Goal: Answer question/provide support: Share knowledge or assist other users

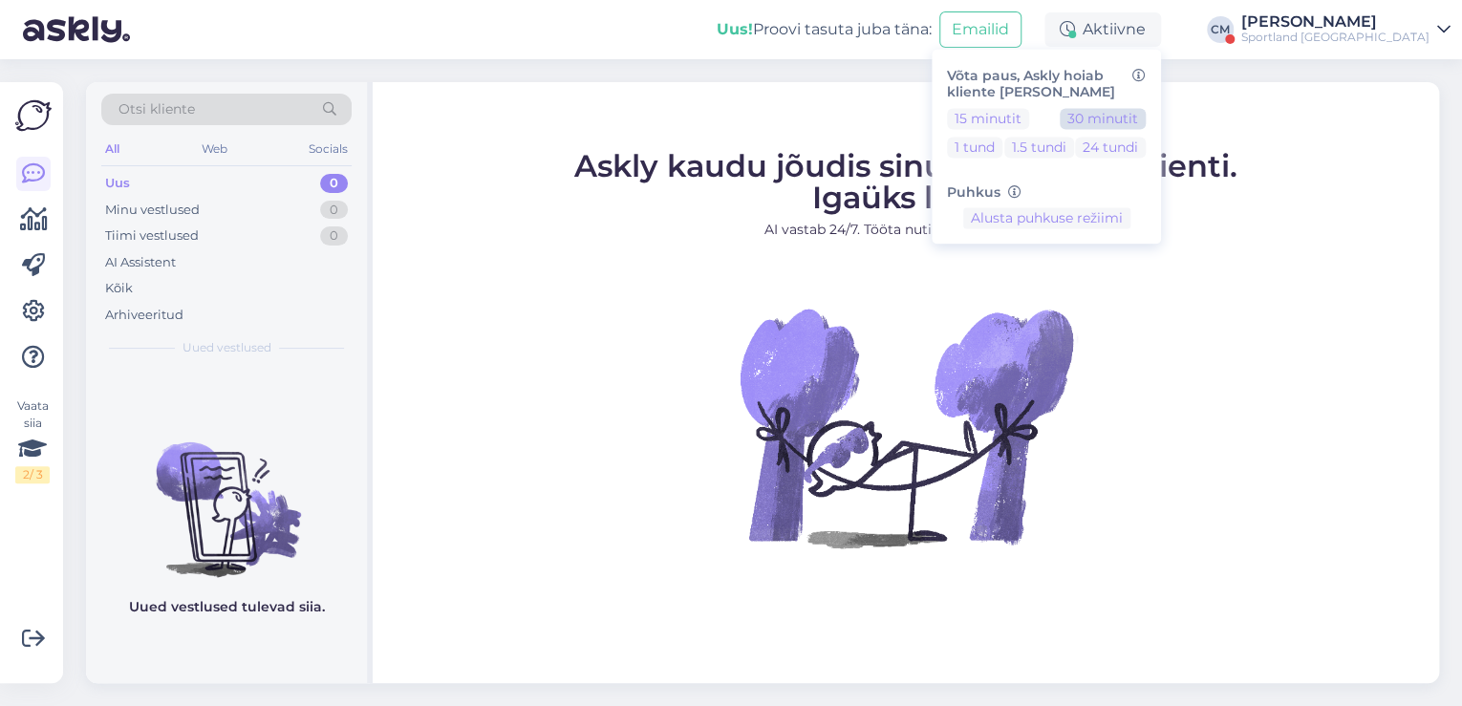
drag, startPoint x: 1143, startPoint y: 128, endPoint x: 1148, endPoint y: 117, distance: 12.4
click at [1143, 127] on button "30 minutit" at bounding box center [1103, 118] width 86 height 21
click at [1146, 115] on button "30 minutit" at bounding box center [1103, 118] width 86 height 21
click at [1346, 43] on div "Sportland [GEOGRAPHIC_DATA]" at bounding box center [1335, 37] width 188 height 15
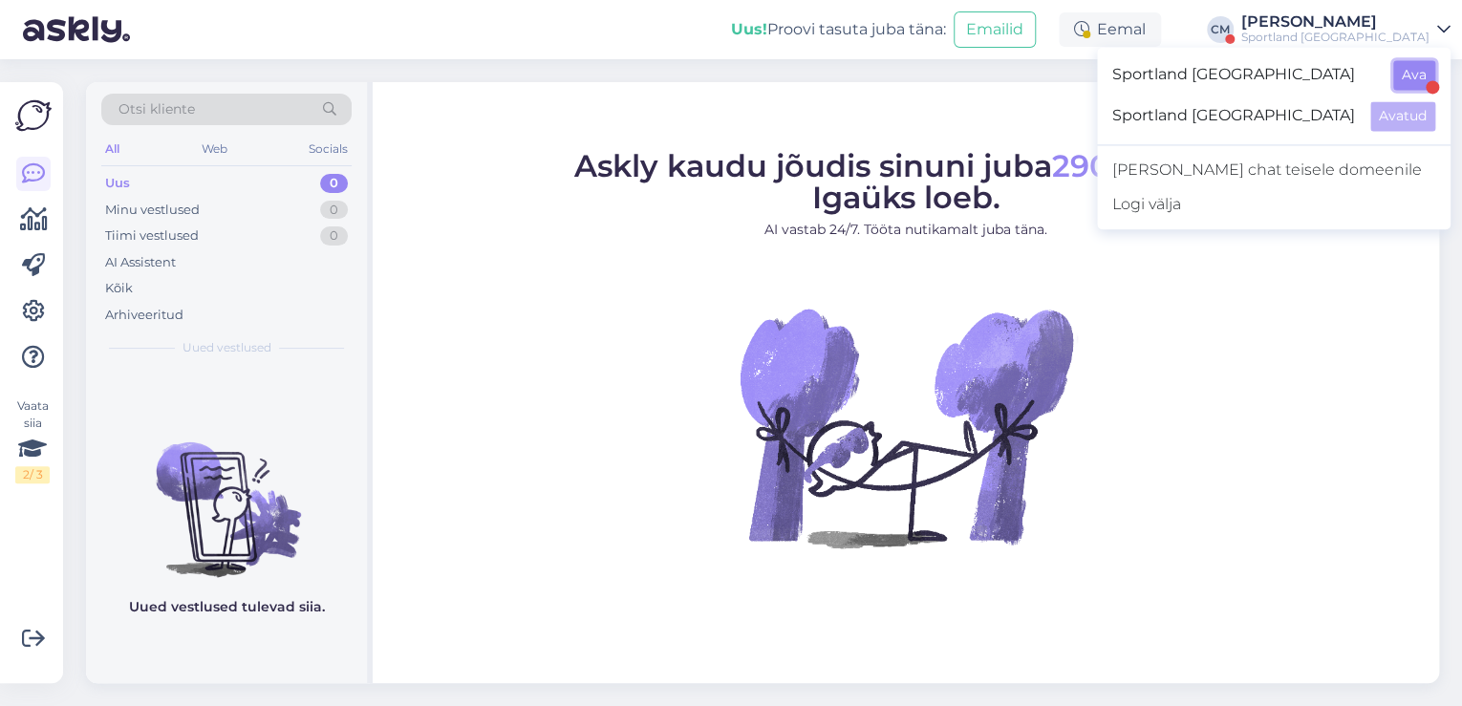
click at [1418, 73] on button "Ava" at bounding box center [1414, 75] width 42 height 30
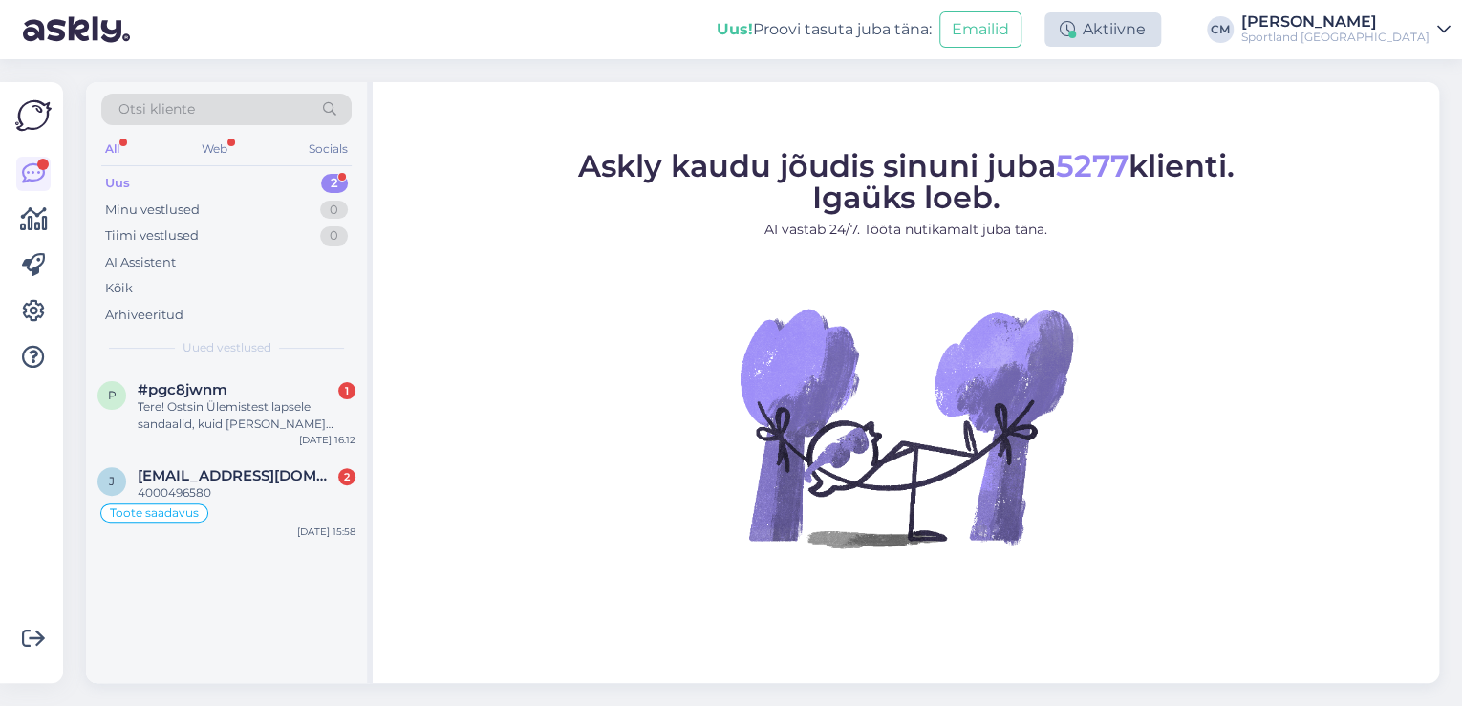
click at [1147, 30] on div "Aktiivne" at bounding box center [1103, 29] width 117 height 34
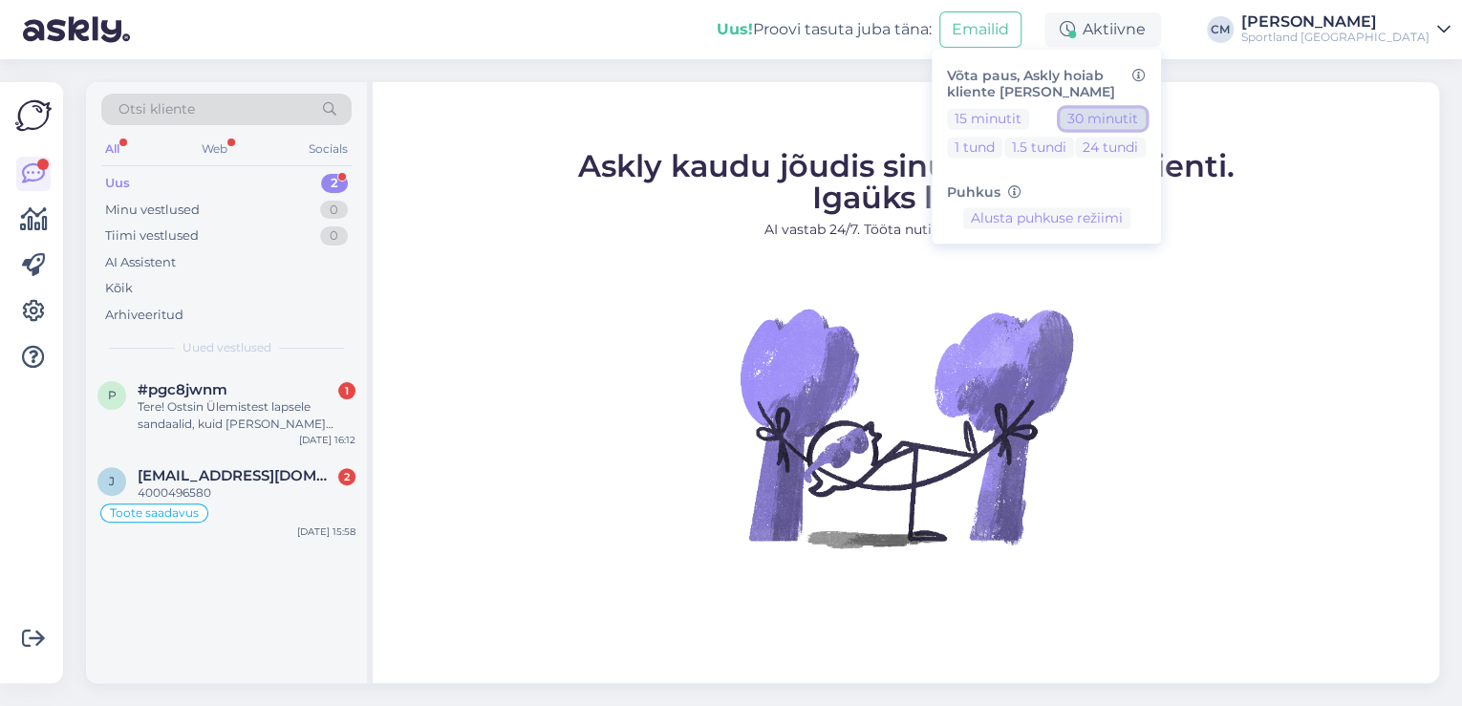
click at [1146, 111] on button "30 minutit" at bounding box center [1103, 118] width 86 height 21
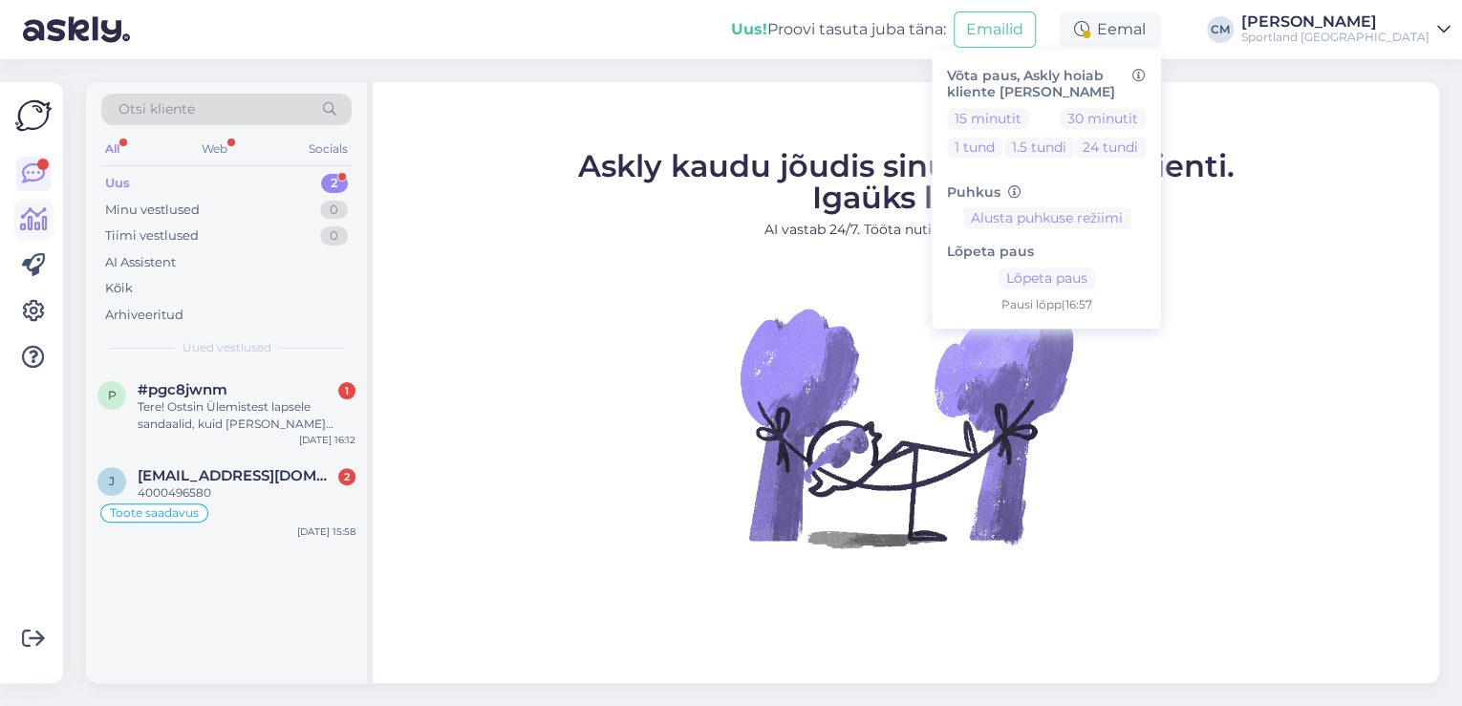
click at [23, 218] on icon at bounding box center [34, 219] width 28 height 23
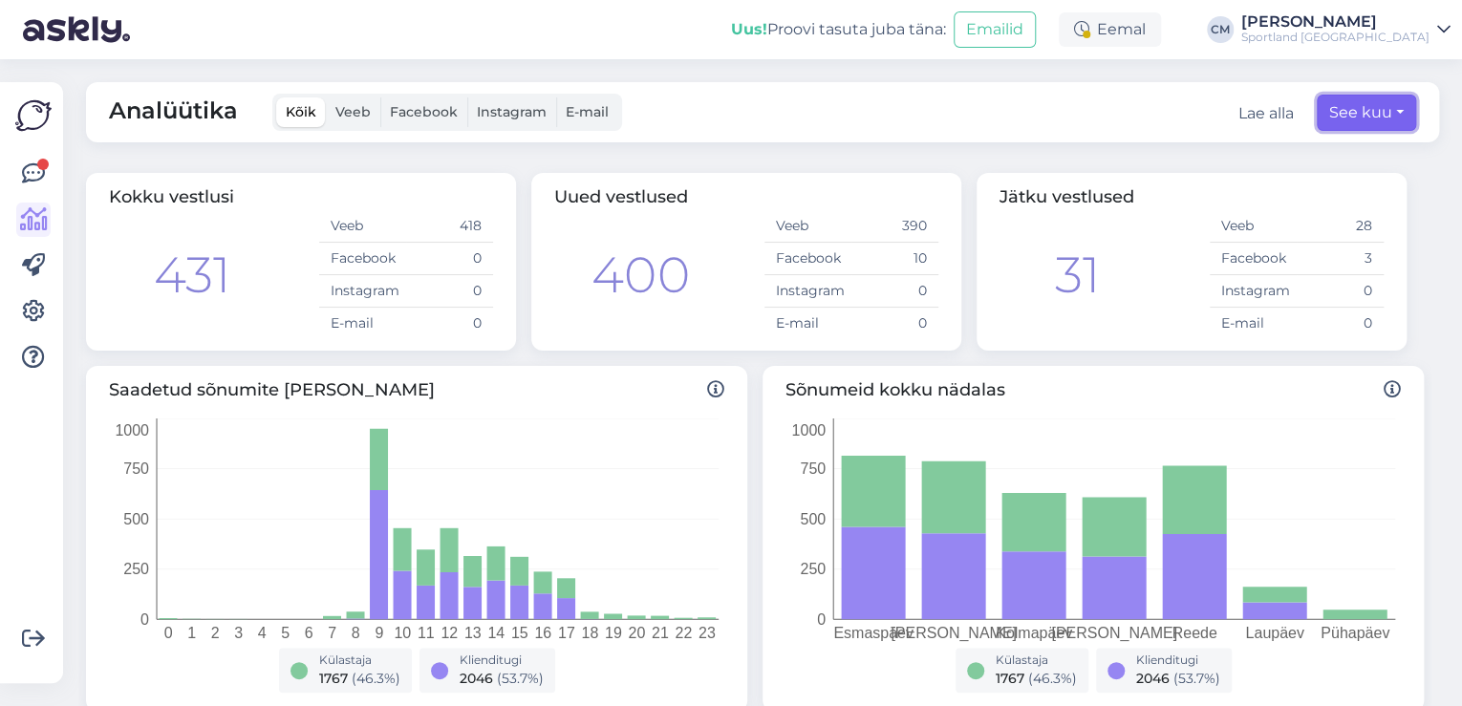
click at [1391, 96] on button "See kuu" at bounding box center [1366, 113] width 99 height 36
select select "8"
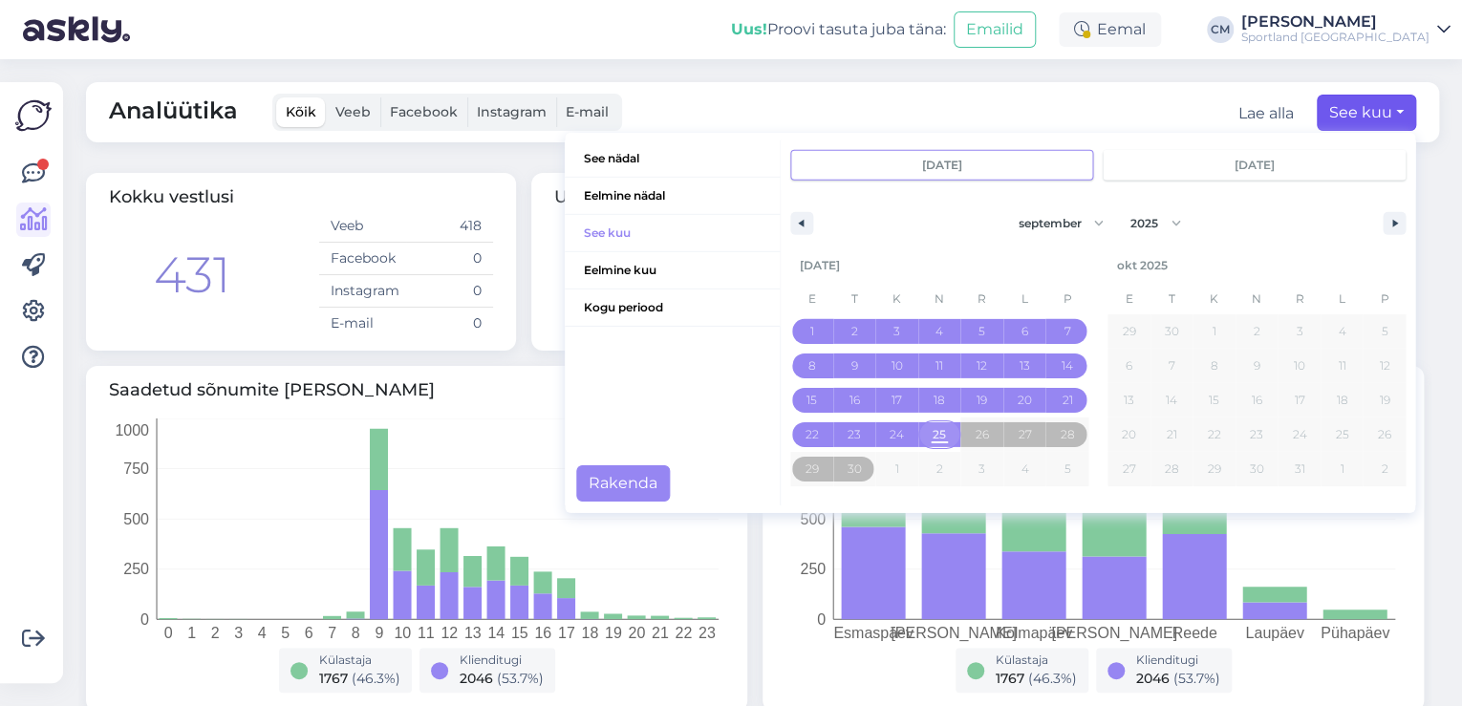
click at [918, 435] on span "25" at bounding box center [939, 434] width 43 height 25
type input "[DATE]"
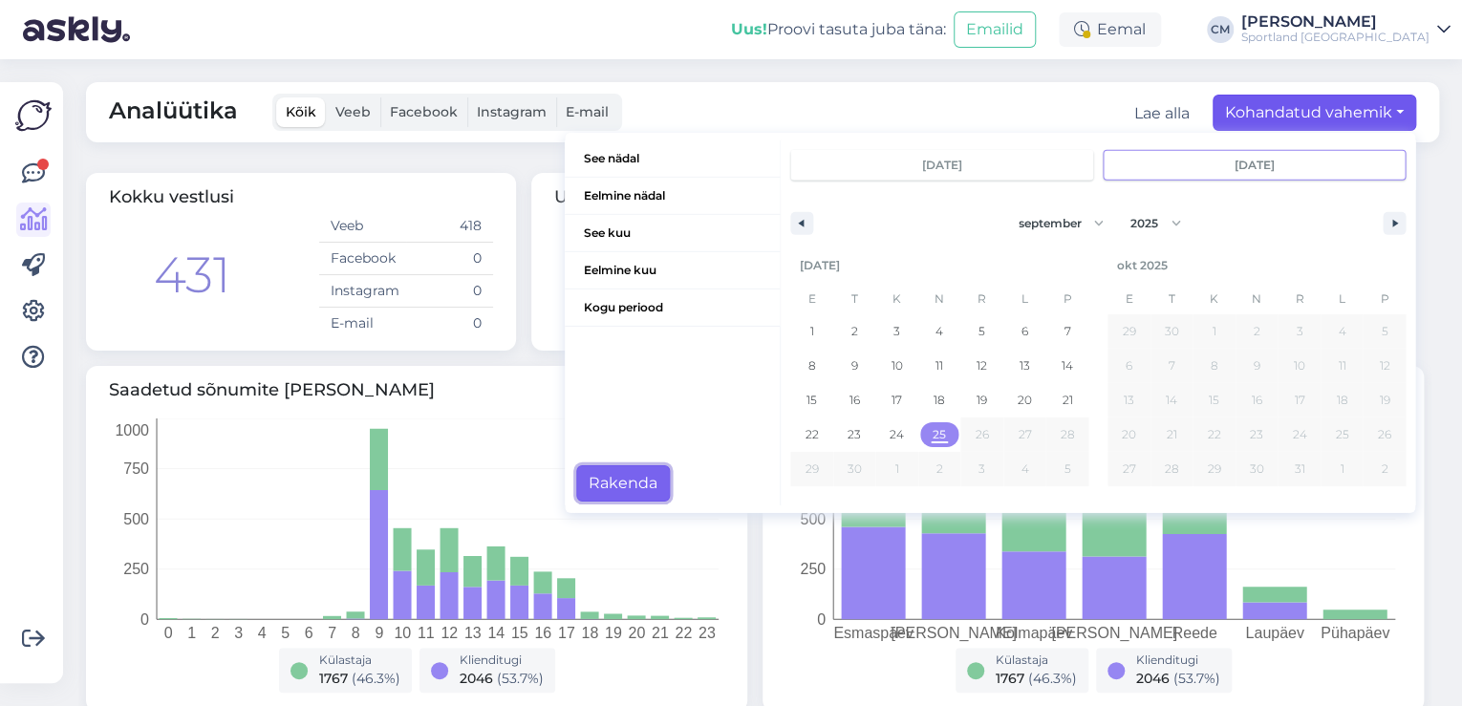
click at [650, 476] on button "Rakenda" at bounding box center [623, 483] width 94 height 36
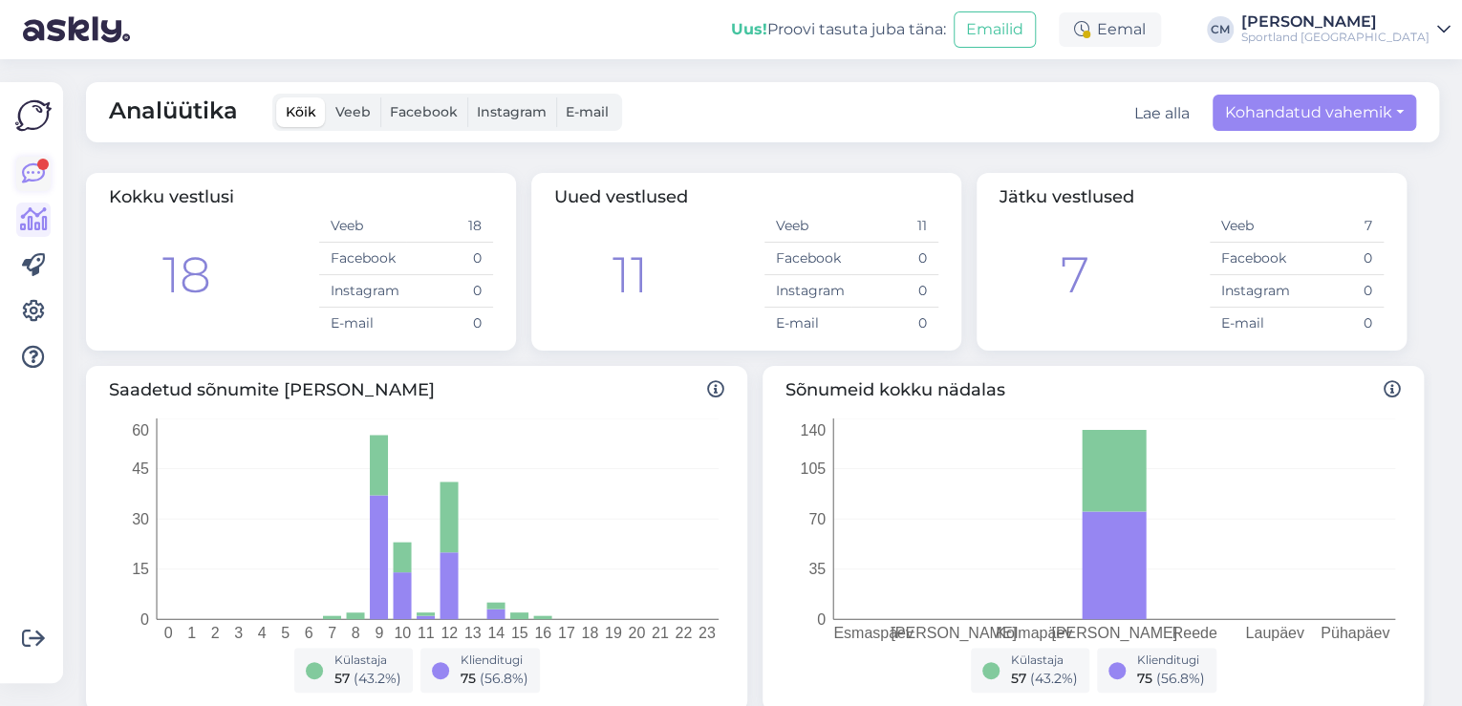
click at [40, 184] on icon at bounding box center [33, 173] width 23 height 23
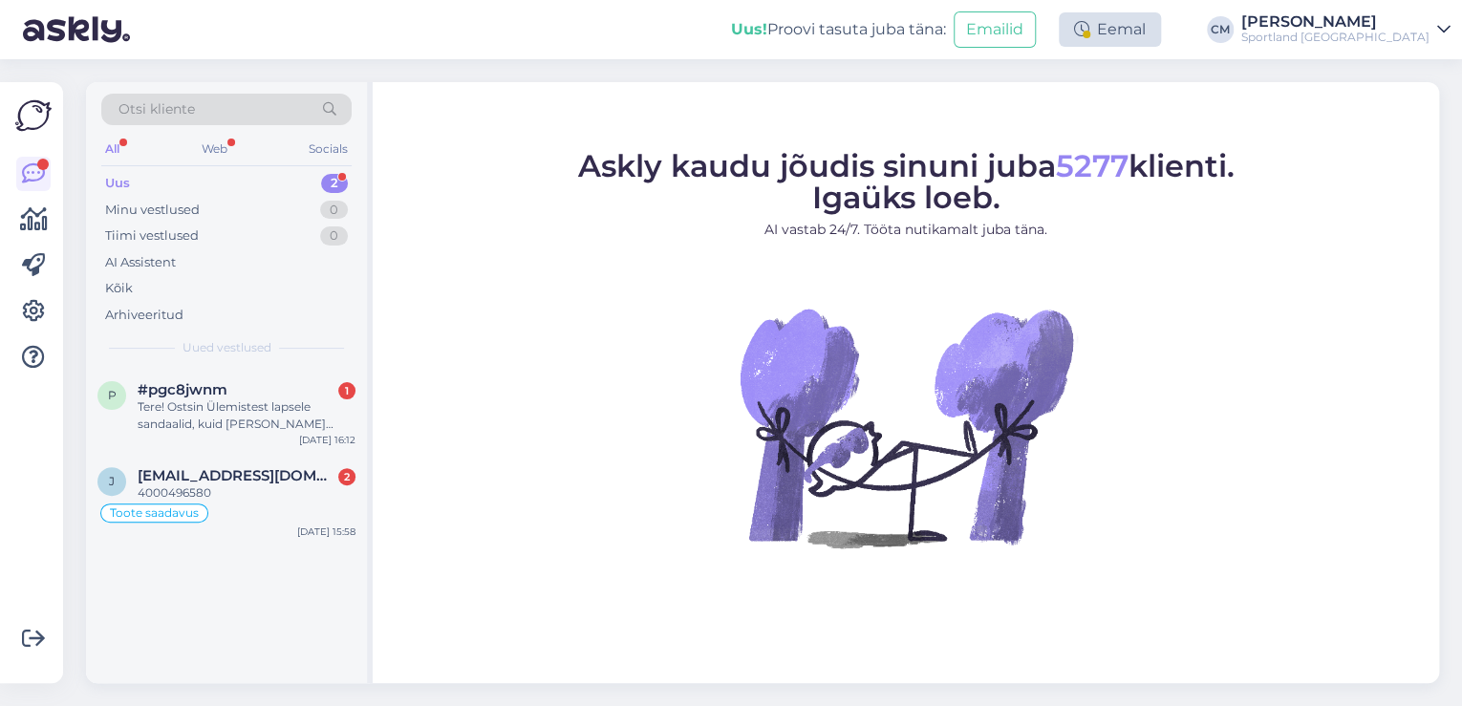
click at [1161, 32] on div "Eemal" at bounding box center [1110, 29] width 102 height 34
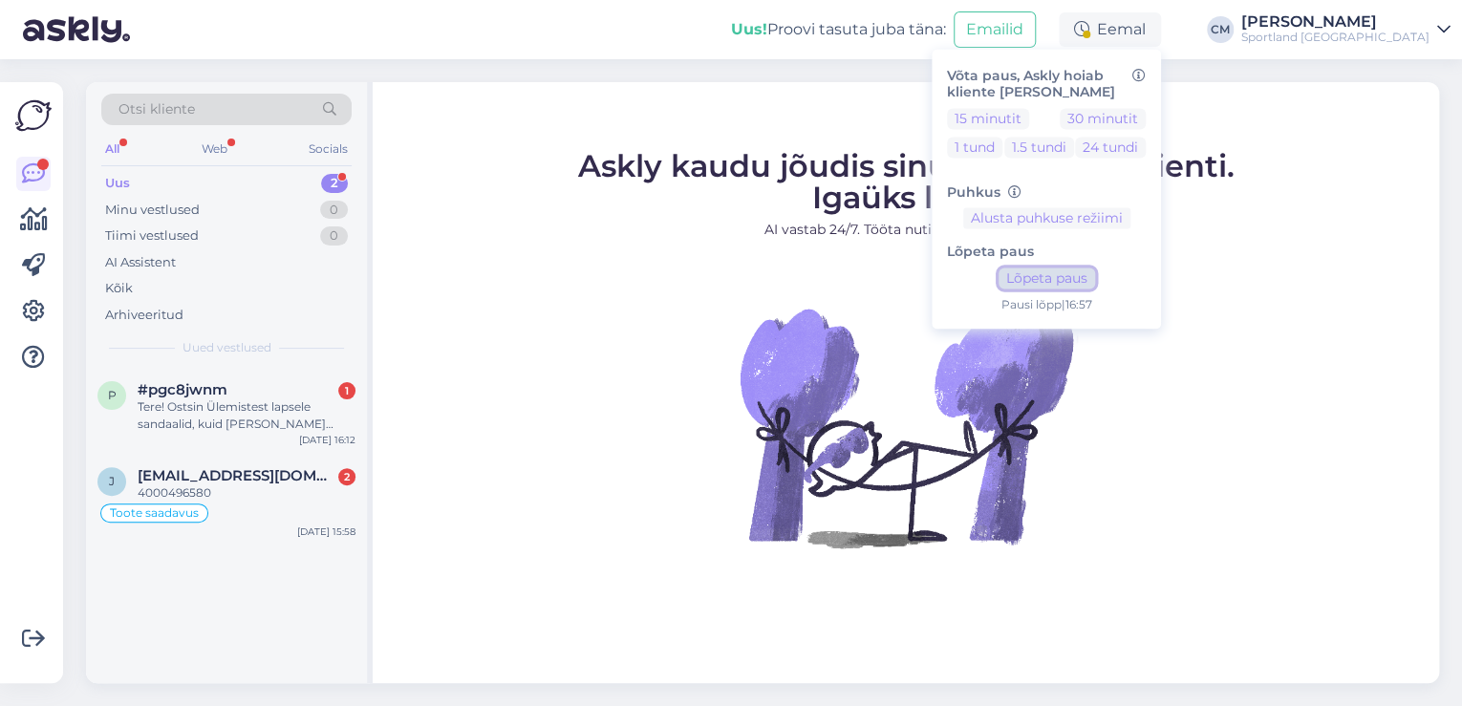
click at [1095, 279] on button "Lõpeta paus" at bounding box center [1047, 279] width 97 height 21
click at [1367, 27] on div "[PERSON_NAME]" at bounding box center [1335, 21] width 188 height 15
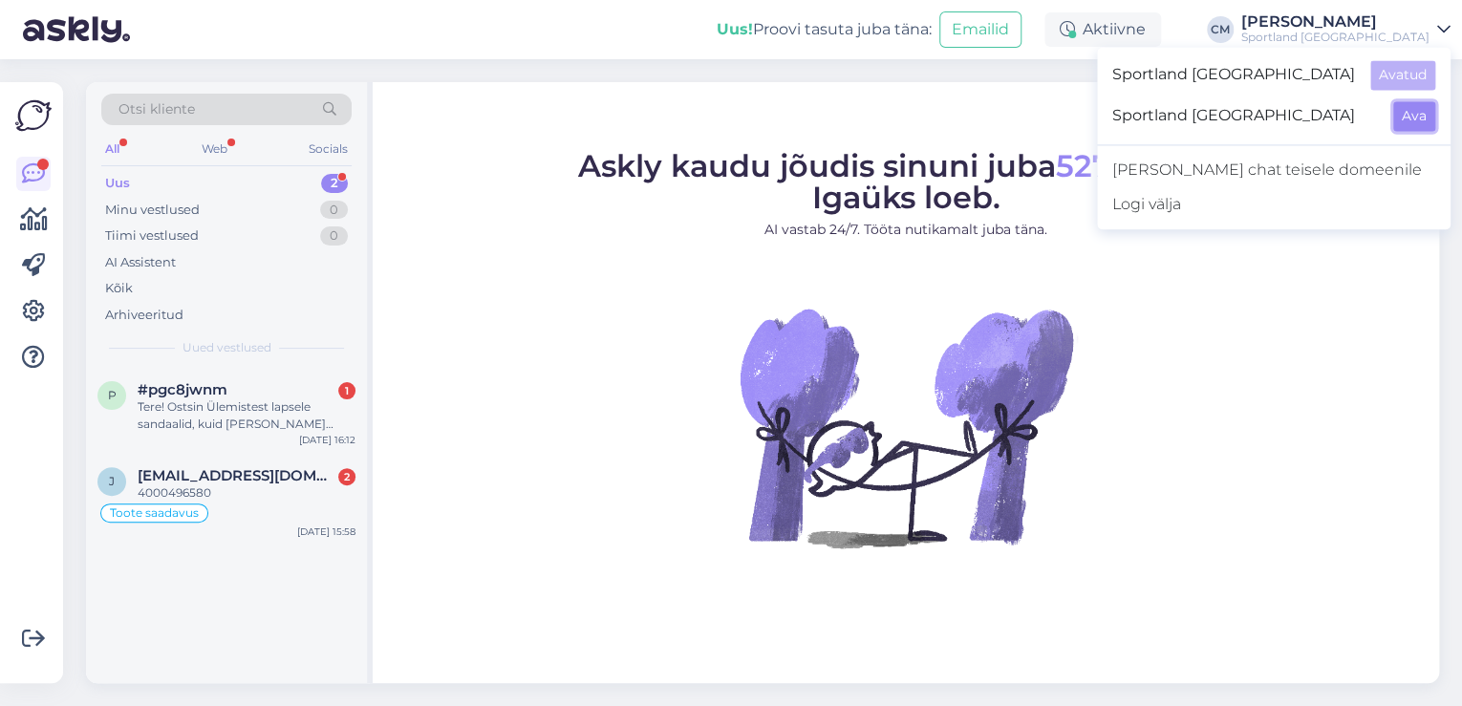
click at [1414, 126] on button "Ava" at bounding box center [1414, 116] width 42 height 30
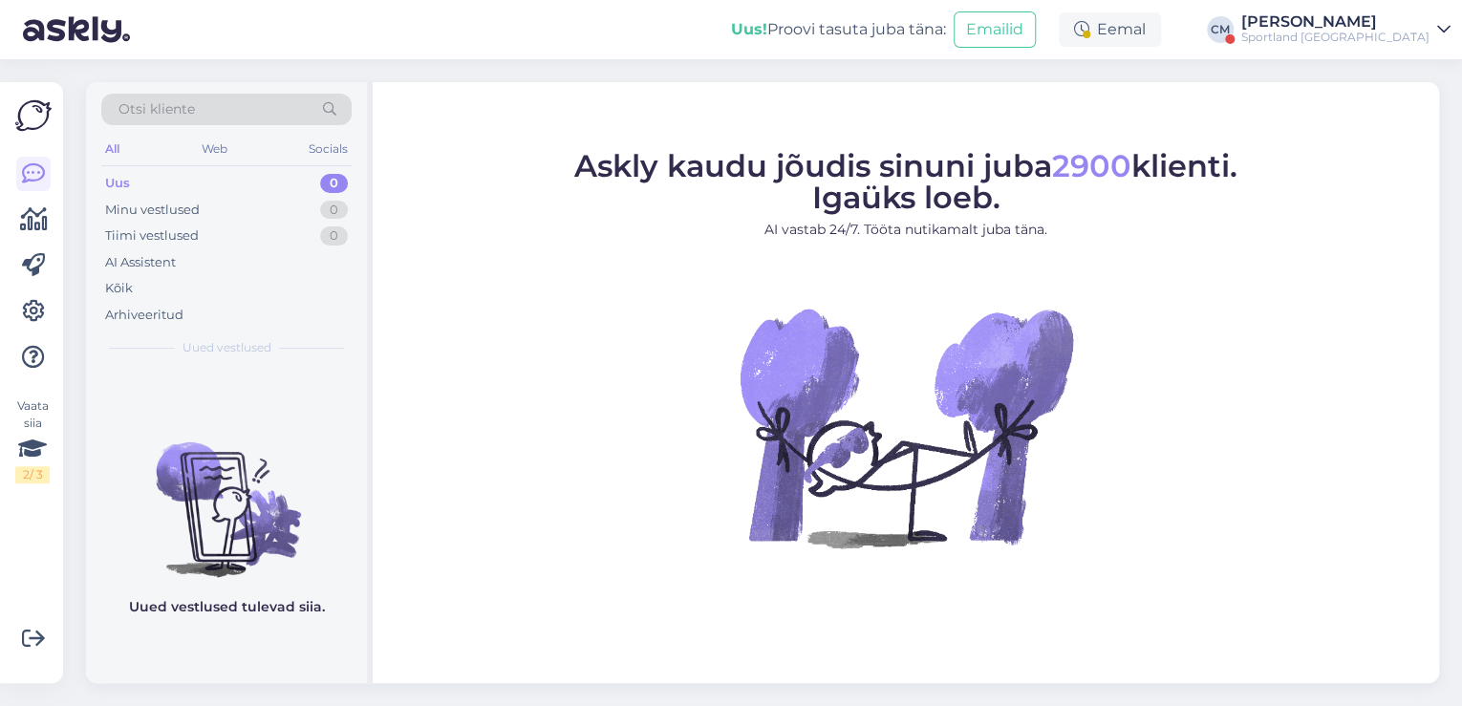
click at [1249, 34] on div "Uus! Proovi tasuta [PERSON_NAME]: Emailid Eemal [PERSON_NAME] Sportland [GEOGRA…" at bounding box center [731, 29] width 1462 height 59
click at [1161, 32] on div "Eemal" at bounding box center [1110, 29] width 102 height 34
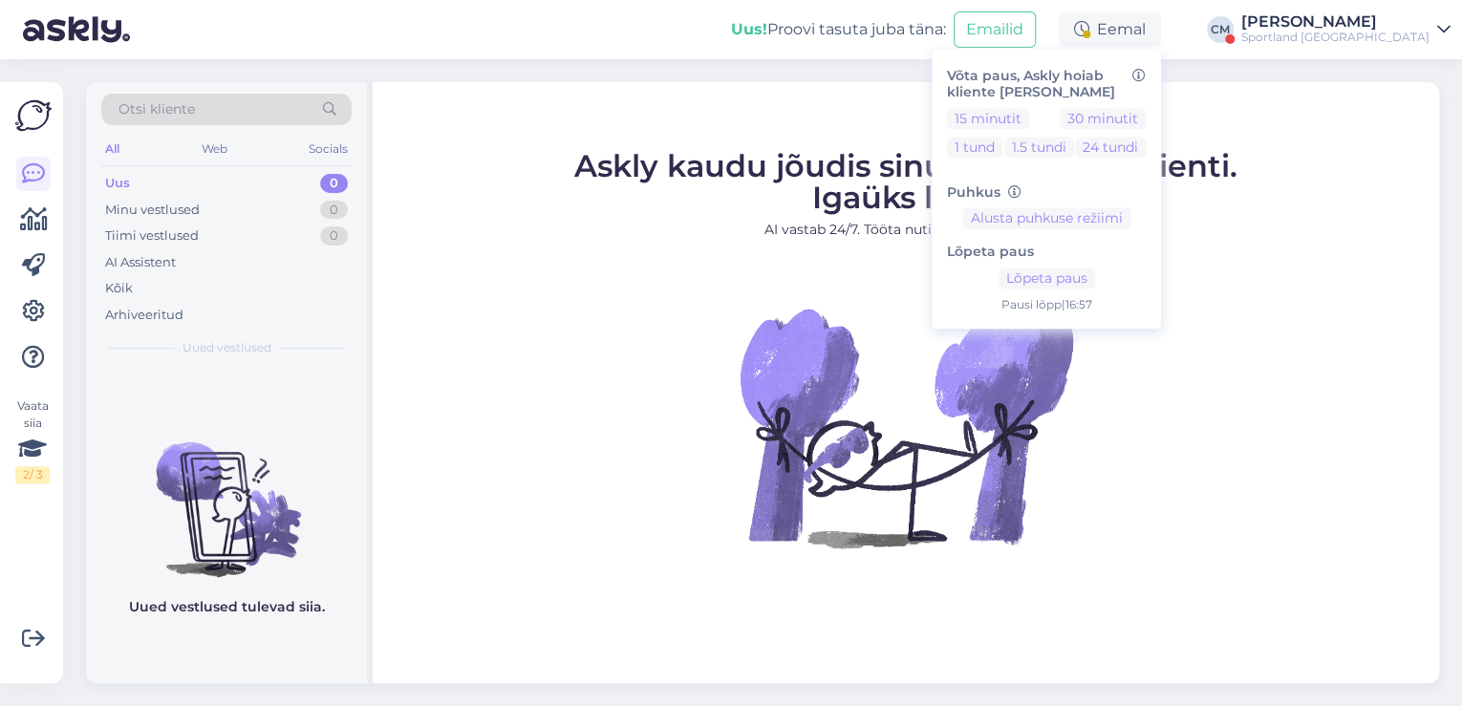
click at [1122, 268] on div "Lõpeta paus Lõpeta paus Pausi [PERSON_NAME] | 16:57" at bounding box center [1046, 271] width 199 height 85
click at [1095, 271] on button "Lõpeta paus" at bounding box center [1047, 279] width 97 height 21
click at [1342, 39] on div "Sportland [GEOGRAPHIC_DATA]" at bounding box center [1335, 37] width 188 height 15
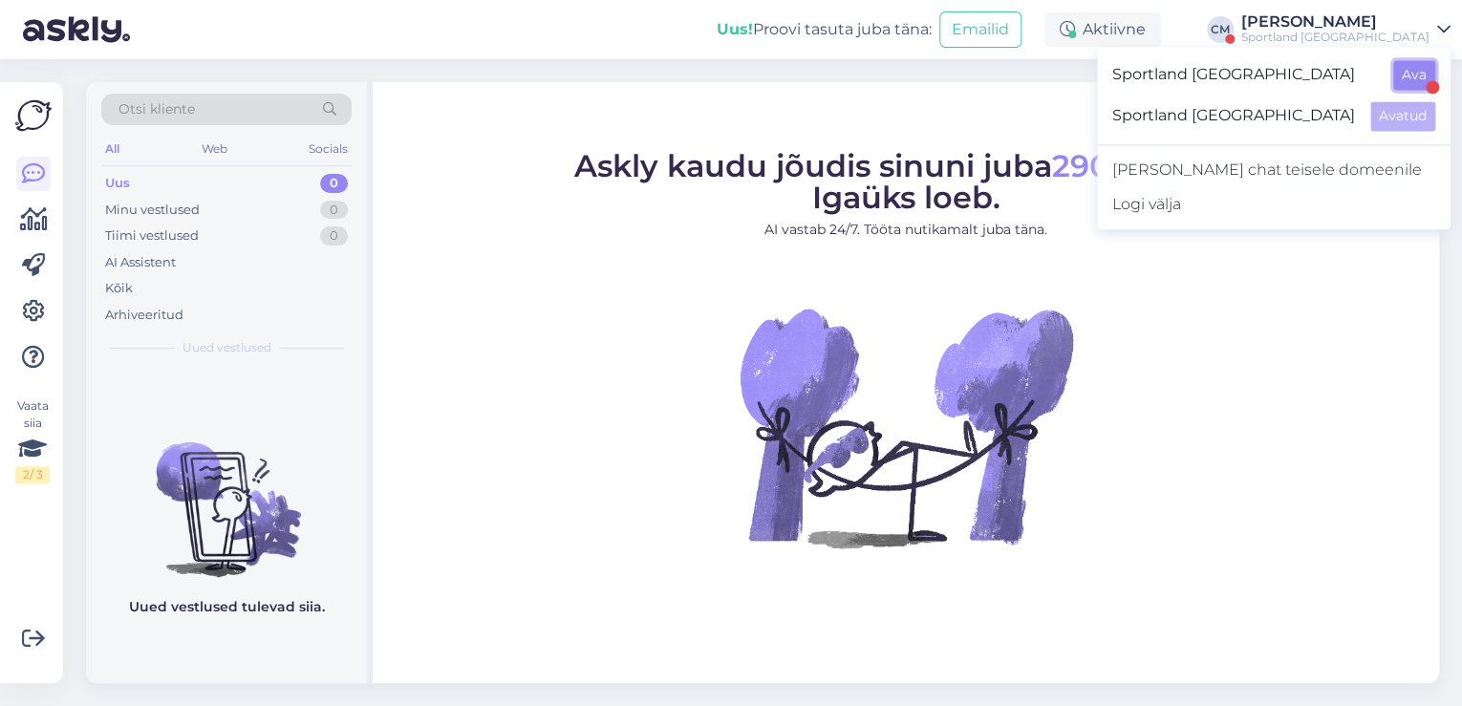
click at [1416, 78] on button "Ava" at bounding box center [1414, 75] width 42 height 30
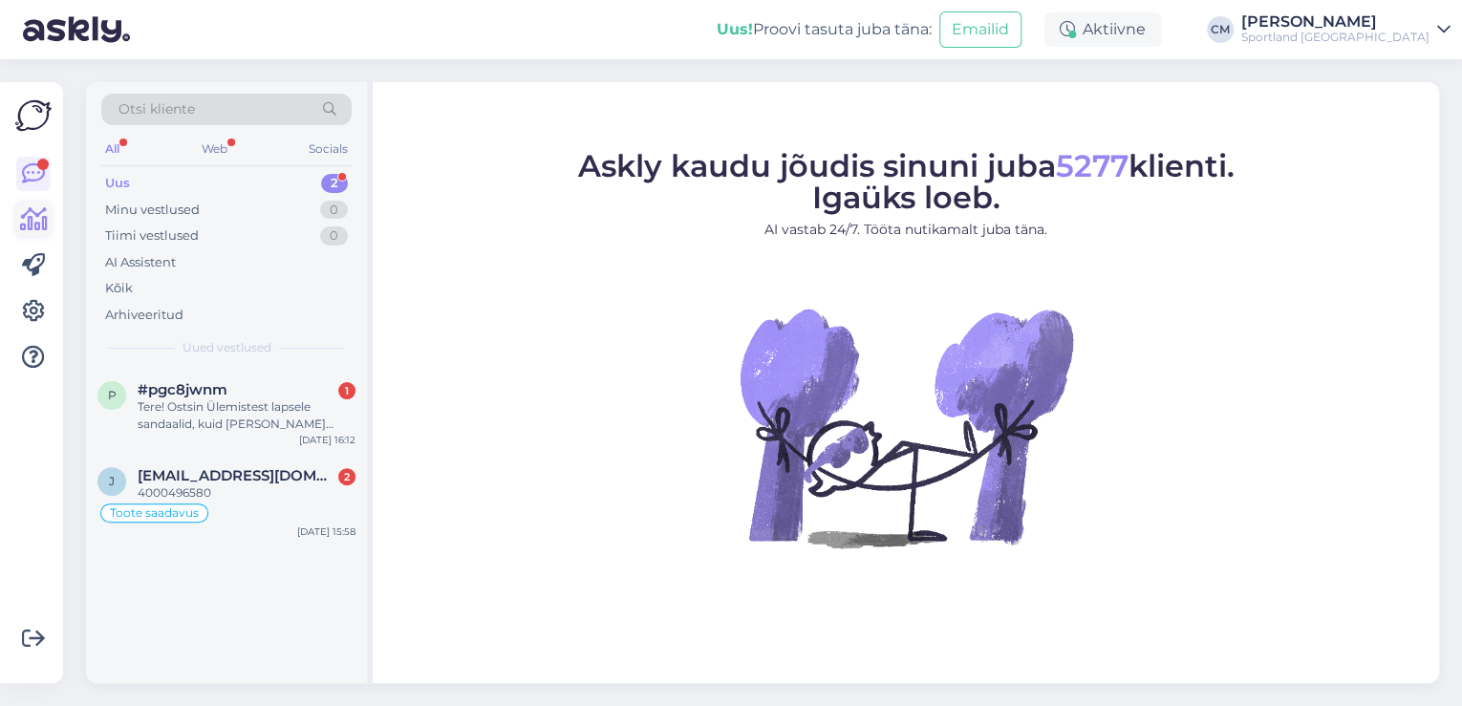
click at [49, 222] on link at bounding box center [33, 220] width 34 height 34
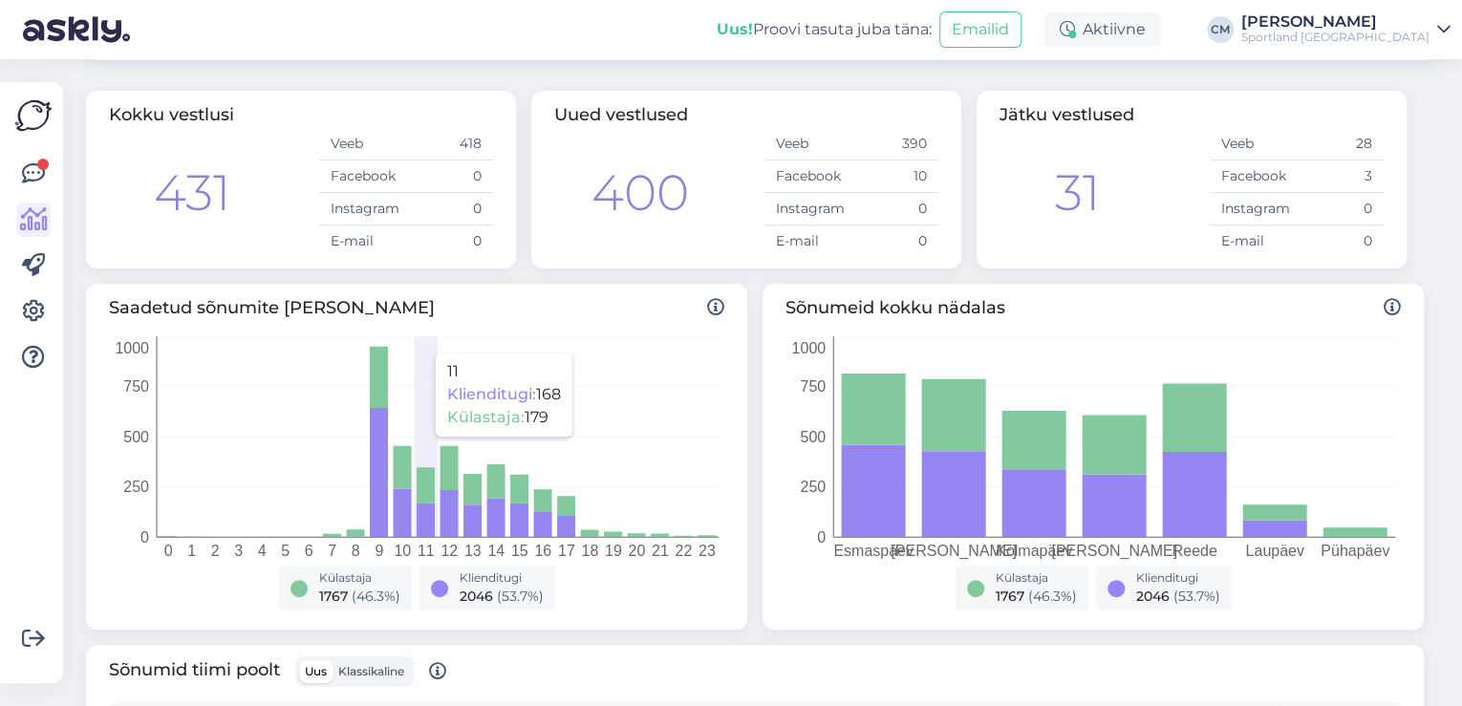
scroll to position [76, 0]
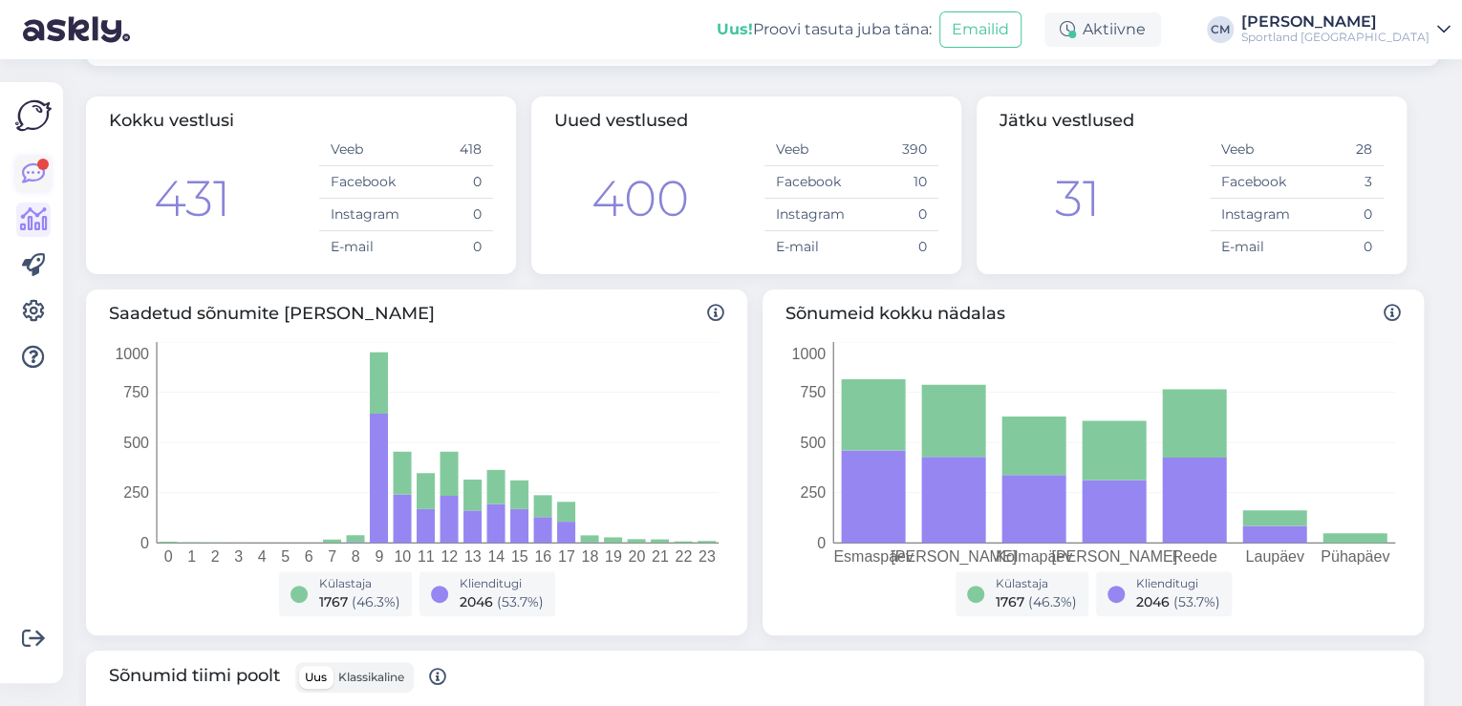
click at [49, 186] on link at bounding box center [33, 174] width 34 height 34
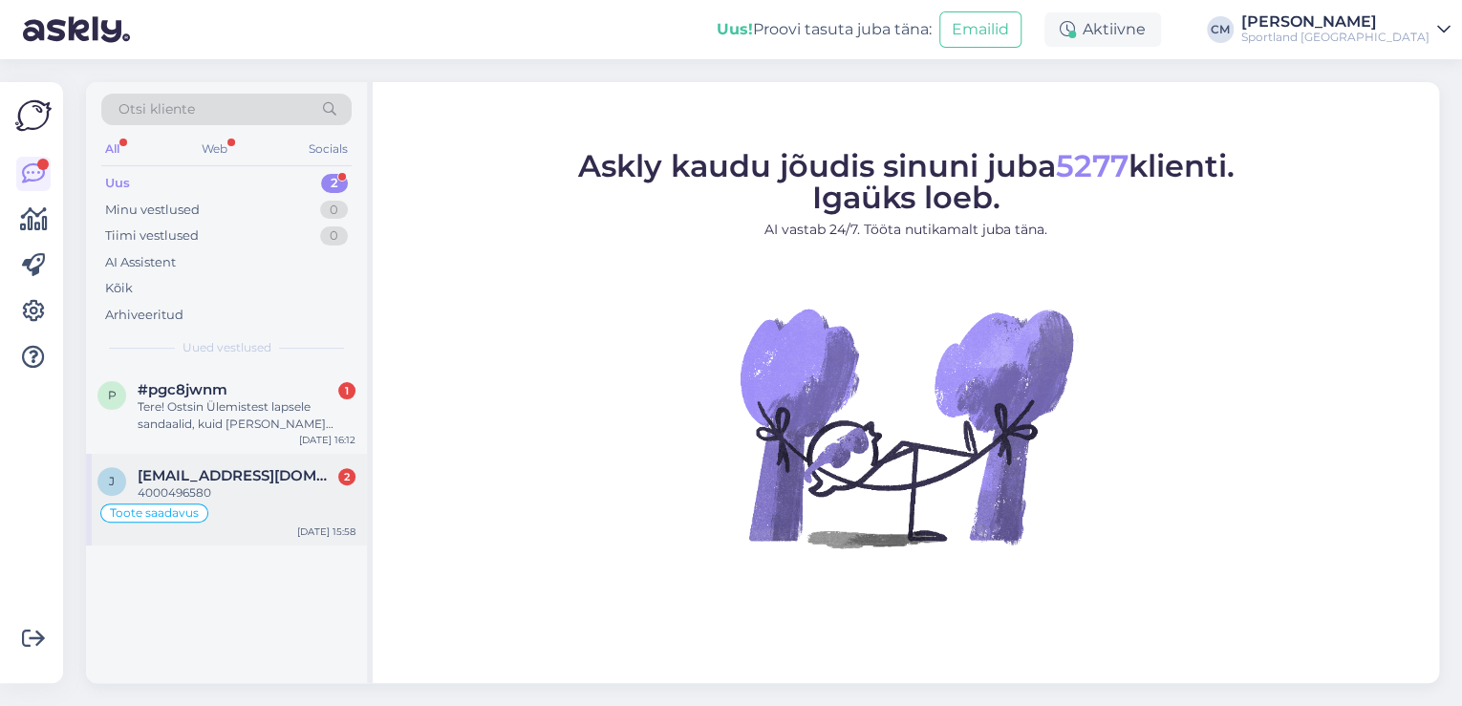
click at [229, 494] on div "4000496580" at bounding box center [247, 493] width 218 height 17
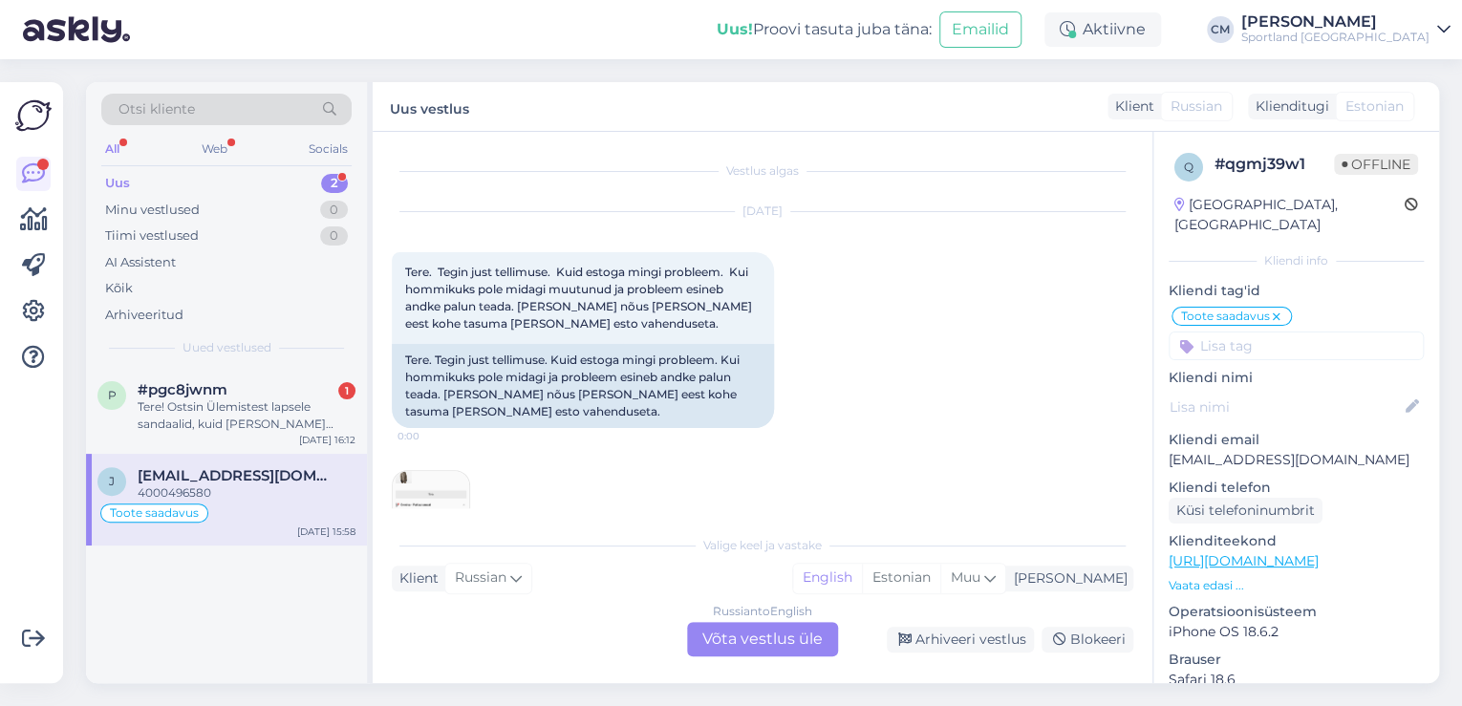
scroll to position [7937, 0]
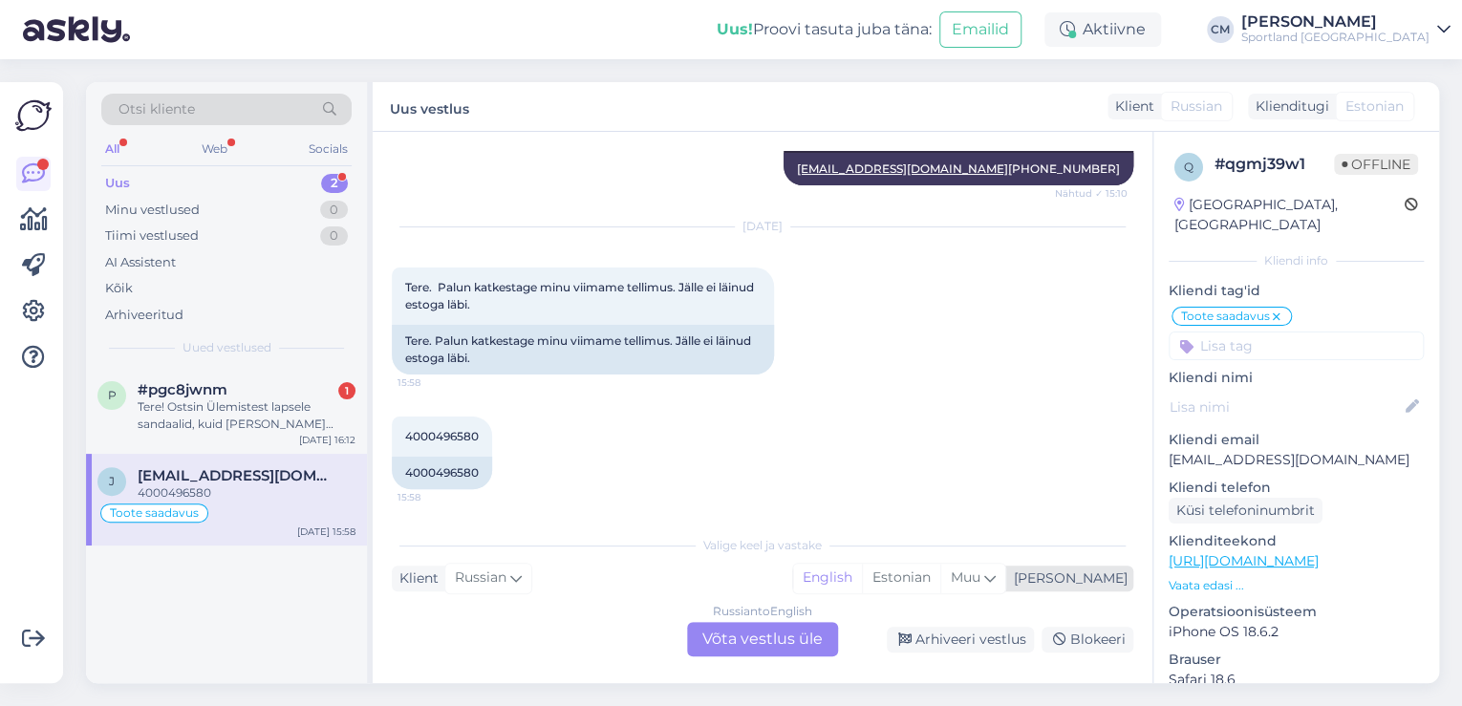
click at [990, 593] on div "English Estonian Muu" at bounding box center [899, 578] width 214 height 31
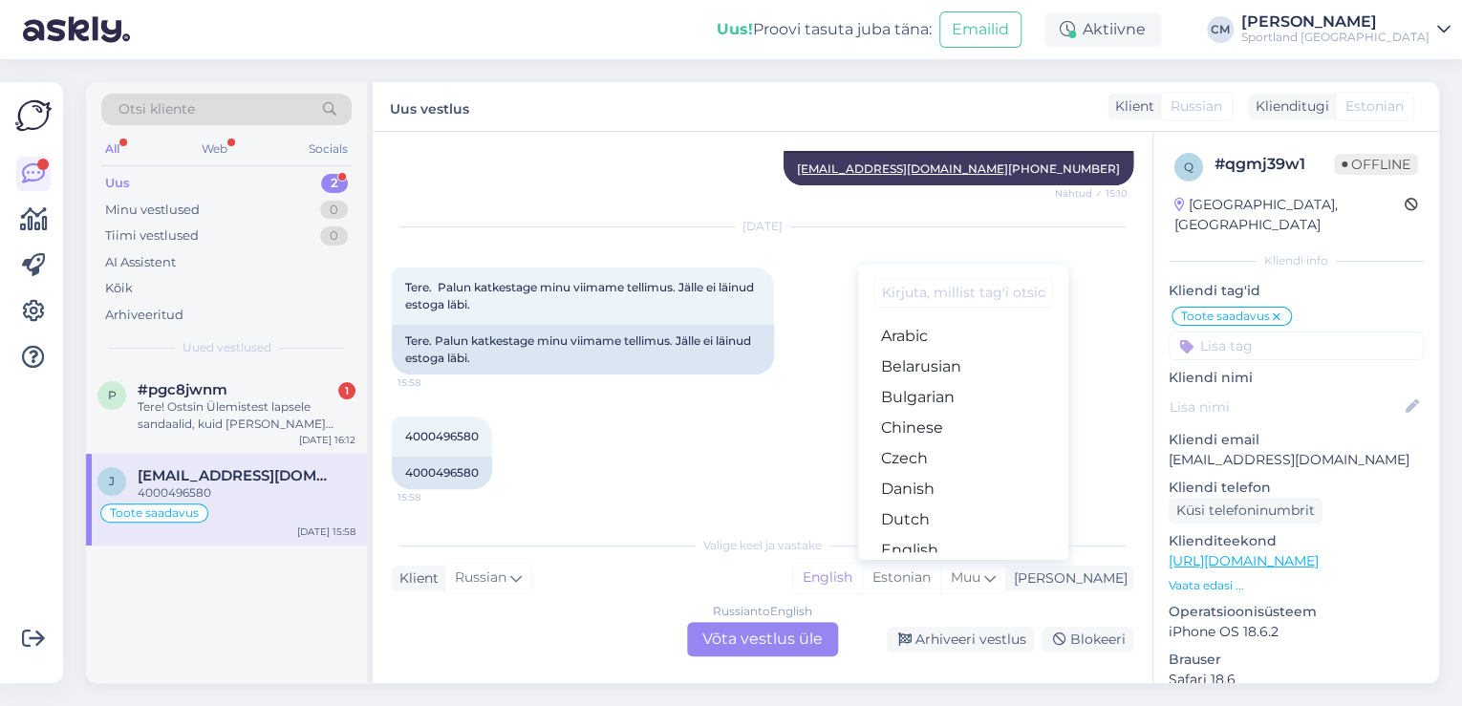
click at [785, 508] on div "Vestlus algas [DATE] Tere. Tegin just tellimuse. Kuid estoga mingi probleem. Ku…" at bounding box center [771, 329] width 759 height 357
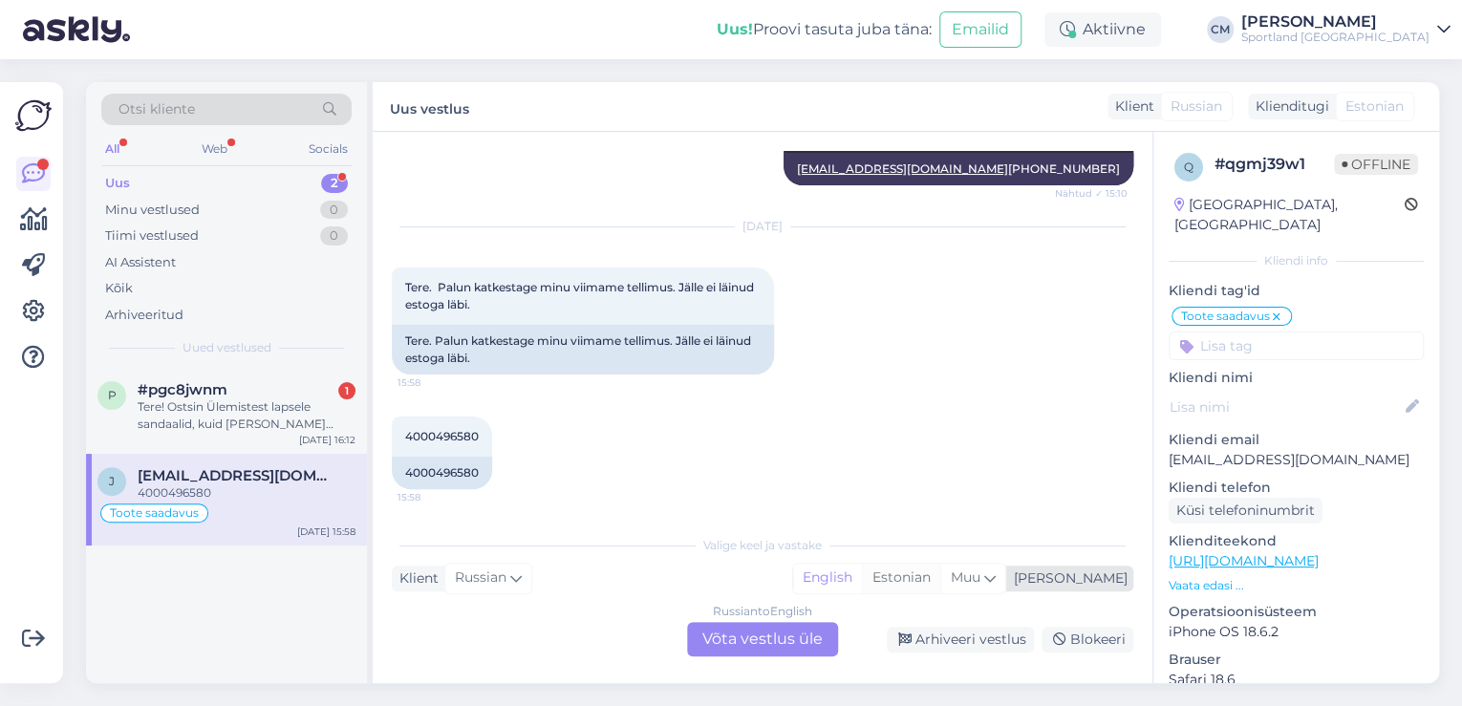
click at [940, 577] on div "Estonian" at bounding box center [901, 578] width 78 height 29
click at [738, 633] on div "Russian to Estonian Võta vestlus üle" at bounding box center [762, 639] width 151 height 34
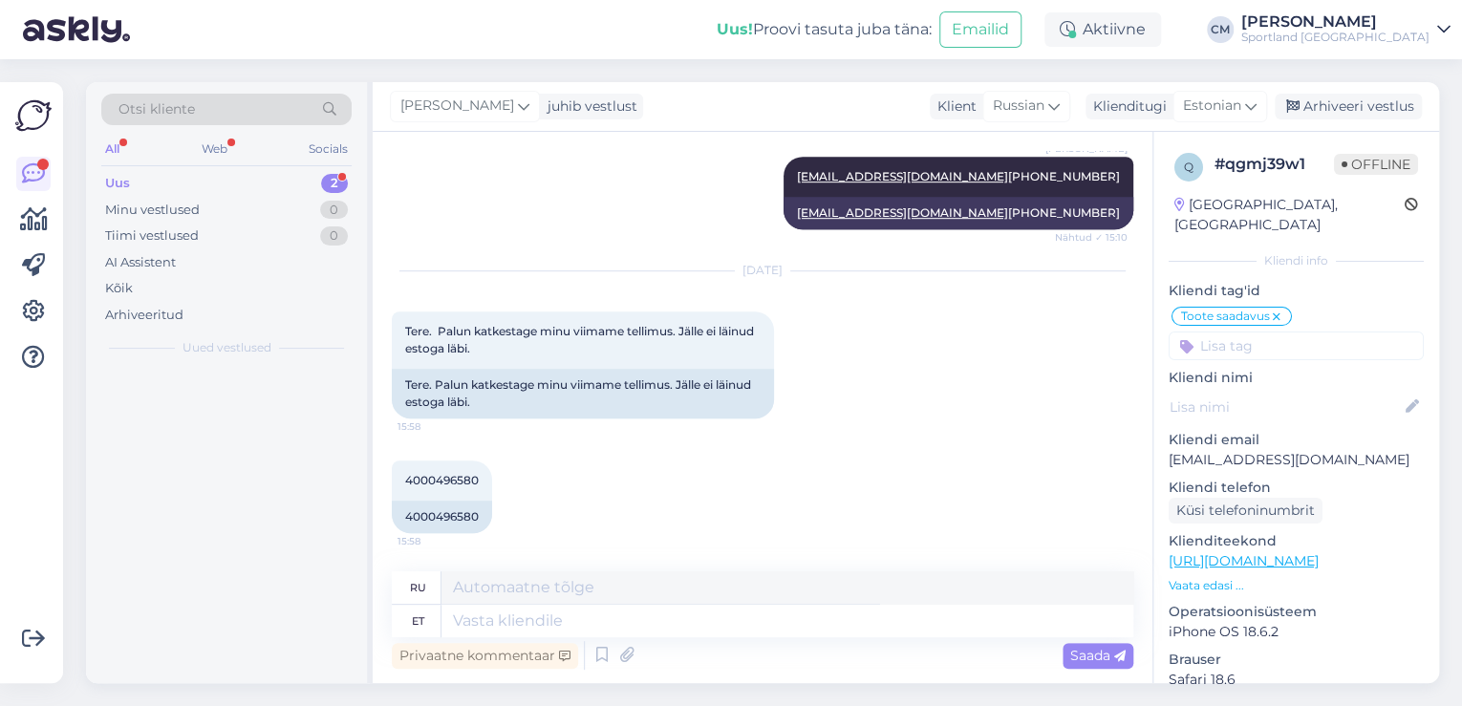
scroll to position [7892, 0]
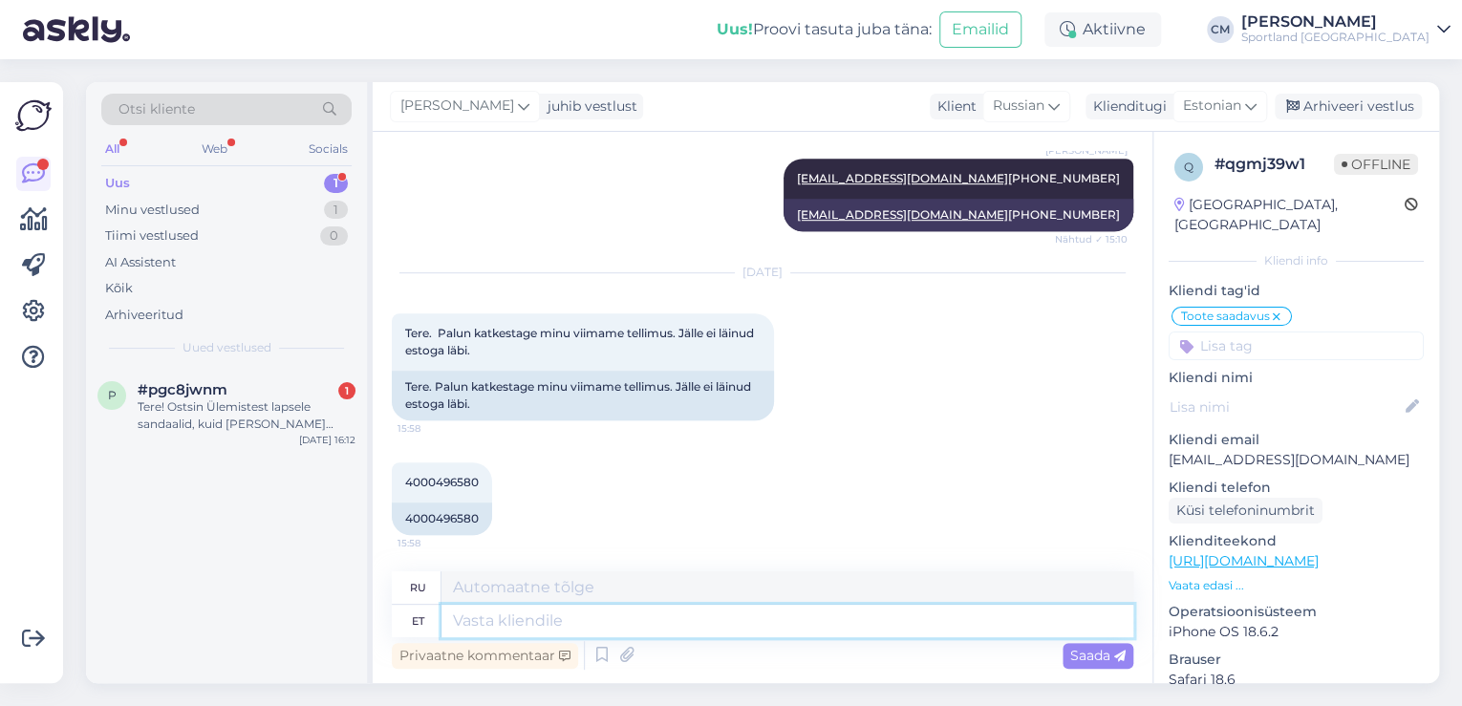
click at [709, 627] on textarea at bounding box center [788, 621] width 692 height 32
type textarea "Tere!"
type textarea "Привет!"
type textarea "Tere!"
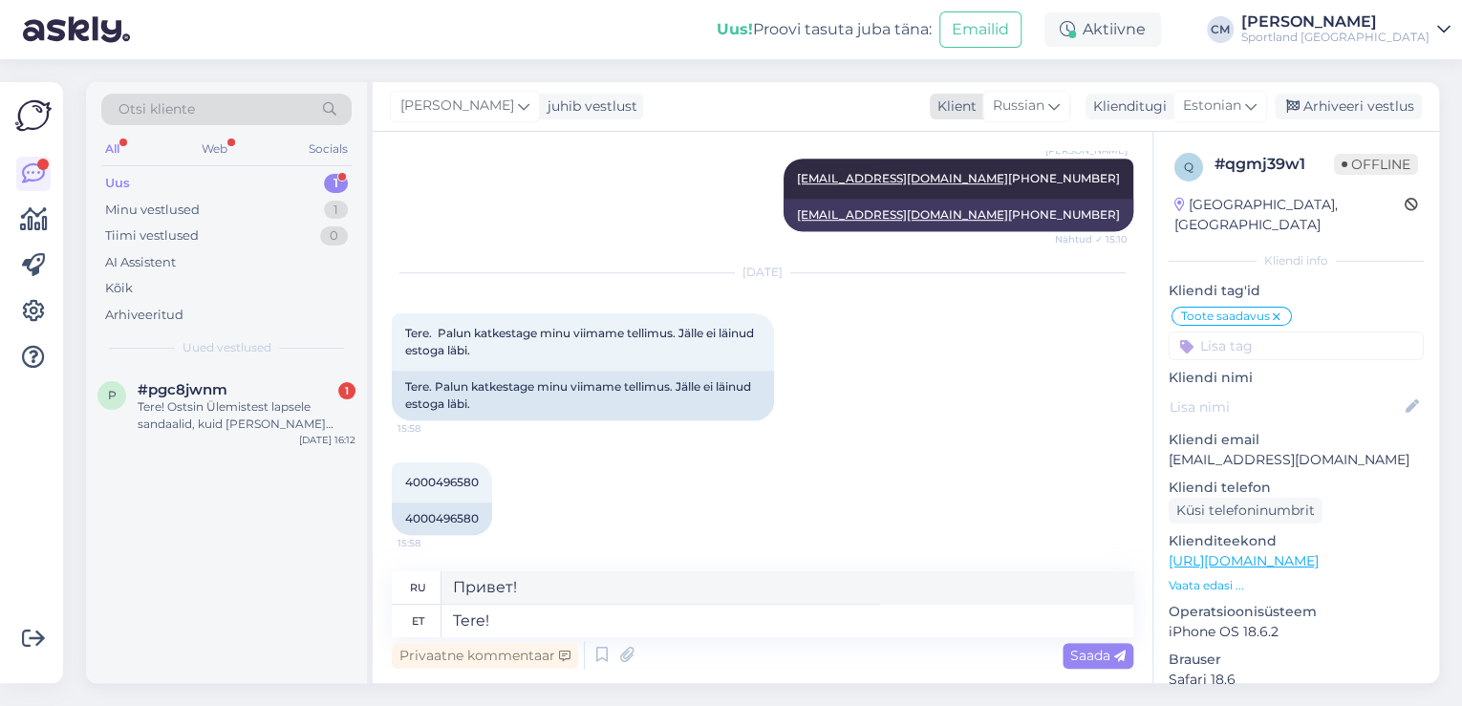
click at [1021, 118] on div "Russian" at bounding box center [1026, 106] width 88 height 31
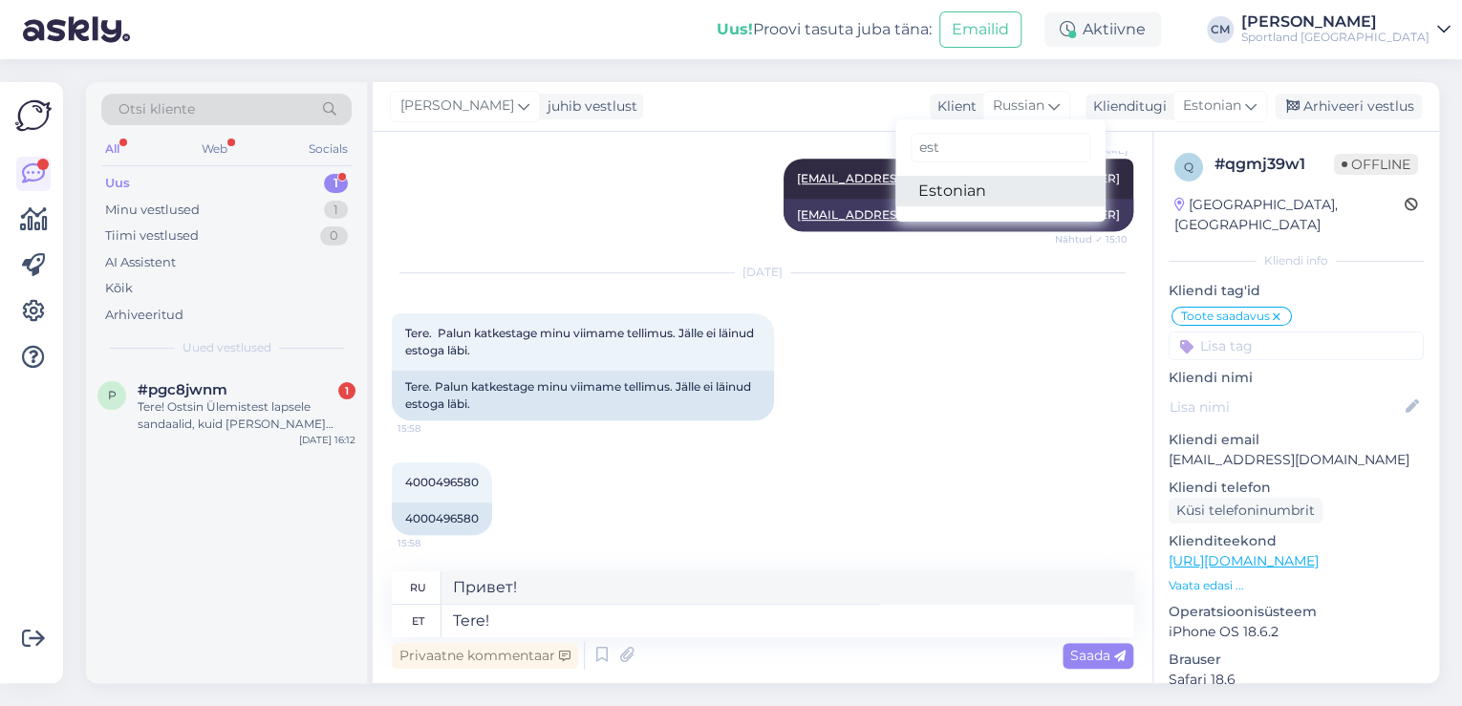
type input "est"
click at [1003, 201] on link "Estonian" at bounding box center [1000, 191] width 210 height 31
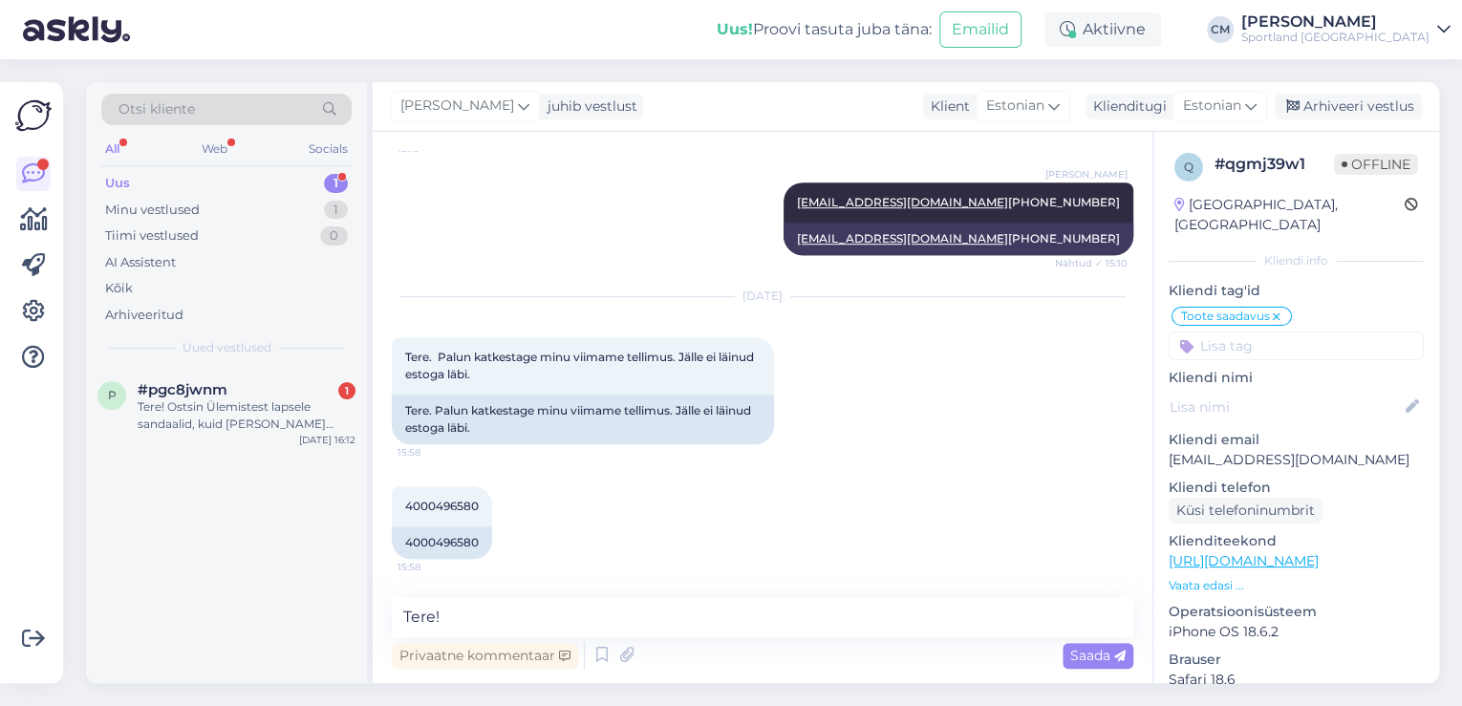
scroll to position [7866, 0]
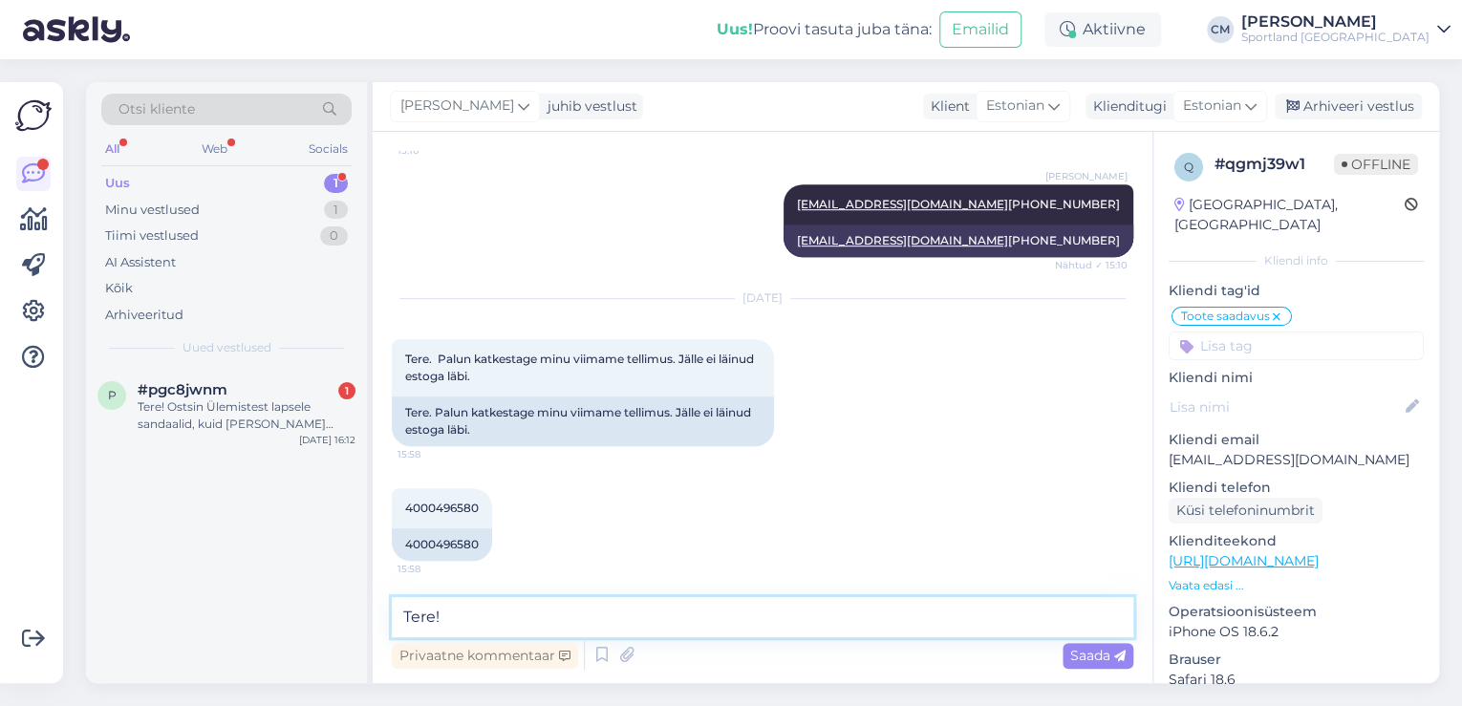
click at [707, 608] on textarea "Tere!" at bounding box center [763, 617] width 742 height 40
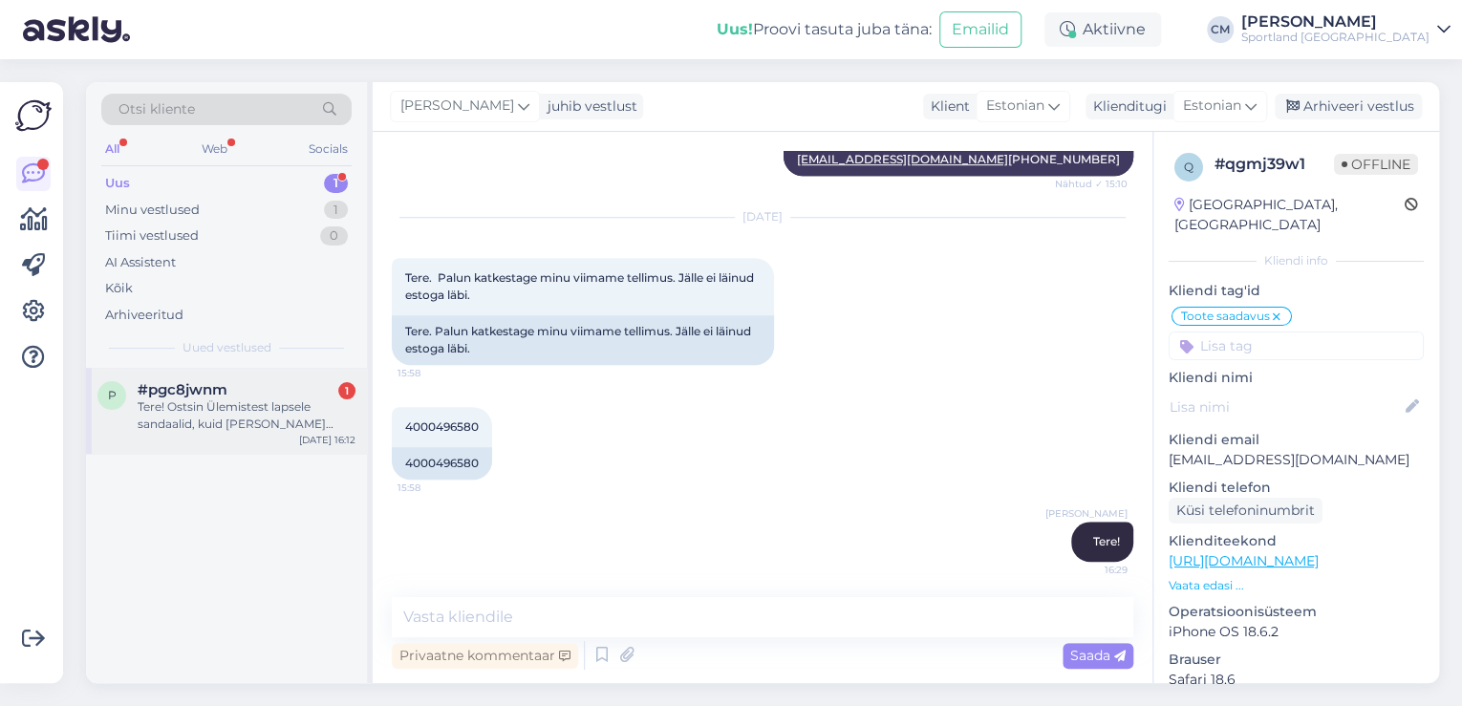
click at [260, 394] on div "#pgc8jwnm 1" at bounding box center [247, 389] width 218 height 17
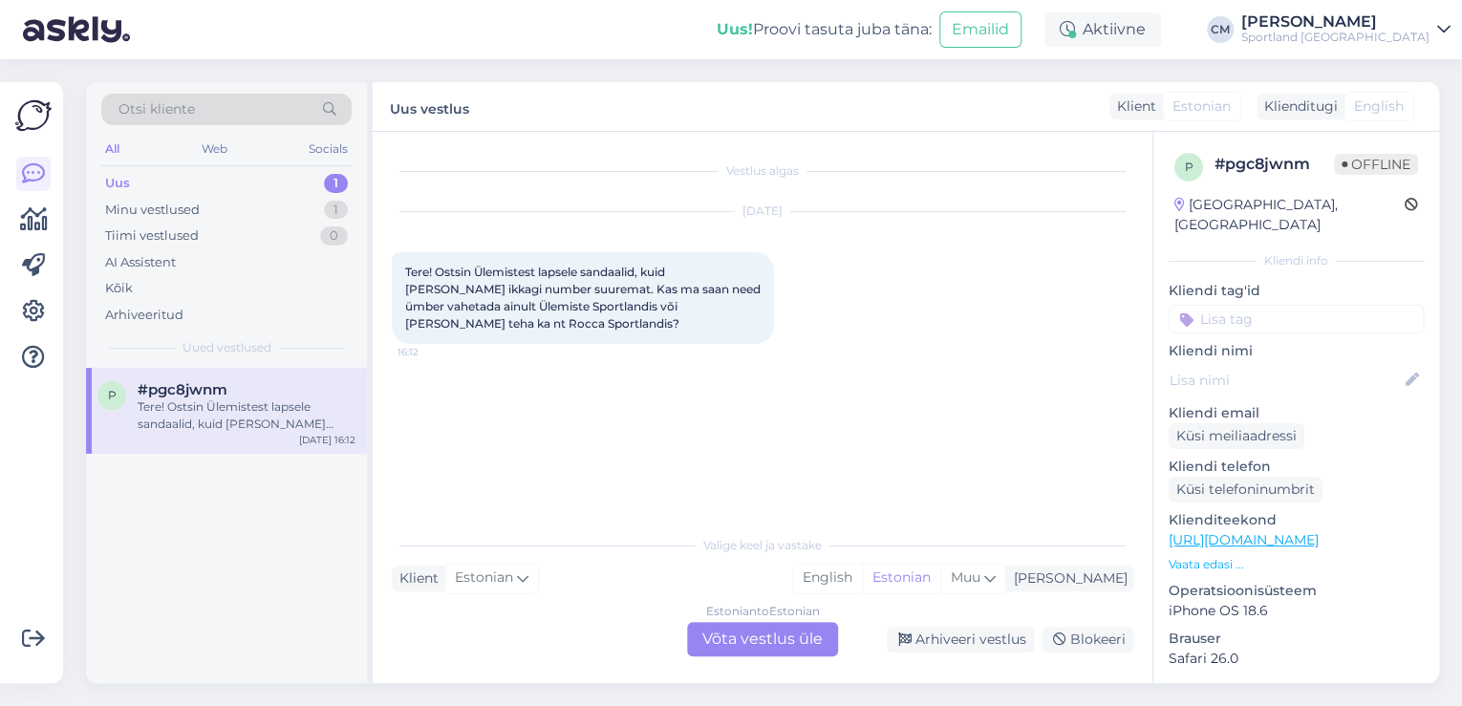
click at [802, 633] on div "Estonian to Estonian Võta vestlus üle" at bounding box center [762, 639] width 151 height 34
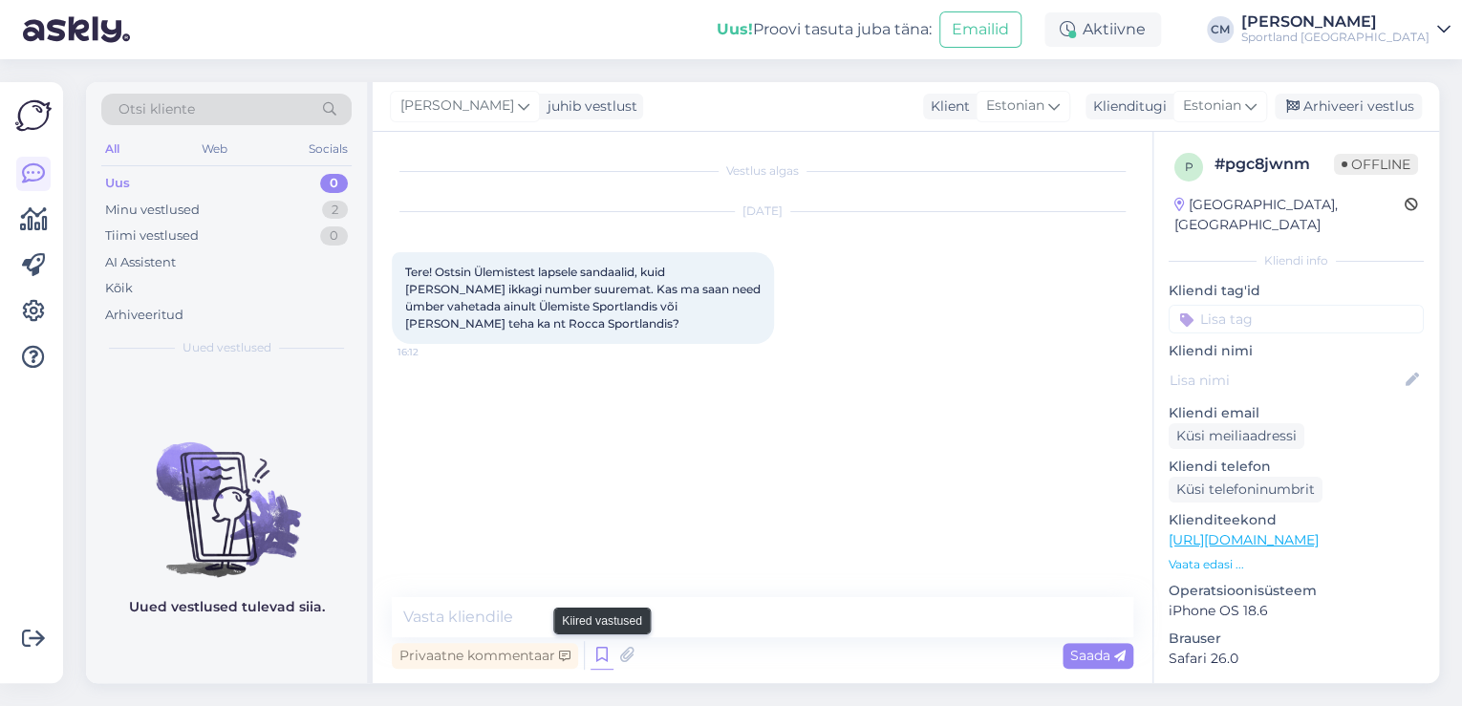
click at [600, 659] on icon at bounding box center [602, 655] width 23 height 29
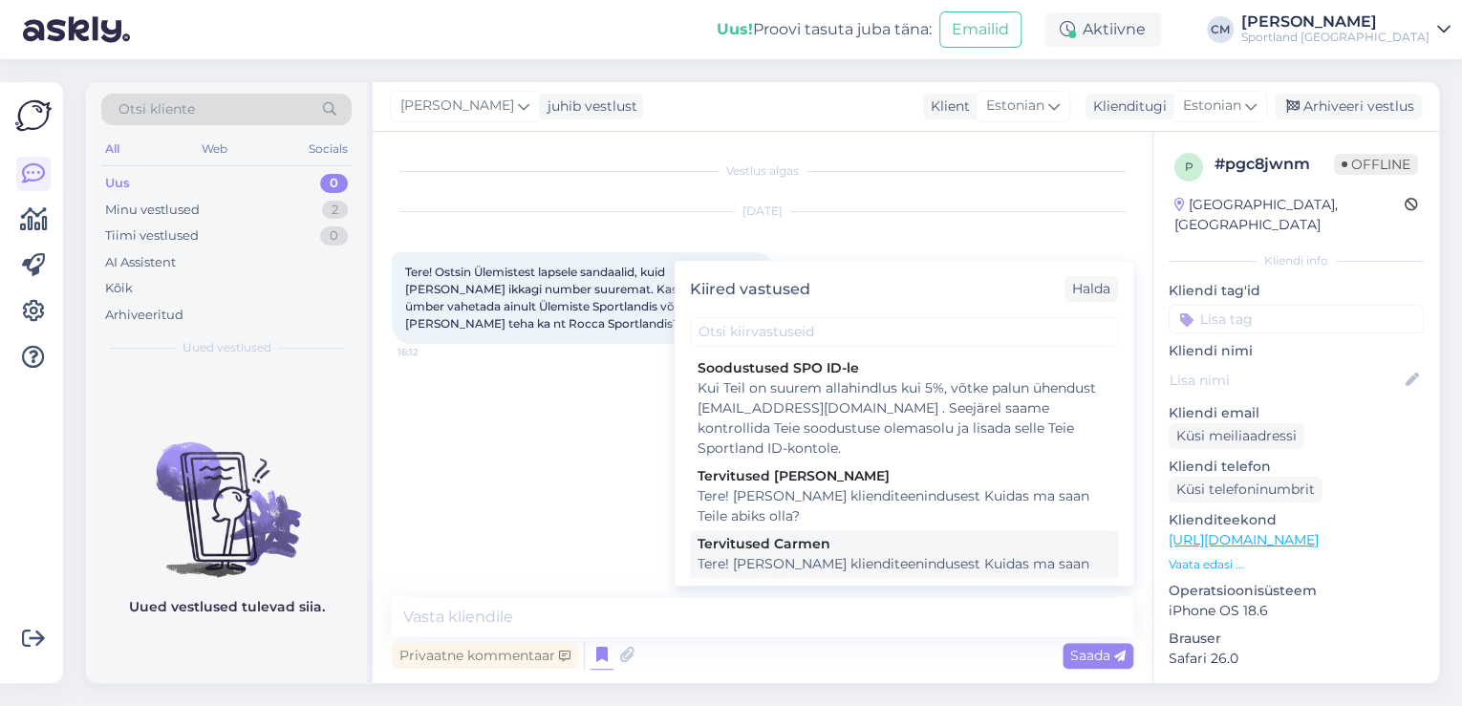
click at [802, 571] on div "Tere! [PERSON_NAME] klienditeenindusest Kuidas ma saan Teile abiks olla?" at bounding box center [904, 574] width 413 height 40
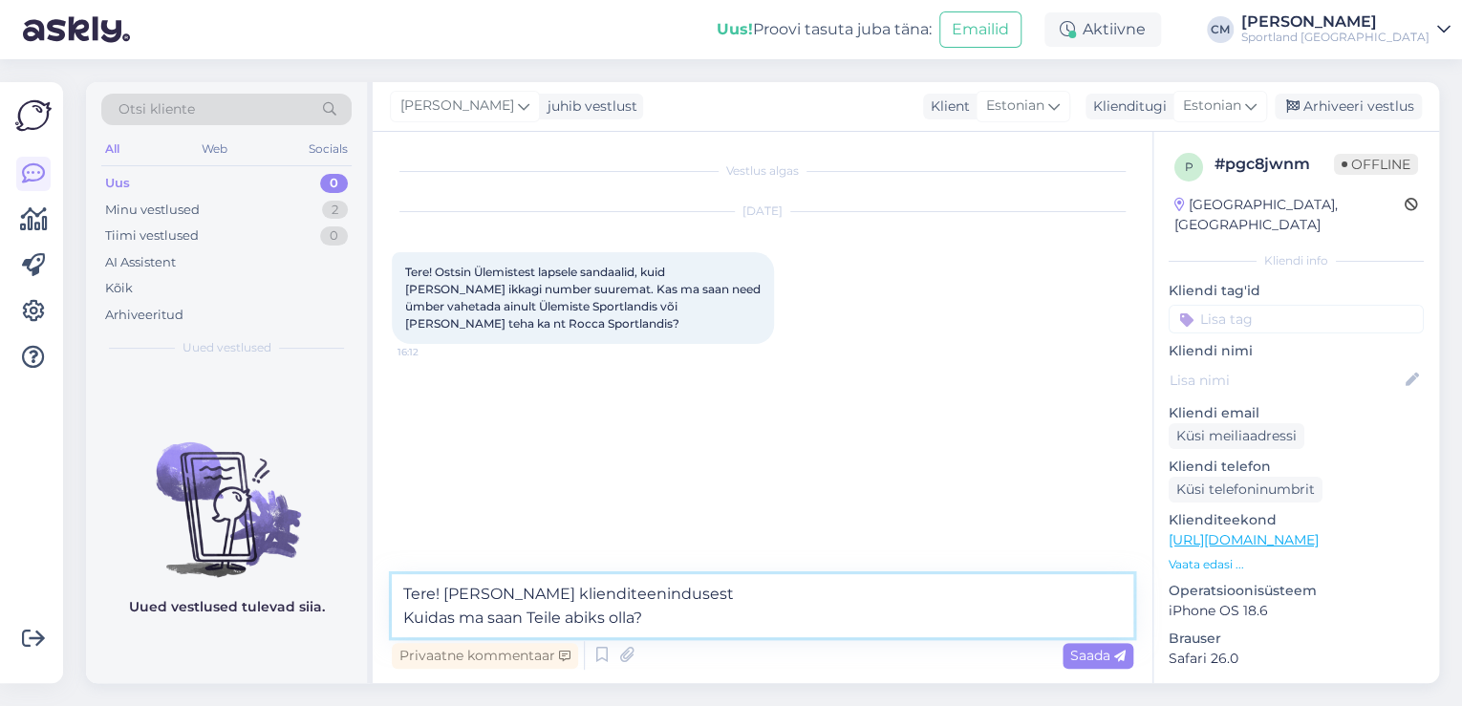
drag, startPoint x: 725, startPoint y: 631, endPoint x: 373, endPoint y: 633, distance: 352.6
click at [377, 635] on div "Vestlus algas [DATE] Tere! Ostsin Ülemistest lapsele sandaalid, kuid [PERSON_NA…" at bounding box center [763, 407] width 780 height 551
type textarea "Tere! [PERSON_NAME] klienditeenindusest"
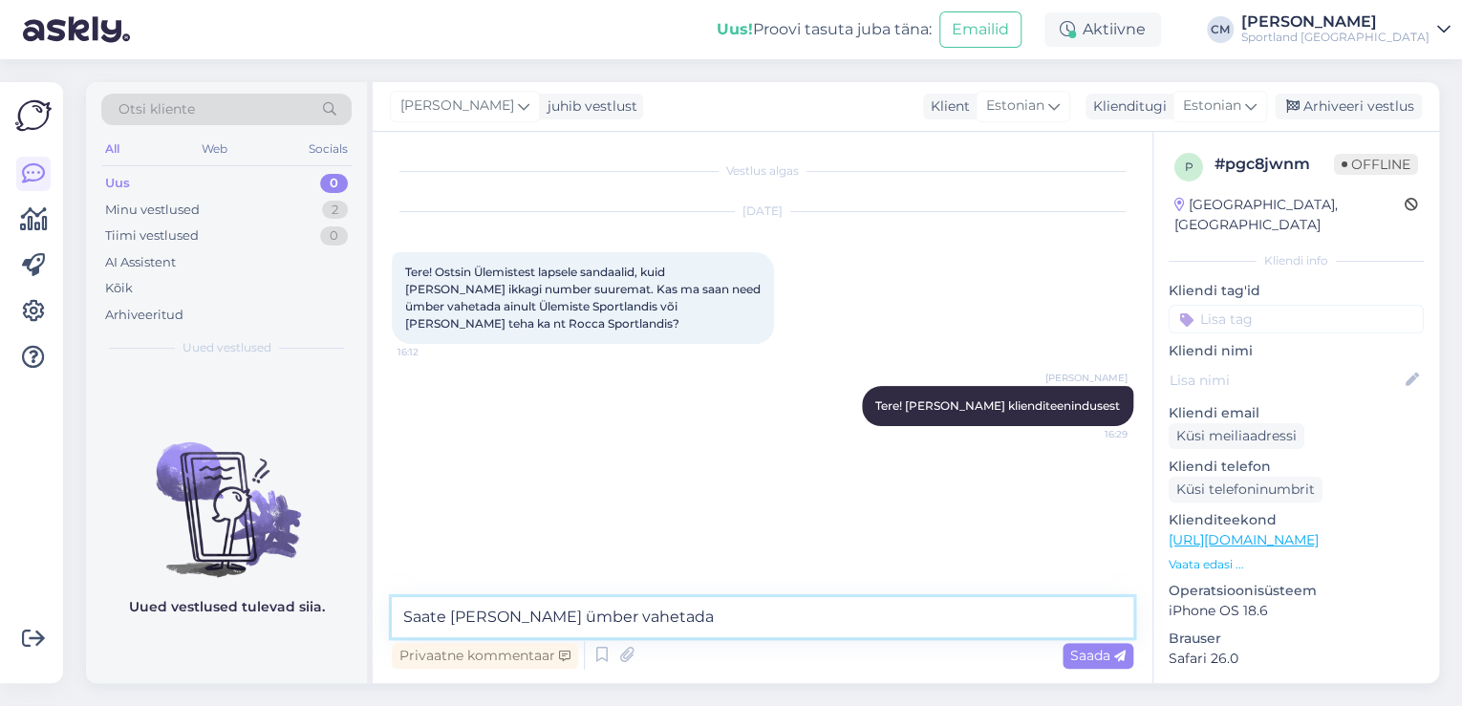
type textarea "Saate [PERSON_NAME] ümber vahetada."
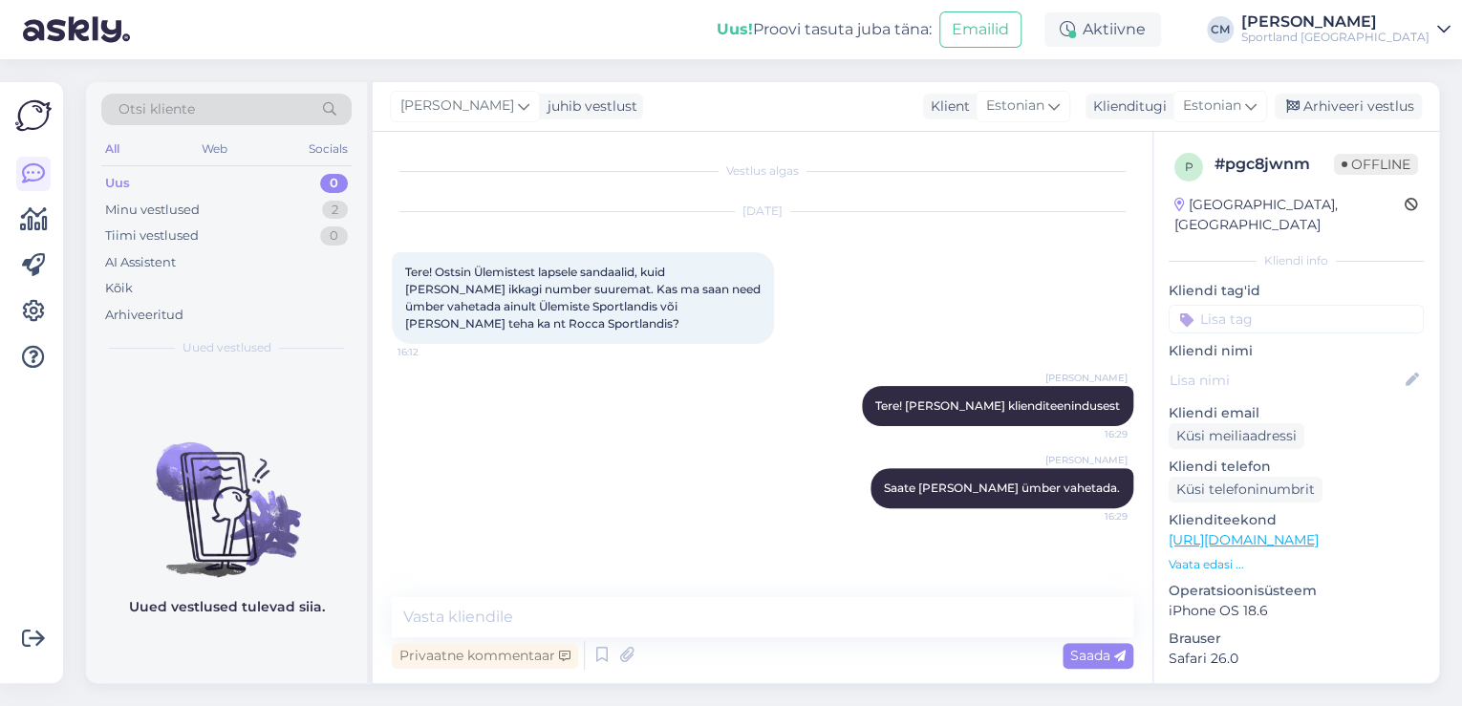
click at [1232, 305] on input at bounding box center [1296, 319] width 255 height 29
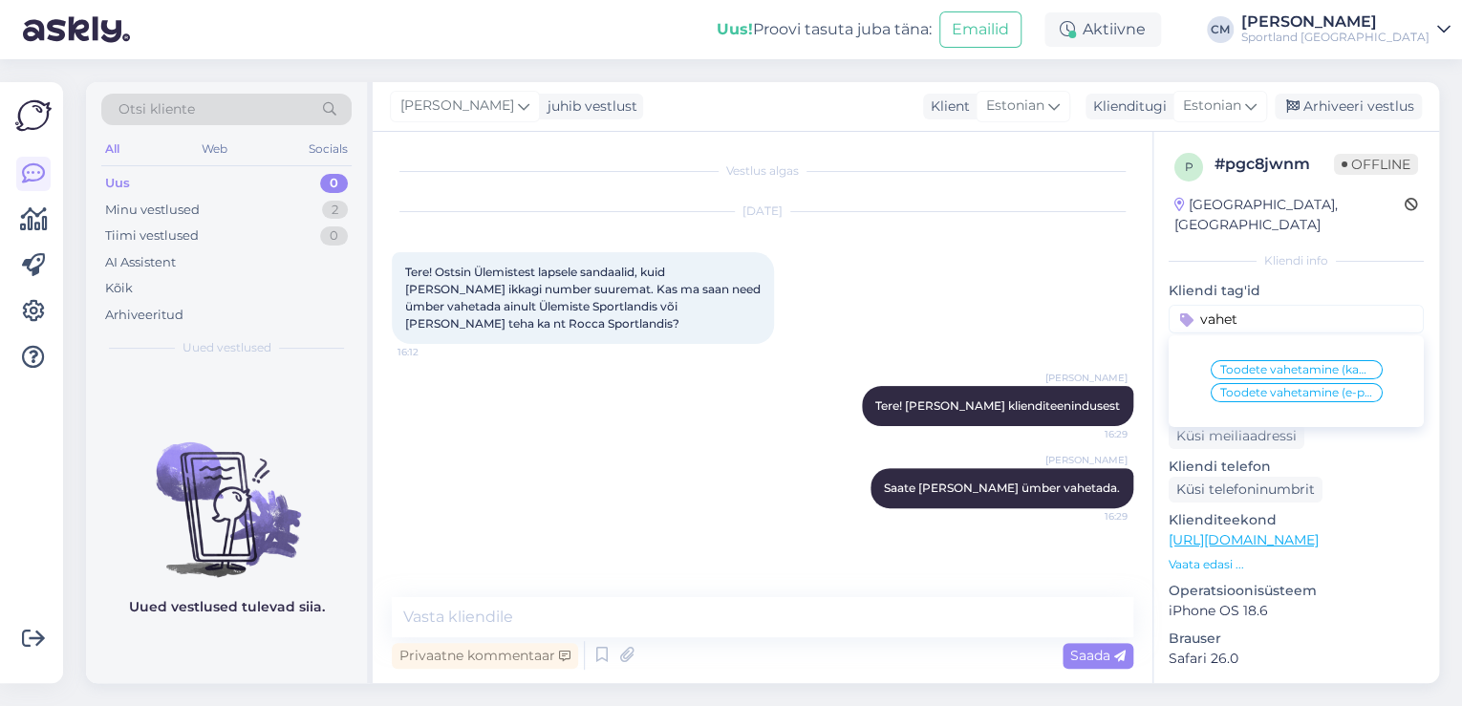
type input "vahet"
click at [1249, 387] on span "Toodete vahetamine (e-pood)" at bounding box center [1296, 392] width 153 height 11
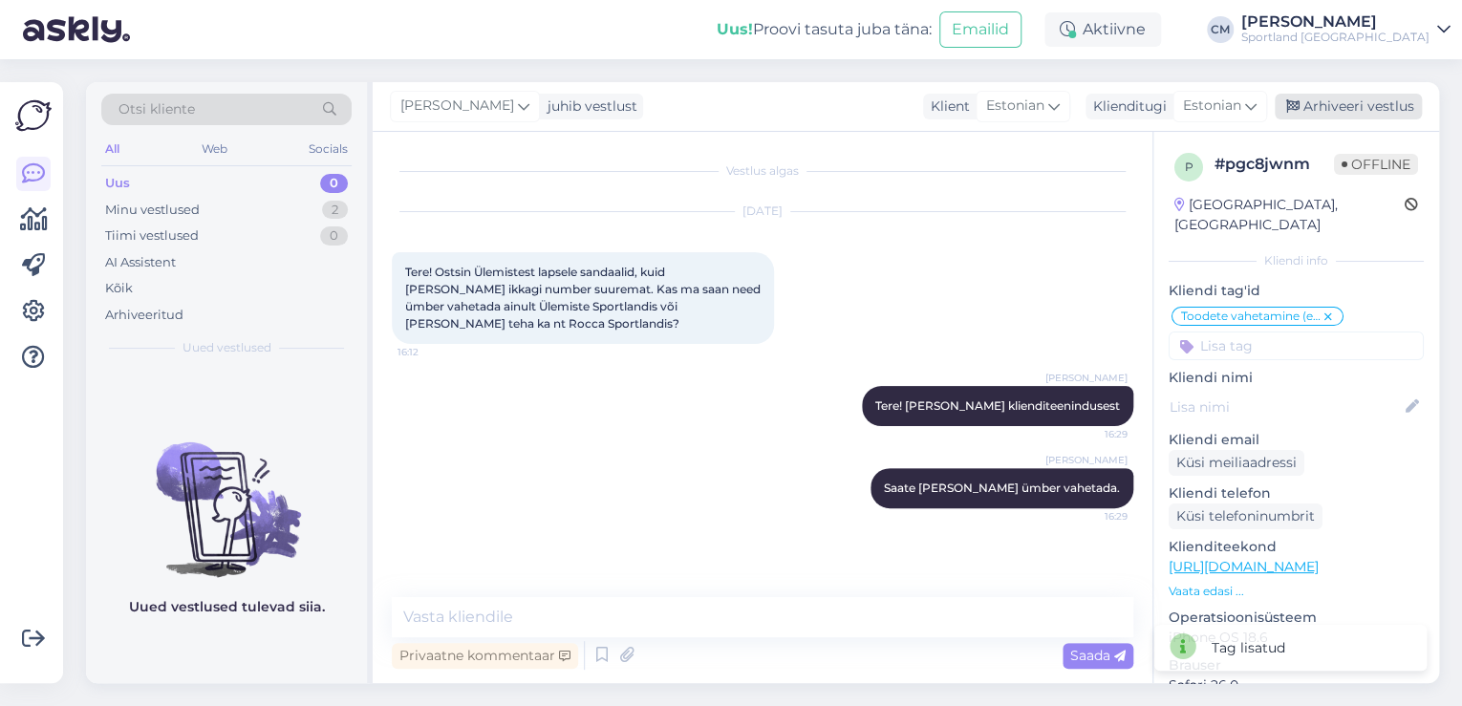
click at [1338, 117] on div "Arhiveeri vestlus" at bounding box center [1348, 107] width 147 height 26
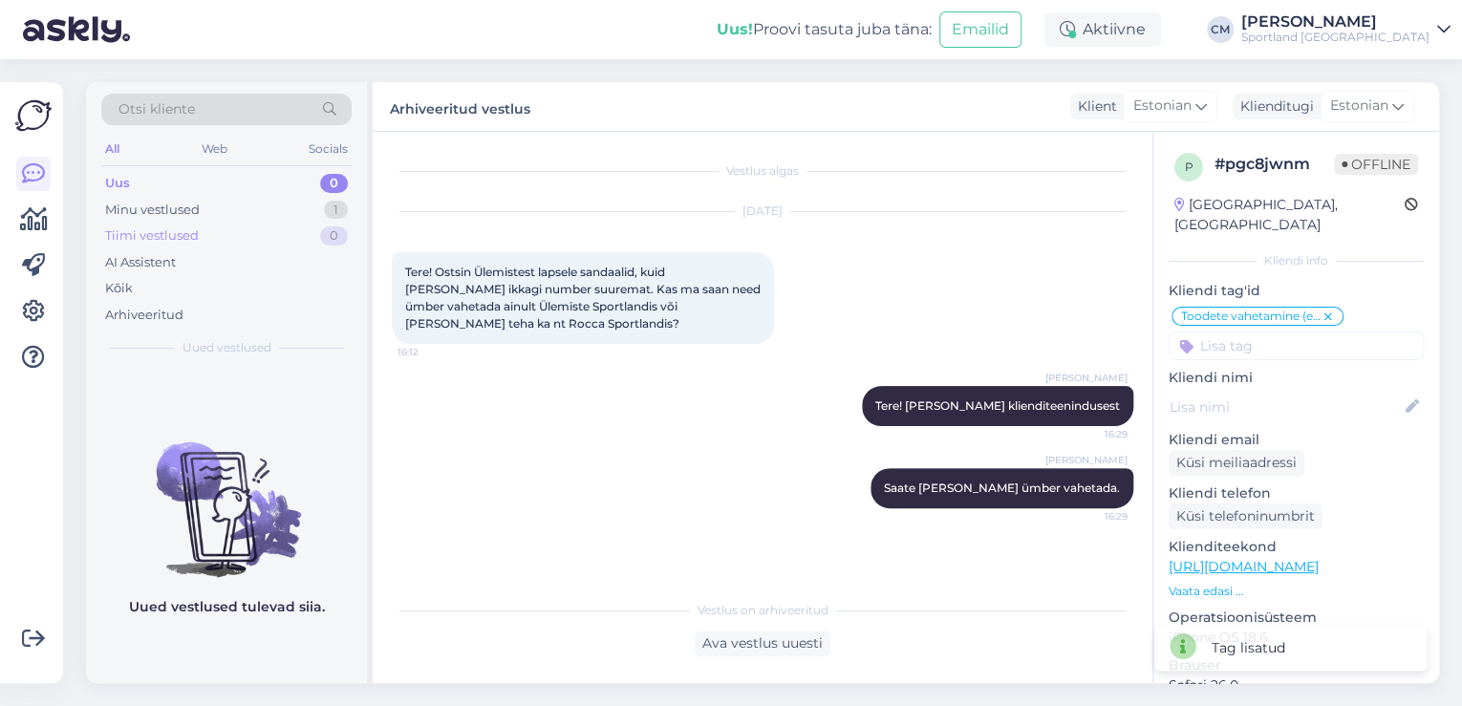
click at [248, 224] on div "Tiimi vestlused 0" at bounding box center [226, 236] width 250 height 27
click at [252, 220] on div "Minu vestlused 1" at bounding box center [226, 210] width 250 height 27
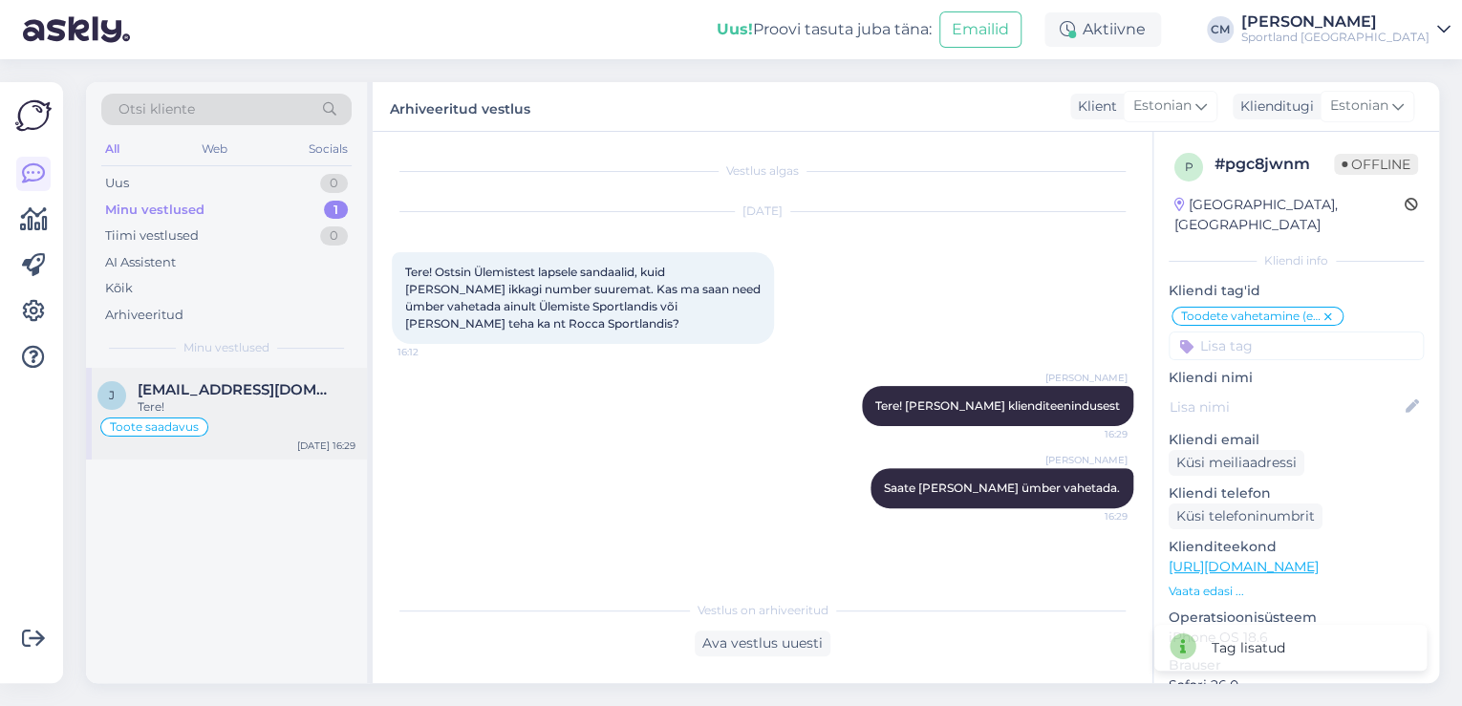
click at [230, 442] on div "j [EMAIL_ADDRESS][DOMAIN_NAME] Tere! Toote saadavus [DATE] 16:29" at bounding box center [226, 414] width 281 height 92
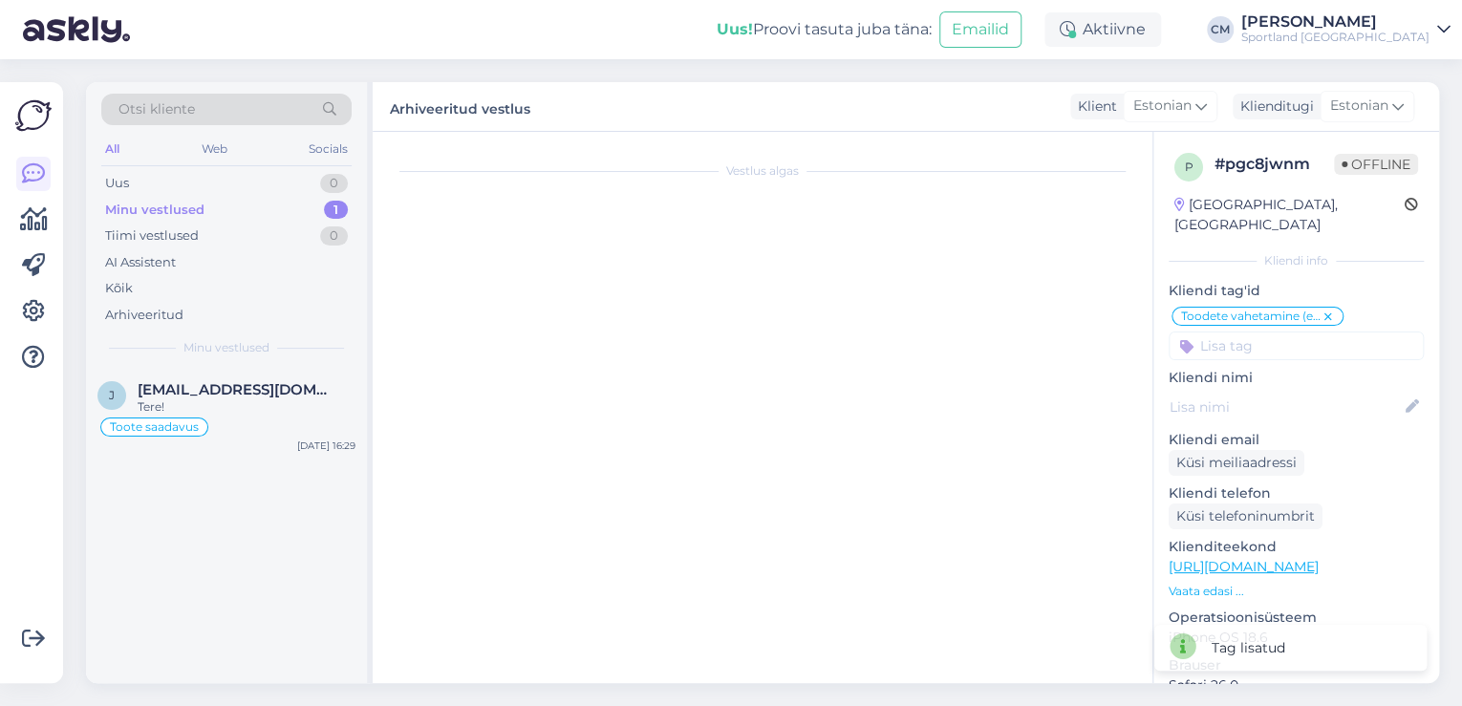
scroll to position [7947, 0]
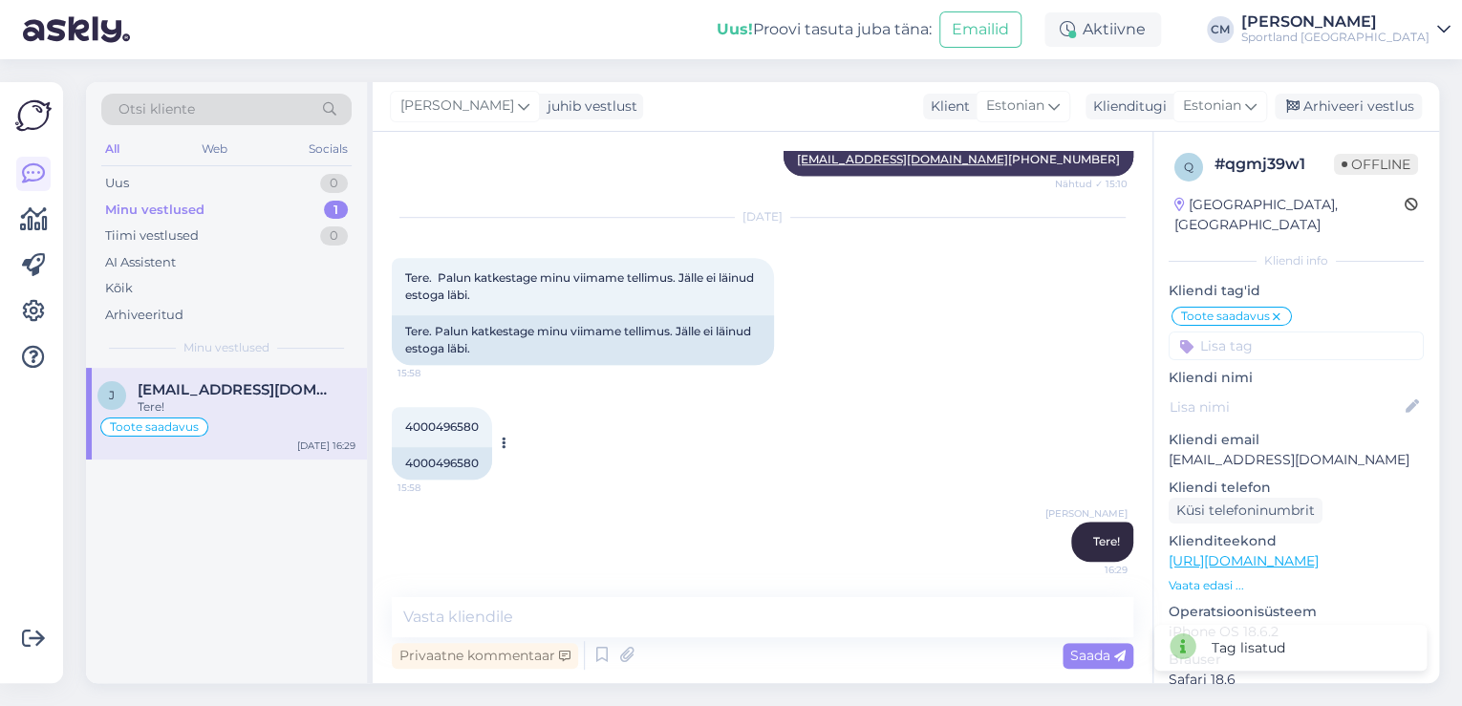
click at [460, 467] on div "4000496580" at bounding box center [442, 463] width 100 height 32
copy div "4000496580"
click at [433, 466] on div "4000496580" at bounding box center [442, 463] width 100 height 32
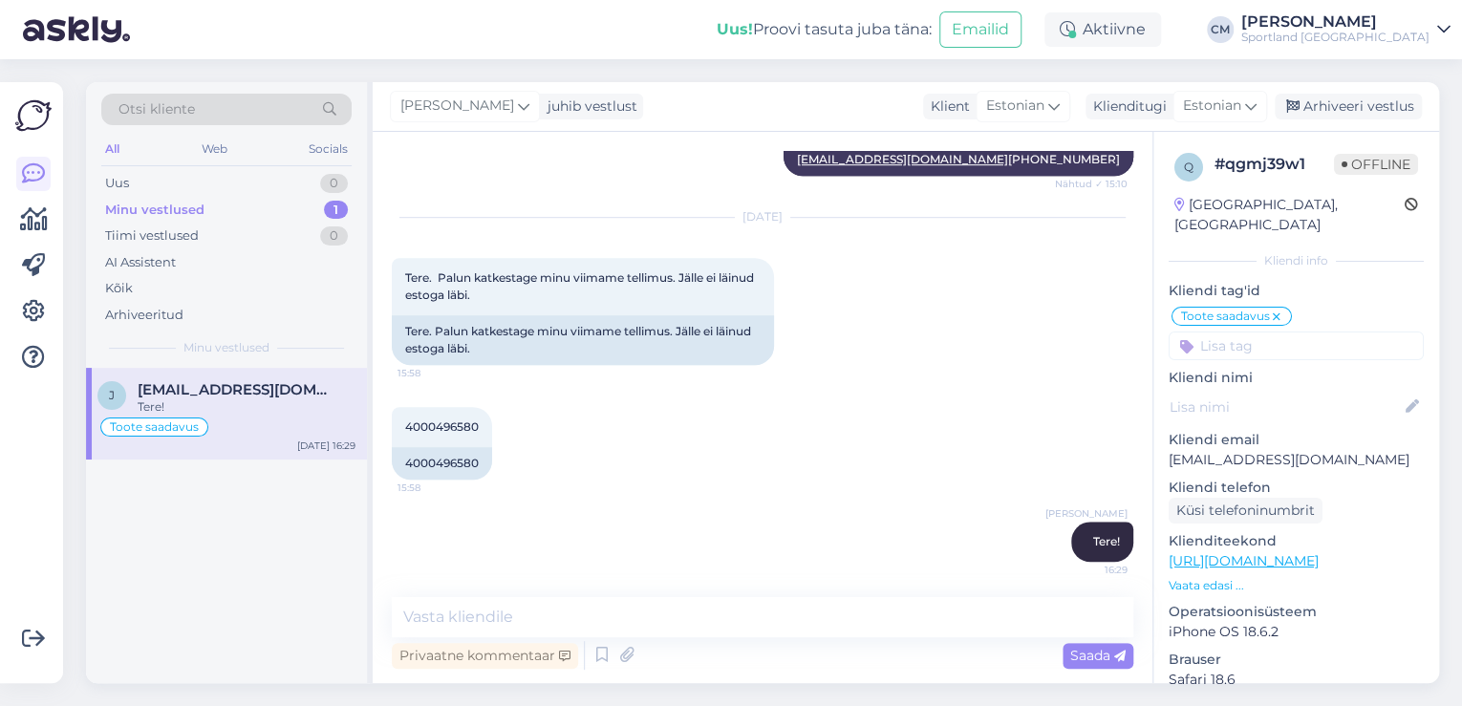
click at [493, 596] on div "Vestlus algas [DATE] Tere. Tegin just tellimuse. Kuid estoga mingi probleem. Ku…" at bounding box center [763, 407] width 780 height 551
click at [493, 604] on textarea at bounding box center [763, 617] width 742 height 40
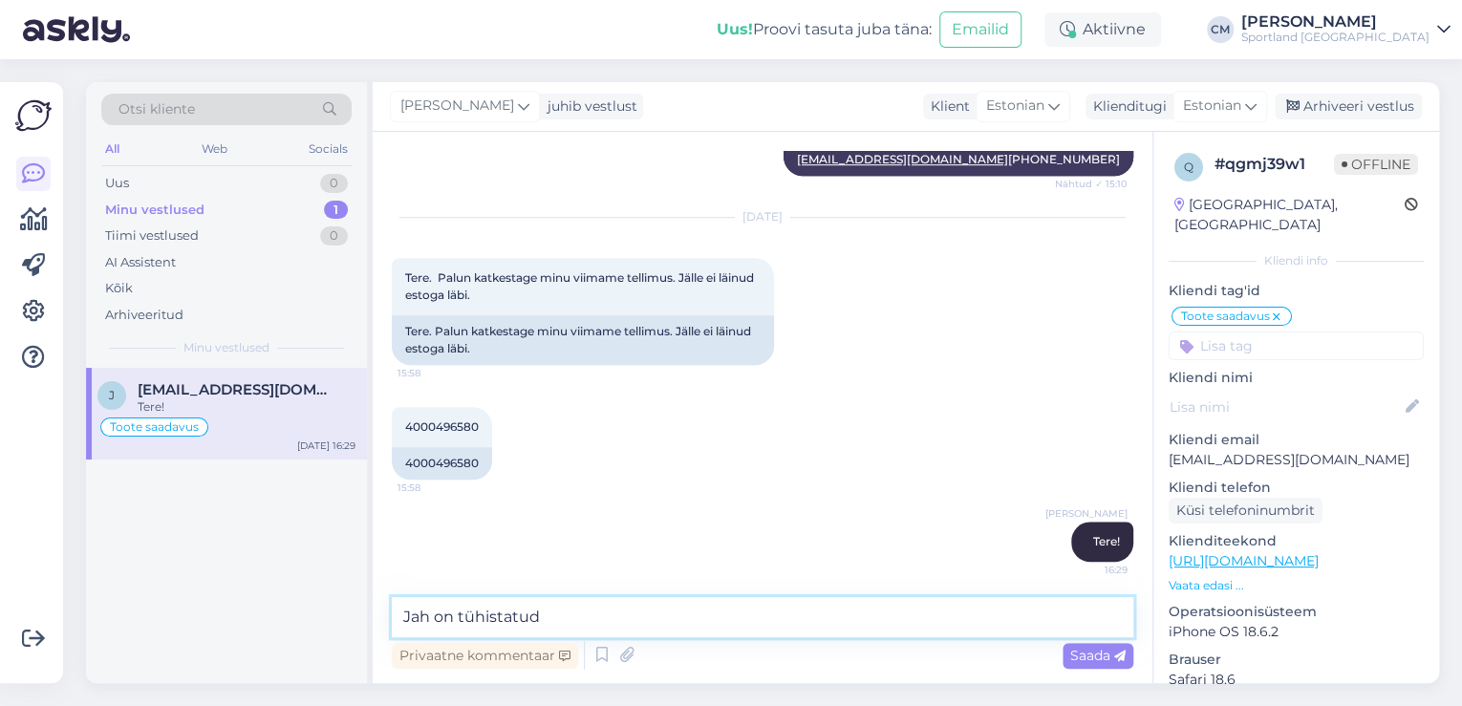
type textarea "Jah on tühistatud."
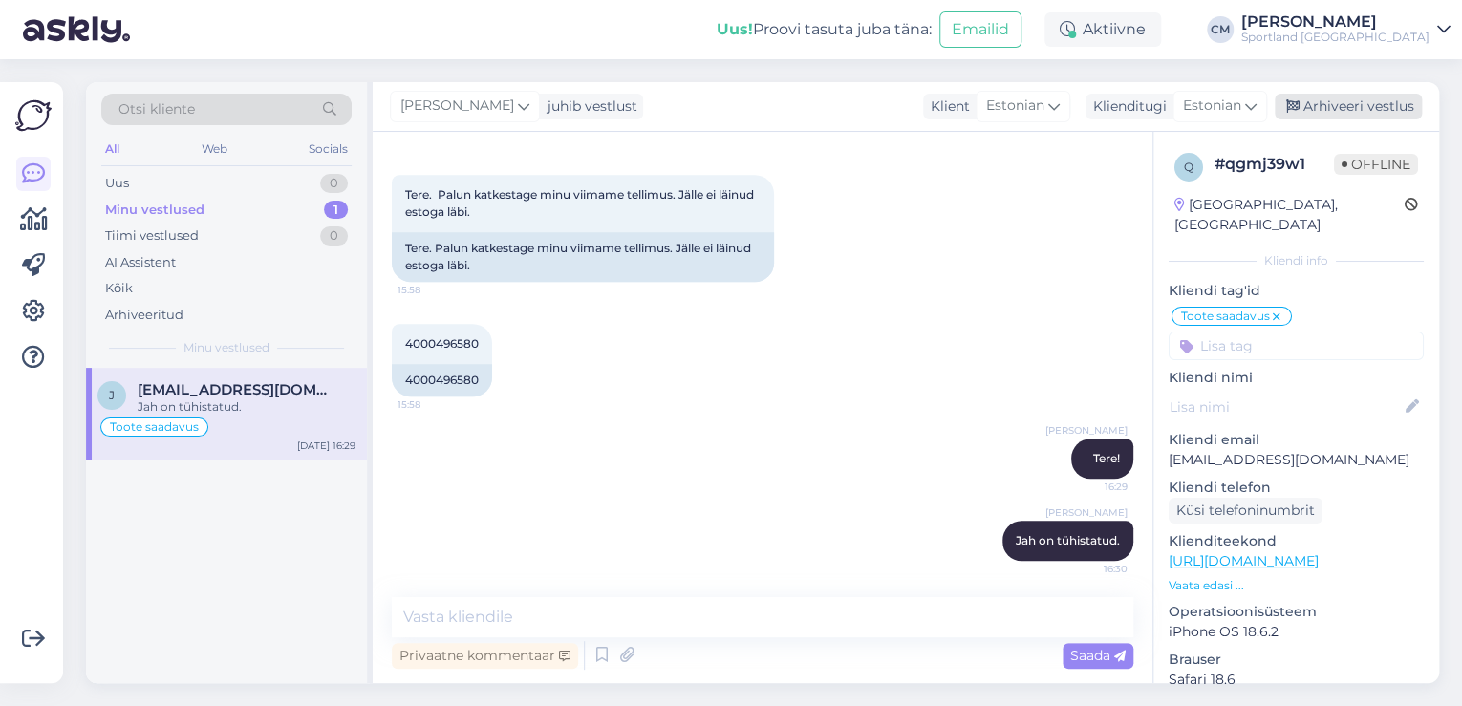
click at [1371, 97] on div "Arhiveeri vestlus" at bounding box center [1348, 107] width 147 height 26
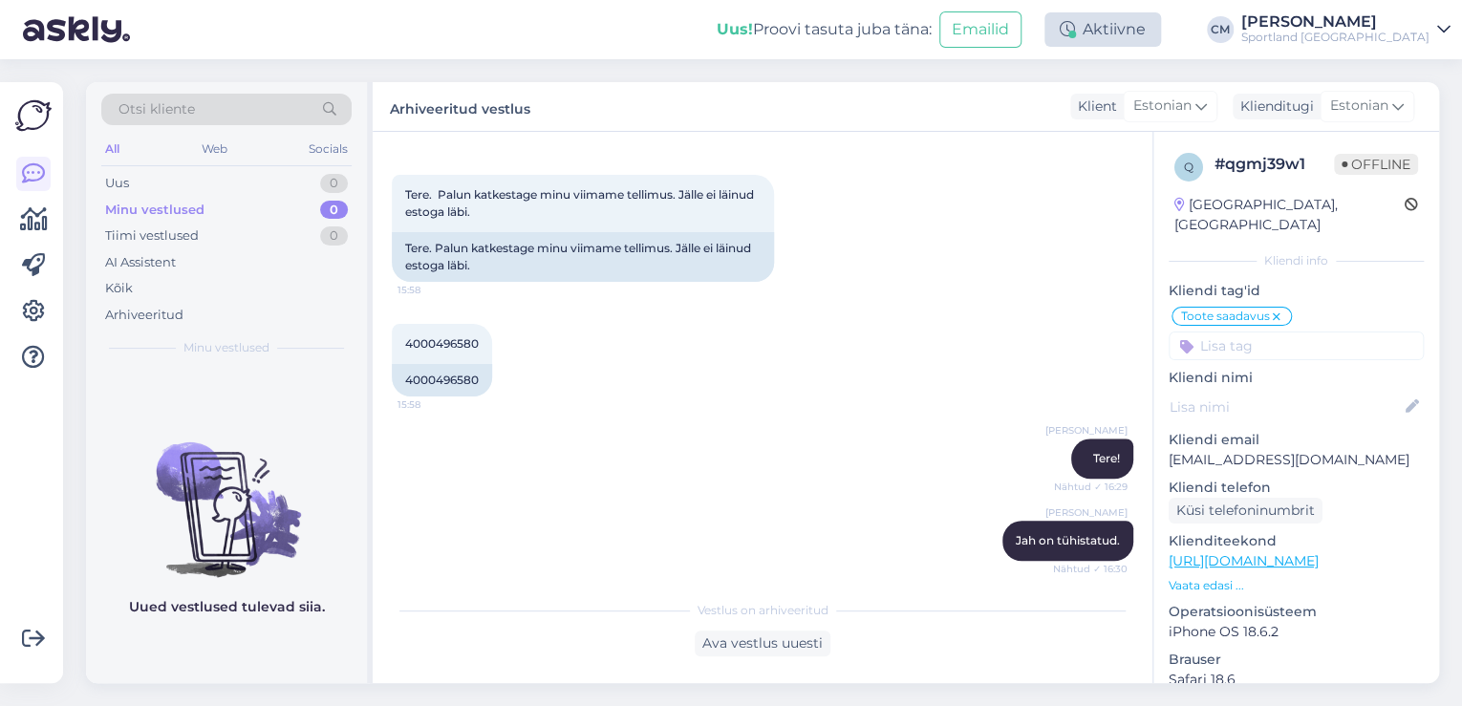
click at [1136, 23] on div "Aktiivne" at bounding box center [1103, 29] width 117 height 34
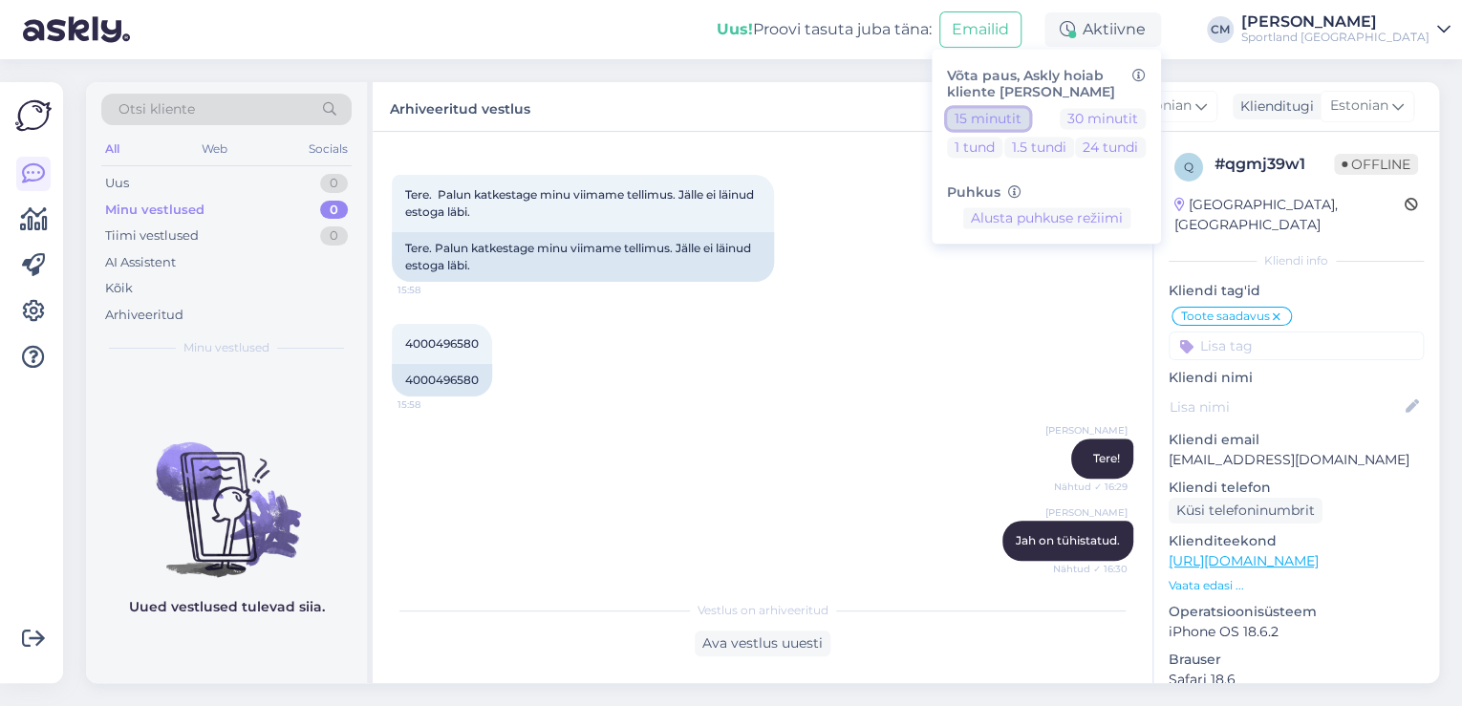
click at [1029, 113] on button "15 minutit" at bounding box center [988, 118] width 82 height 21
click at [1326, 30] on div "Sportland [GEOGRAPHIC_DATA]" at bounding box center [1335, 37] width 188 height 15
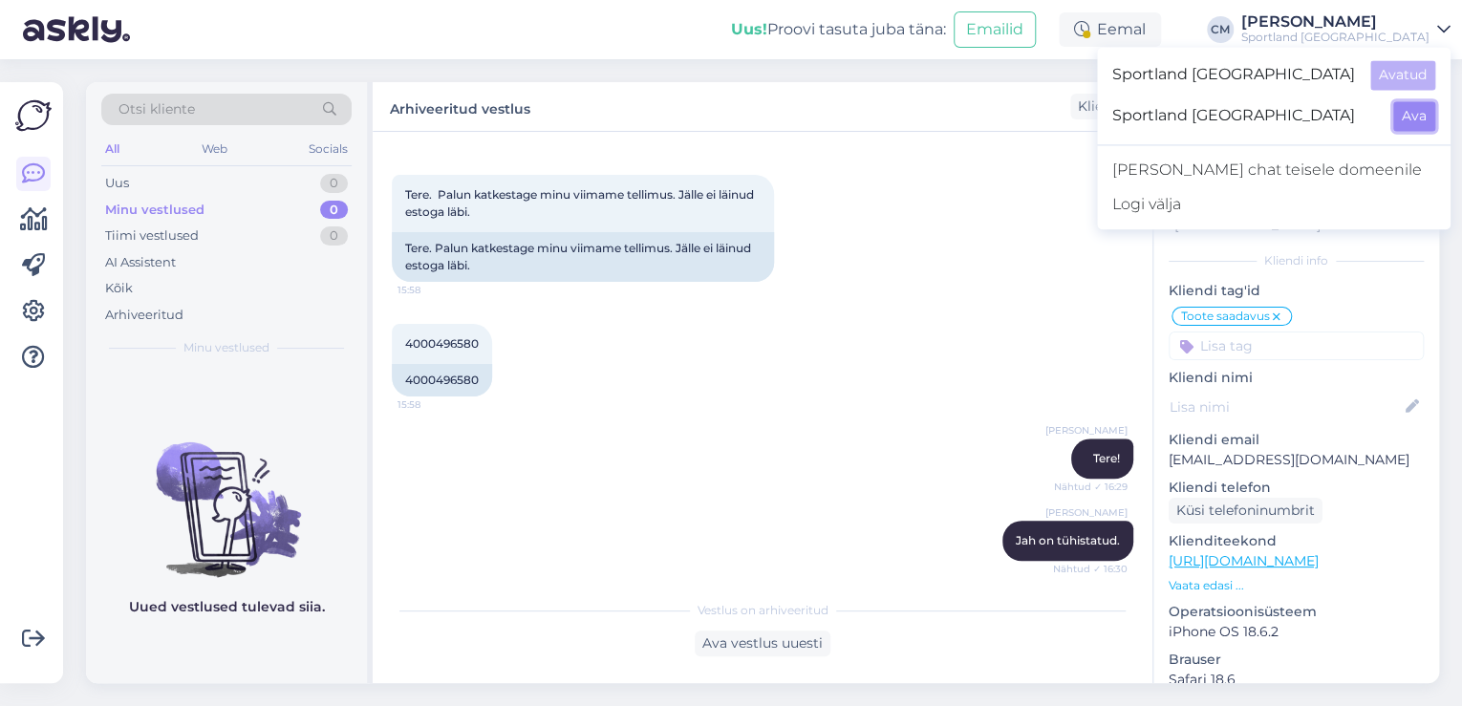
click at [1406, 115] on button "Ava" at bounding box center [1414, 116] width 42 height 30
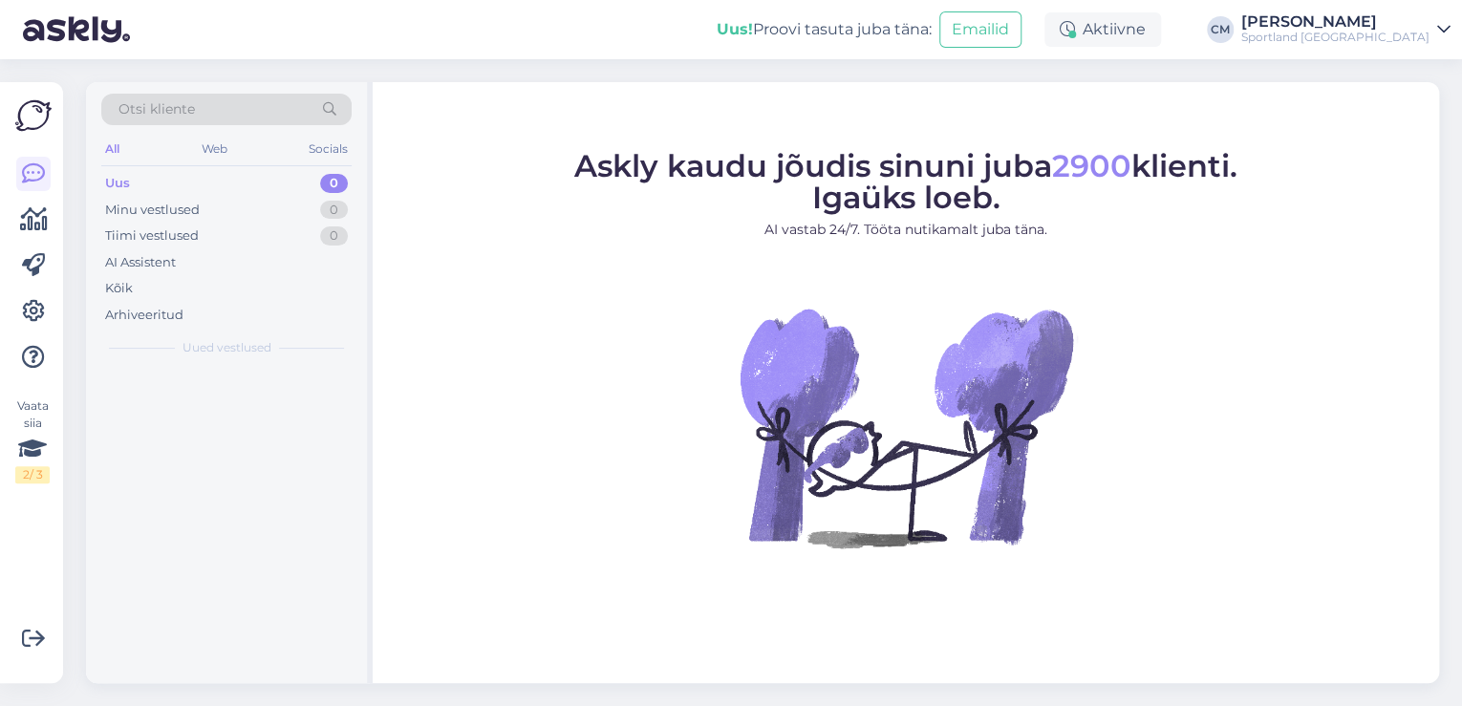
click at [1161, 34] on div "Aktiivne" at bounding box center [1103, 29] width 117 height 34
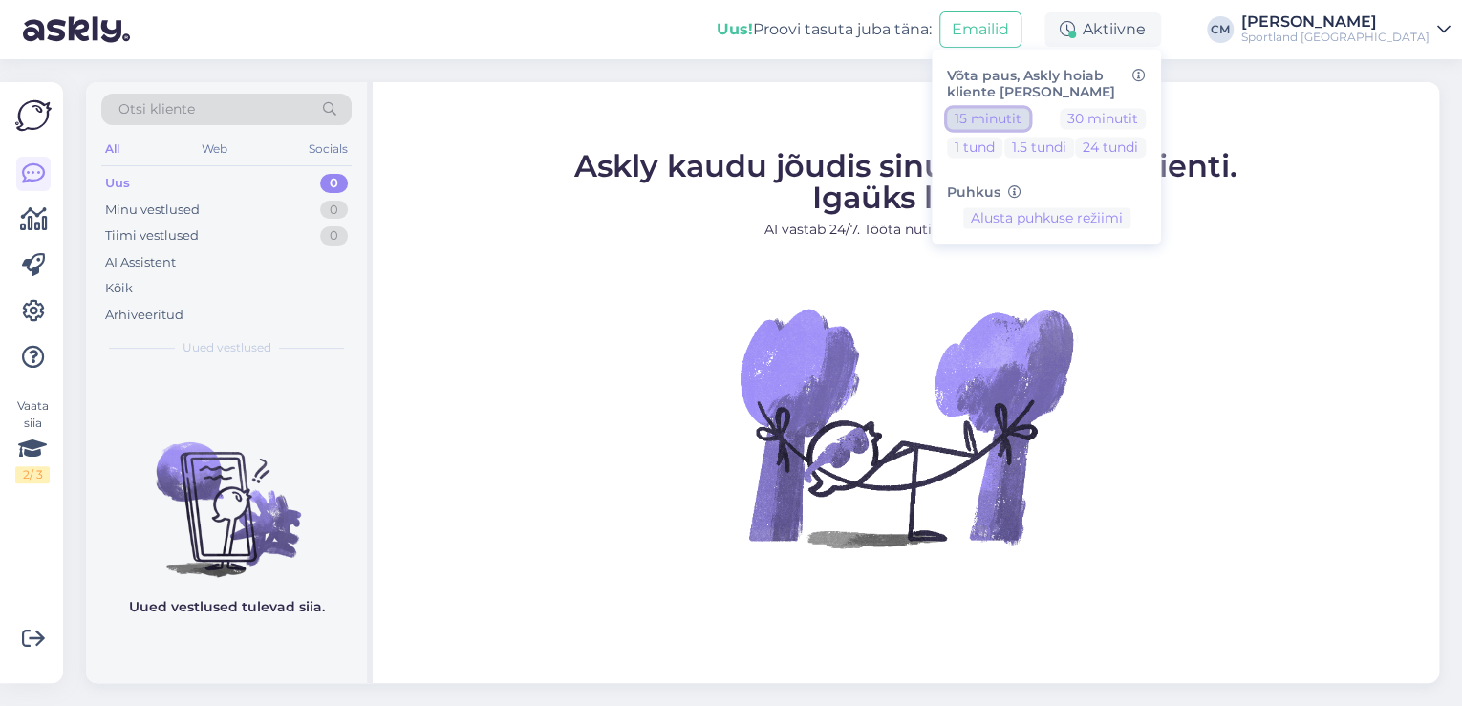
click at [1029, 118] on button "15 minutit" at bounding box center [988, 118] width 82 height 21
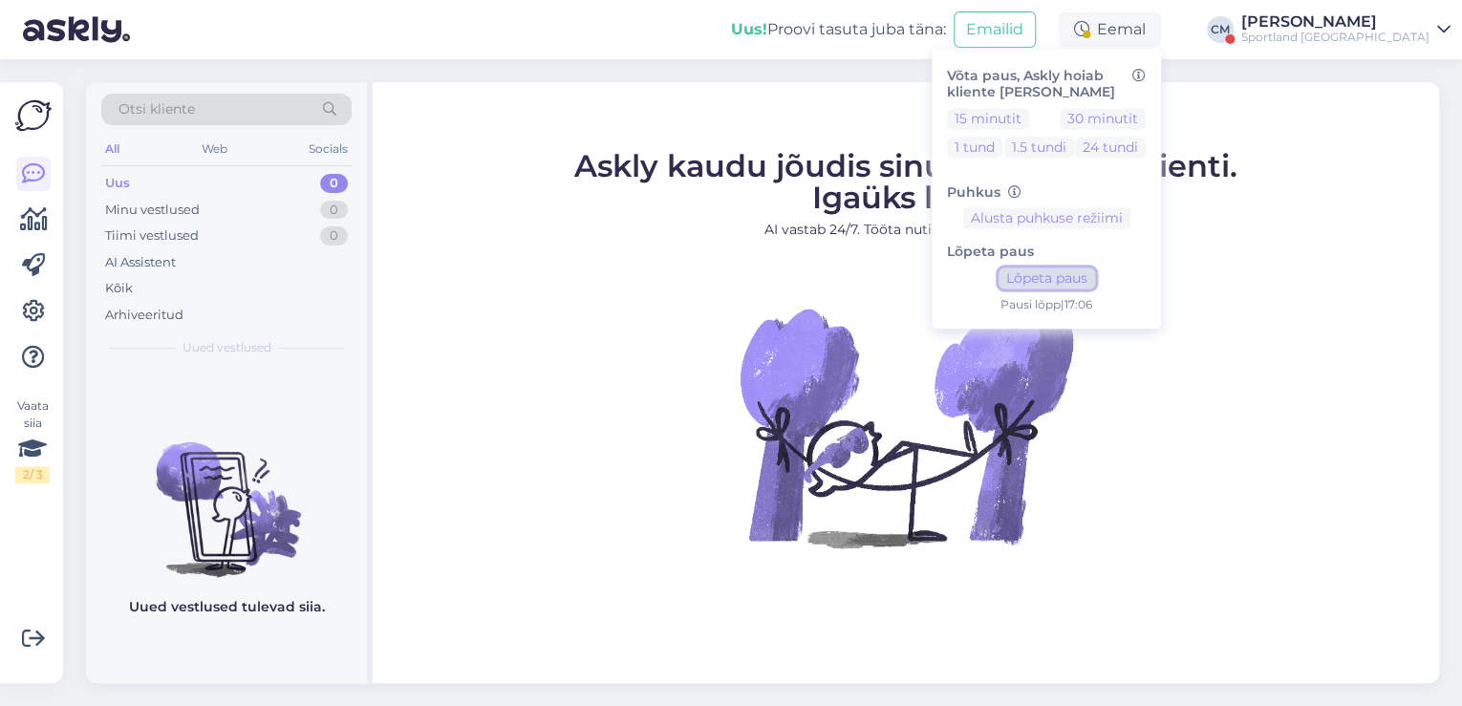
click at [1095, 275] on button "Lõpeta paus" at bounding box center [1047, 279] width 97 height 21
click at [1389, 22] on div "[PERSON_NAME]" at bounding box center [1335, 21] width 188 height 15
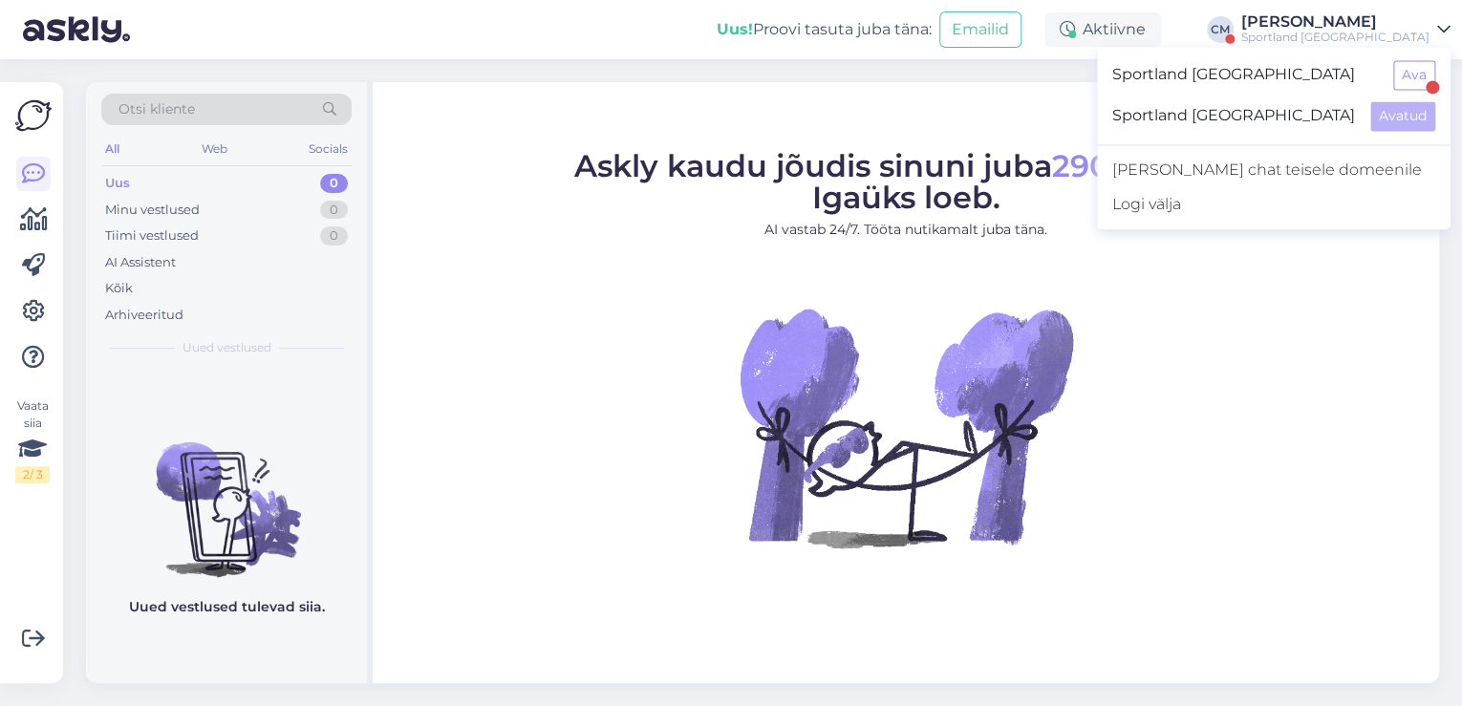
click at [1430, 84] on div at bounding box center [1432, 86] width 13 height 13
click at [1427, 85] on div at bounding box center [1432, 86] width 13 height 13
click at [1414, 72] on button "Ava" at bounding box center [1414, 75] width 42 height 30
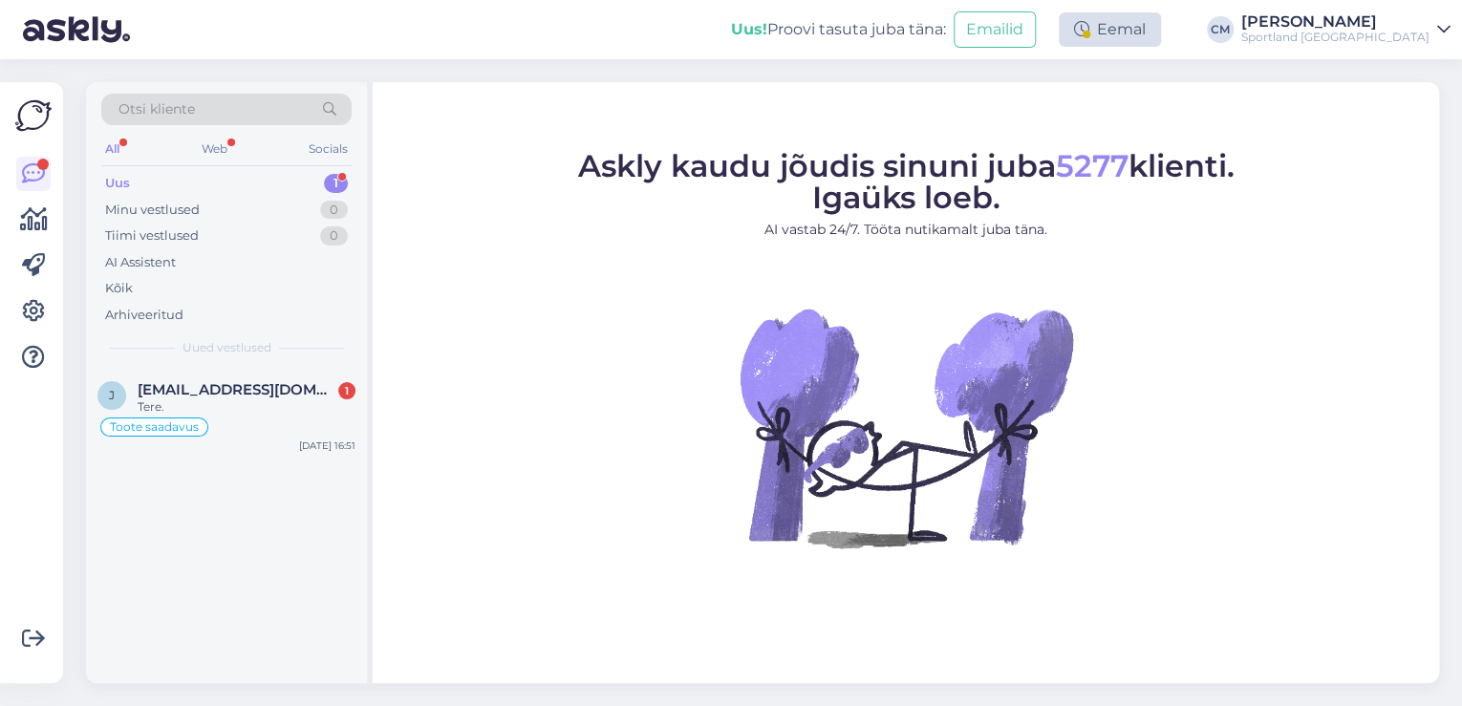
click at [1161, 43] on div "Eemal" at bounding box center [1110, 29] width 102 height 34
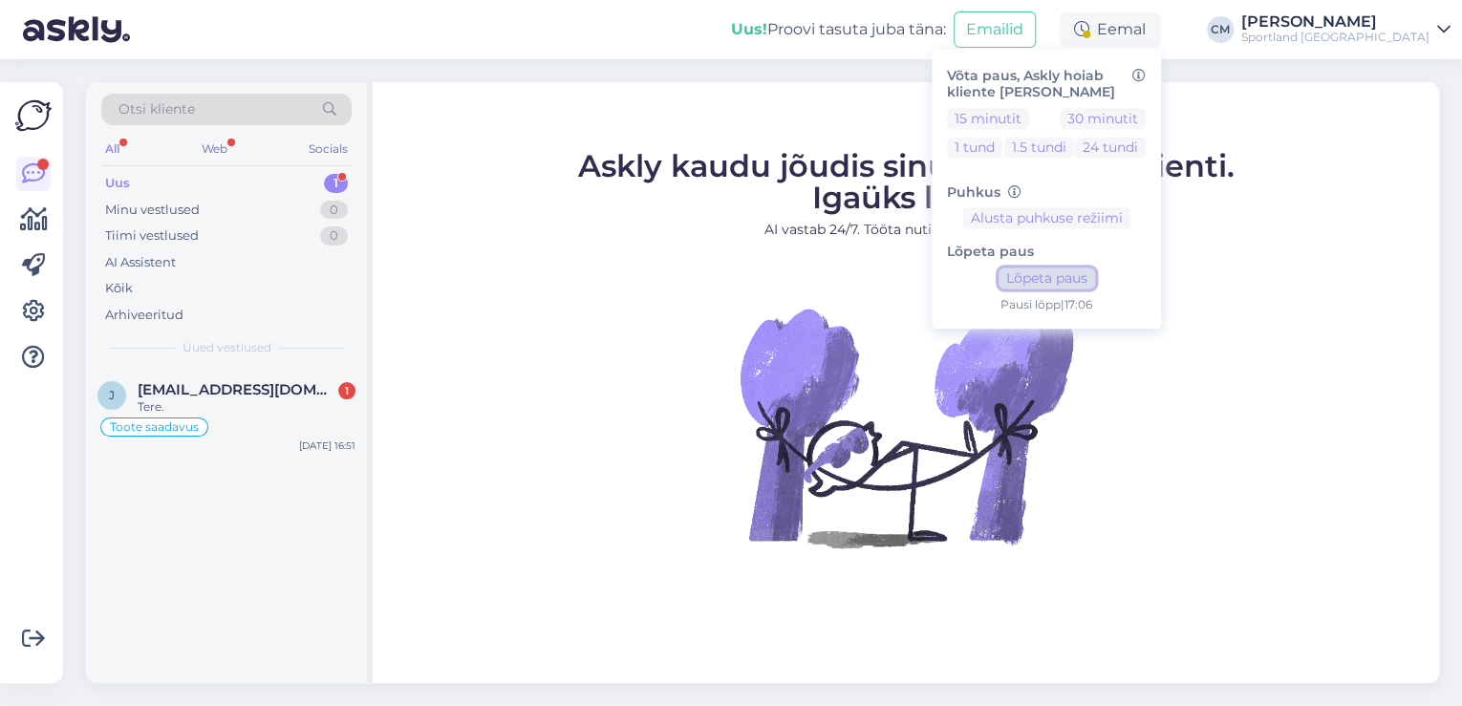
click at [1095, 281] on button "Lõpeta paus" at bounding box center [1047, 279] width 97 height 21
click at [269, 426] on div "Toote saadavus" at bounding box center [226, 427] width 258 height 23
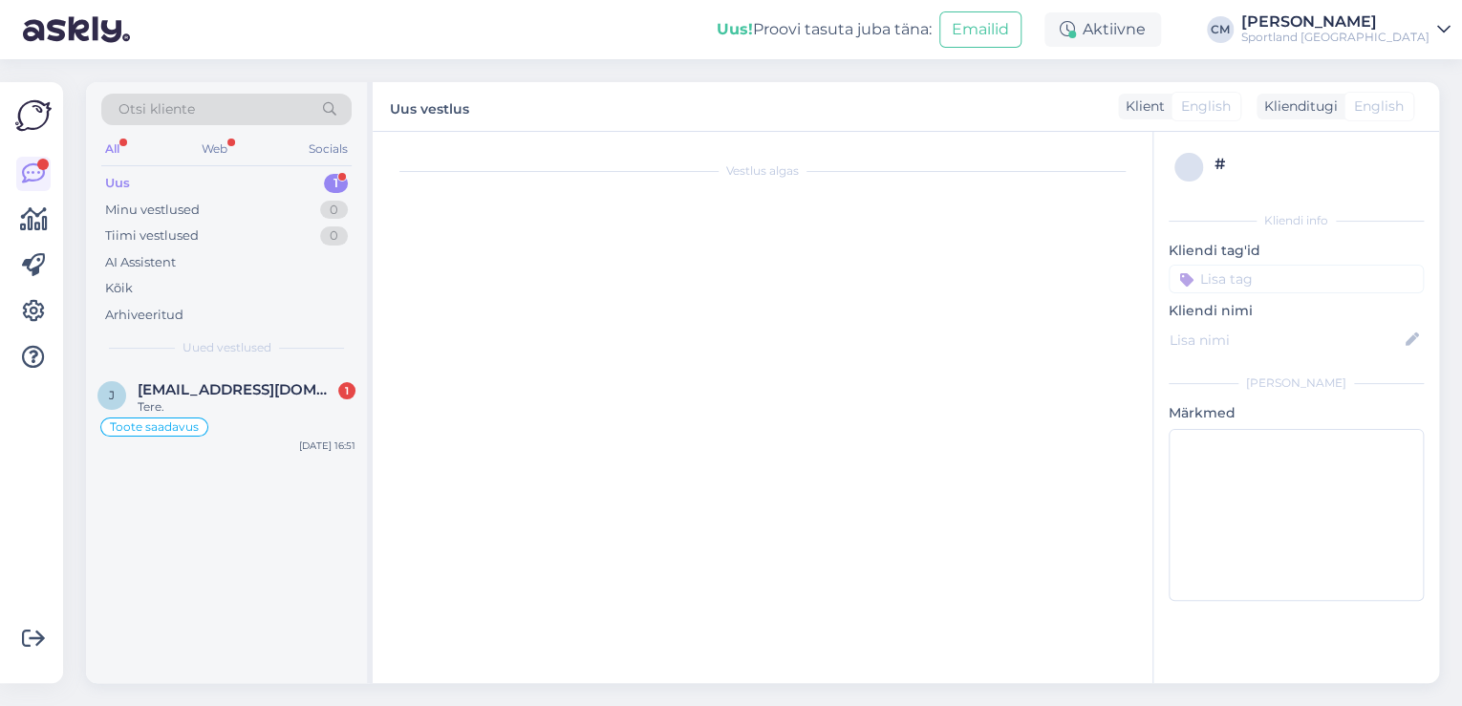
scroll to position [8184, 0]
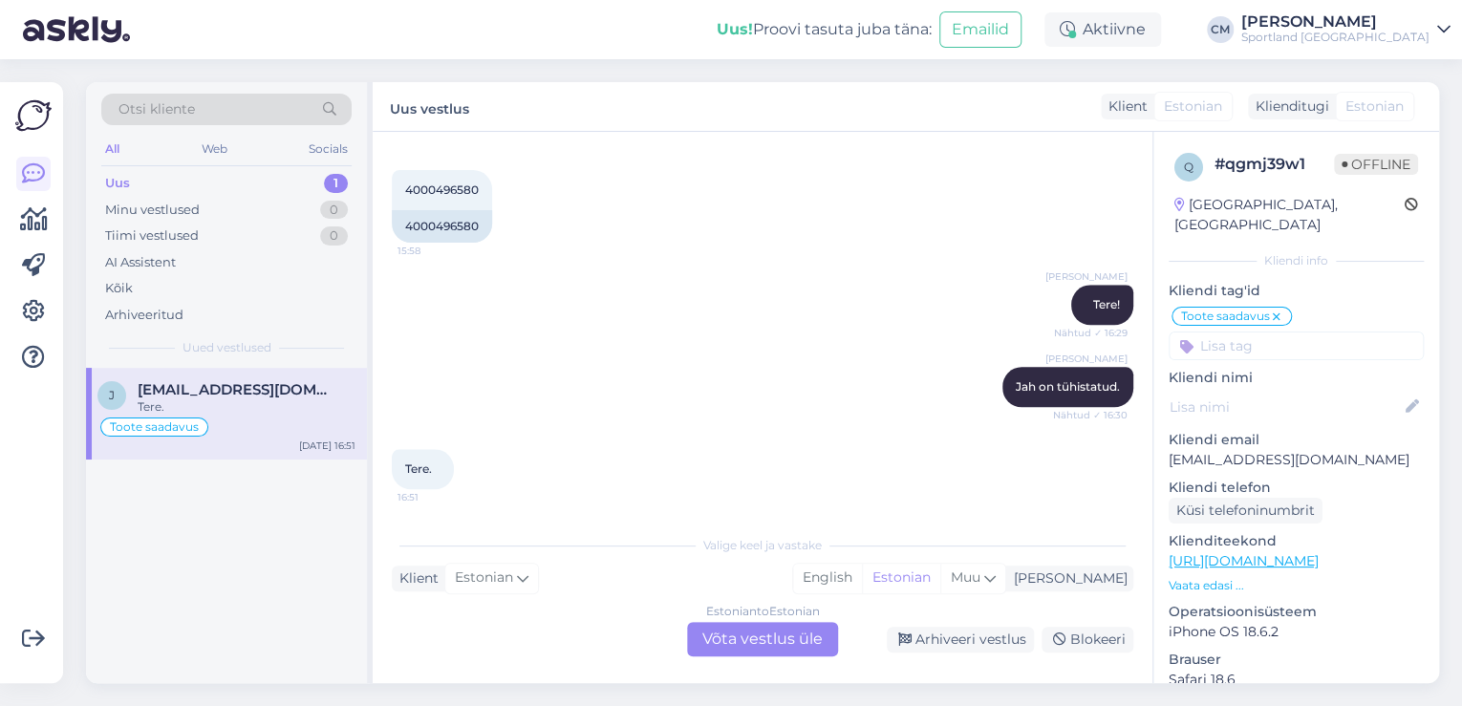
click at [784, 636] on div "Estonian to Estonian Võta vestlus üle" at bounding box center [762, 639] width 151 height 34
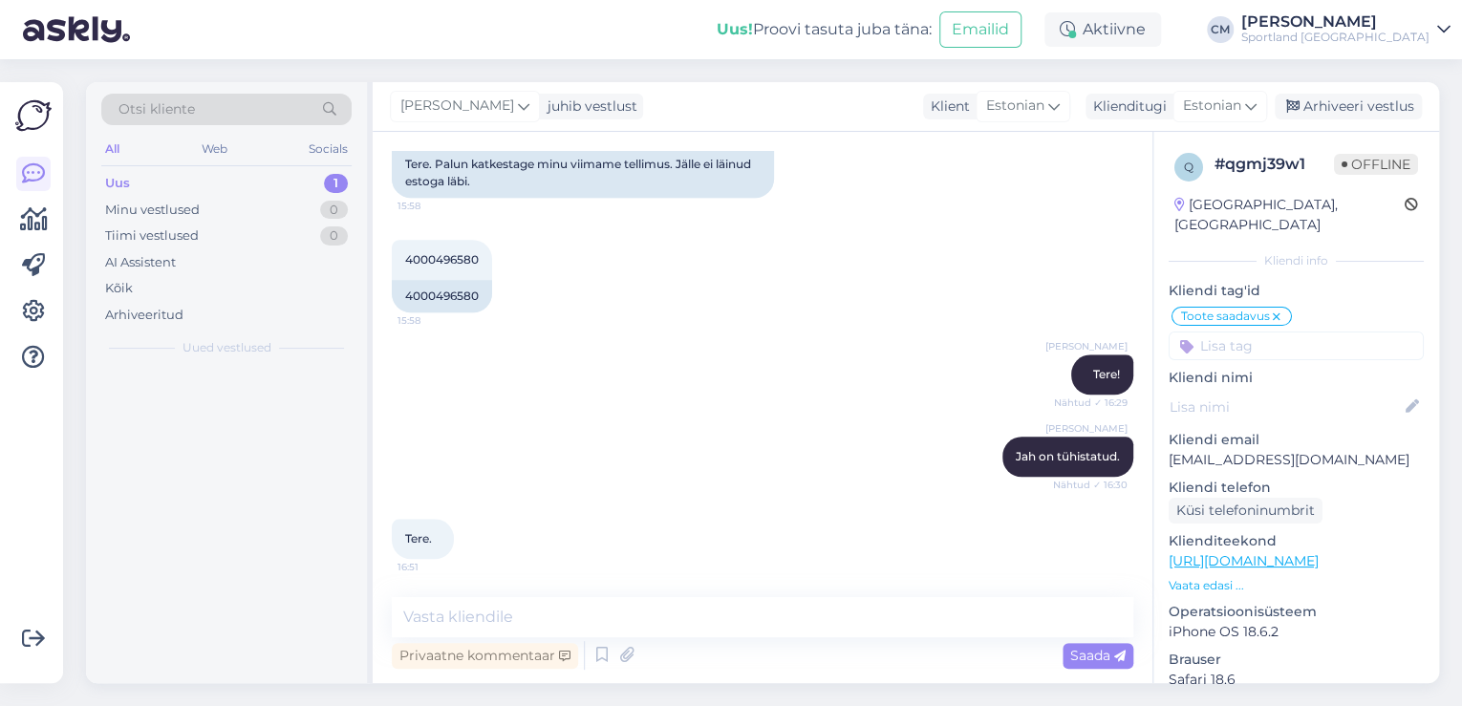
scroll to position [8111, 0]
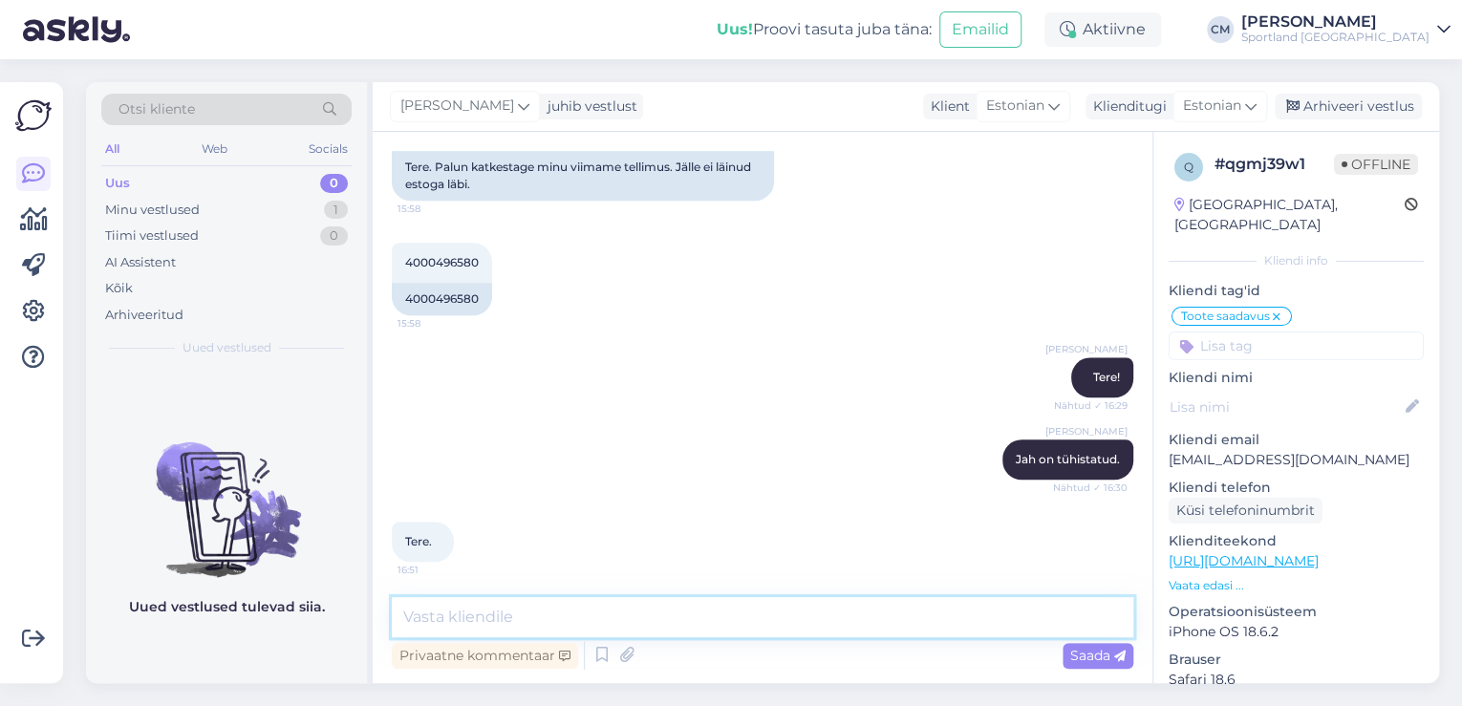
click at [734, 620] on textarea at bounding box center [763, 617] width 742 height 40
type textarea "t"
type textarea "Kas saan veel abiks olla?"
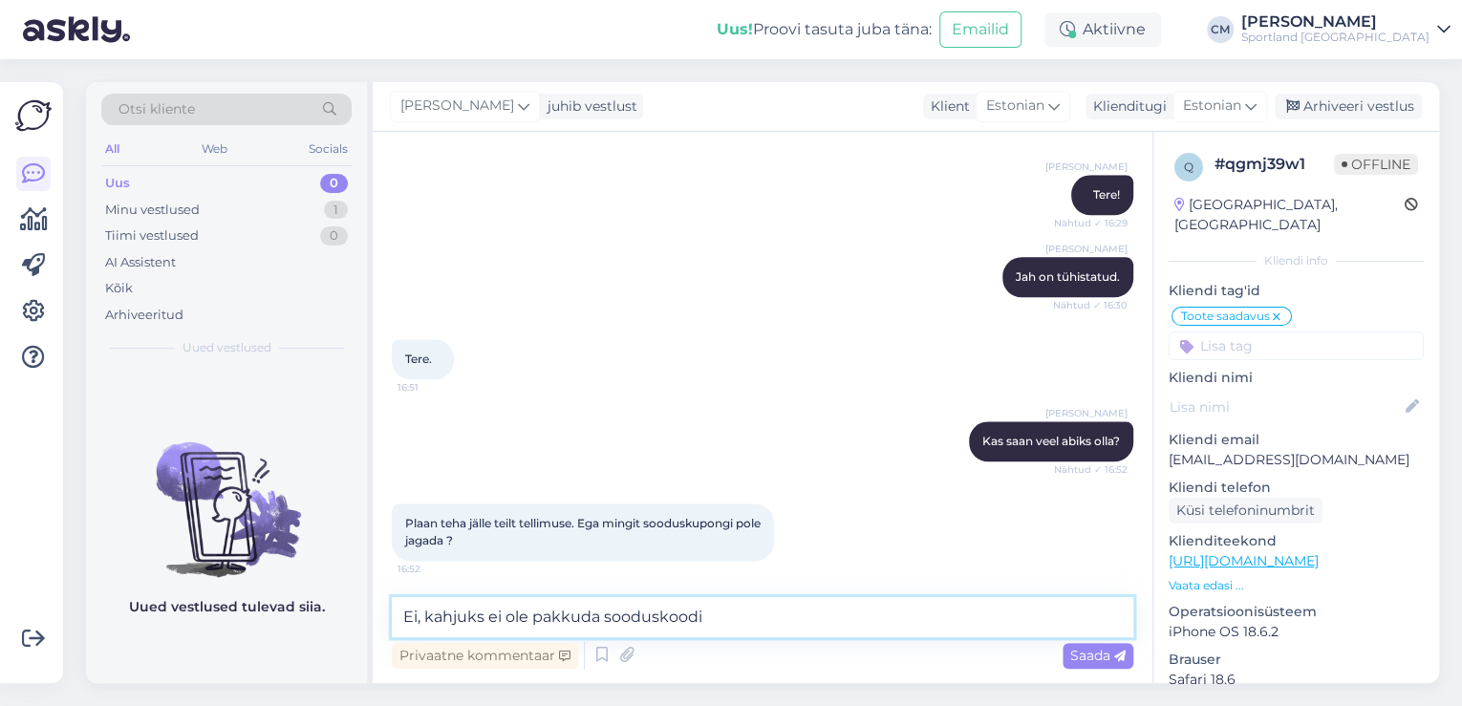
scroll to position [8375, 0]
type textarea "Ei, kahjuks ei ole pakkuda sooduskoodi."
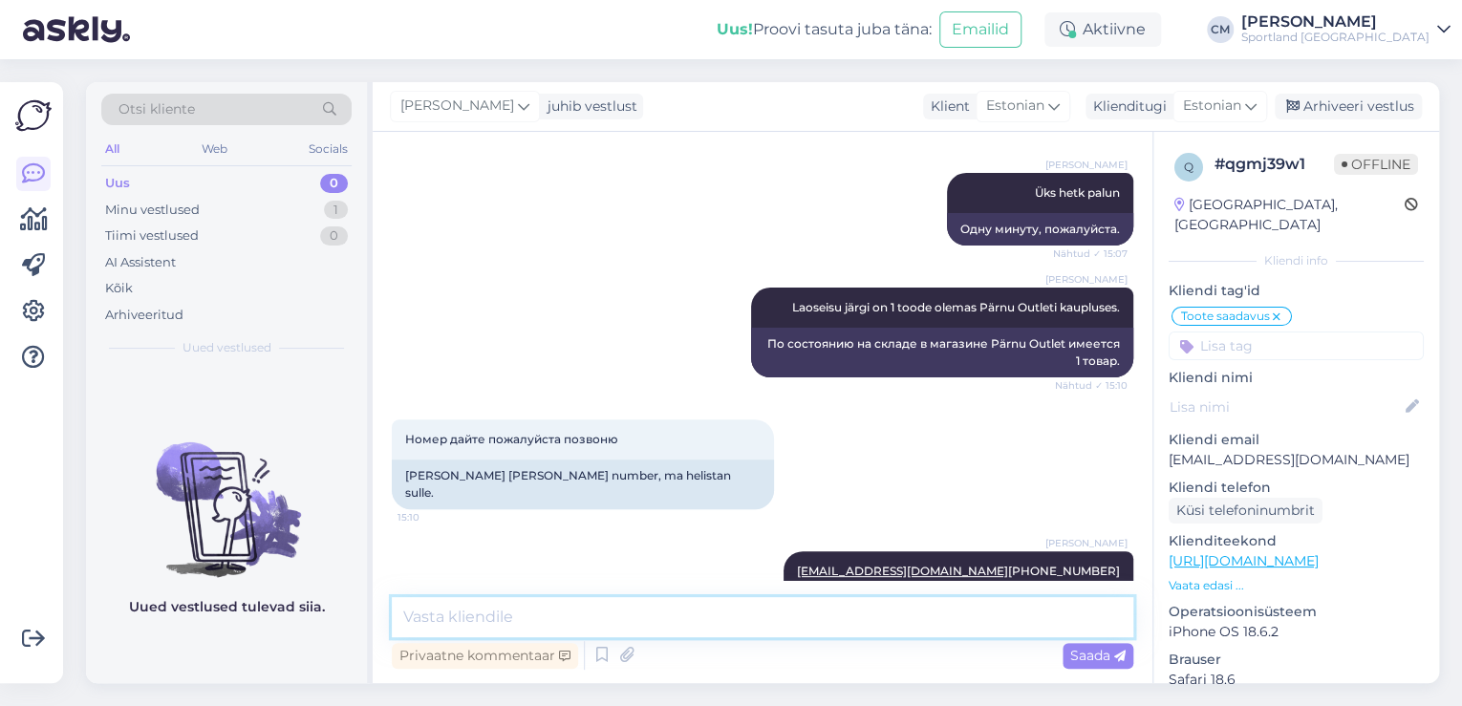
scroll to position [8458, 0]
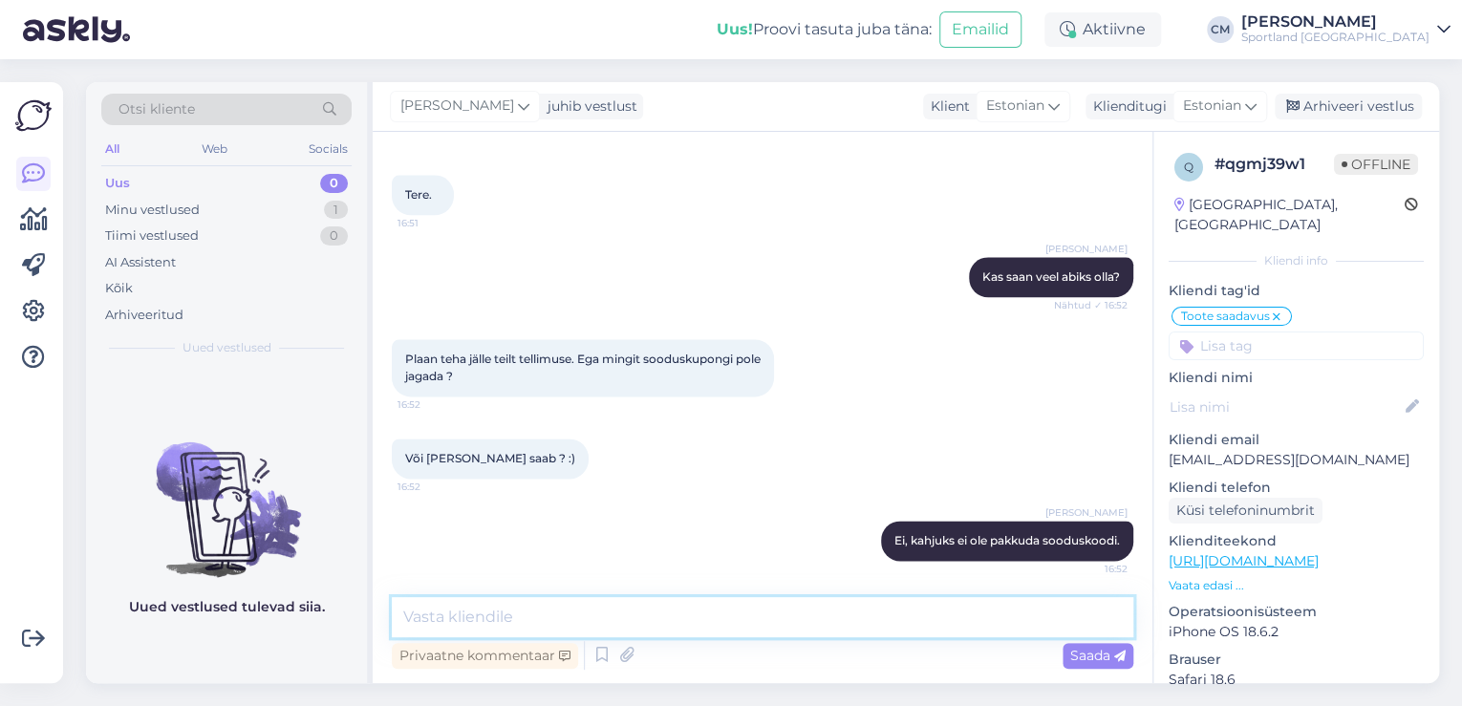
click at [872, 623] on textarea at bounding box center [763, 617] width 742 height 40
type textarea "Kas saan veel kuidagi abiks olla?"
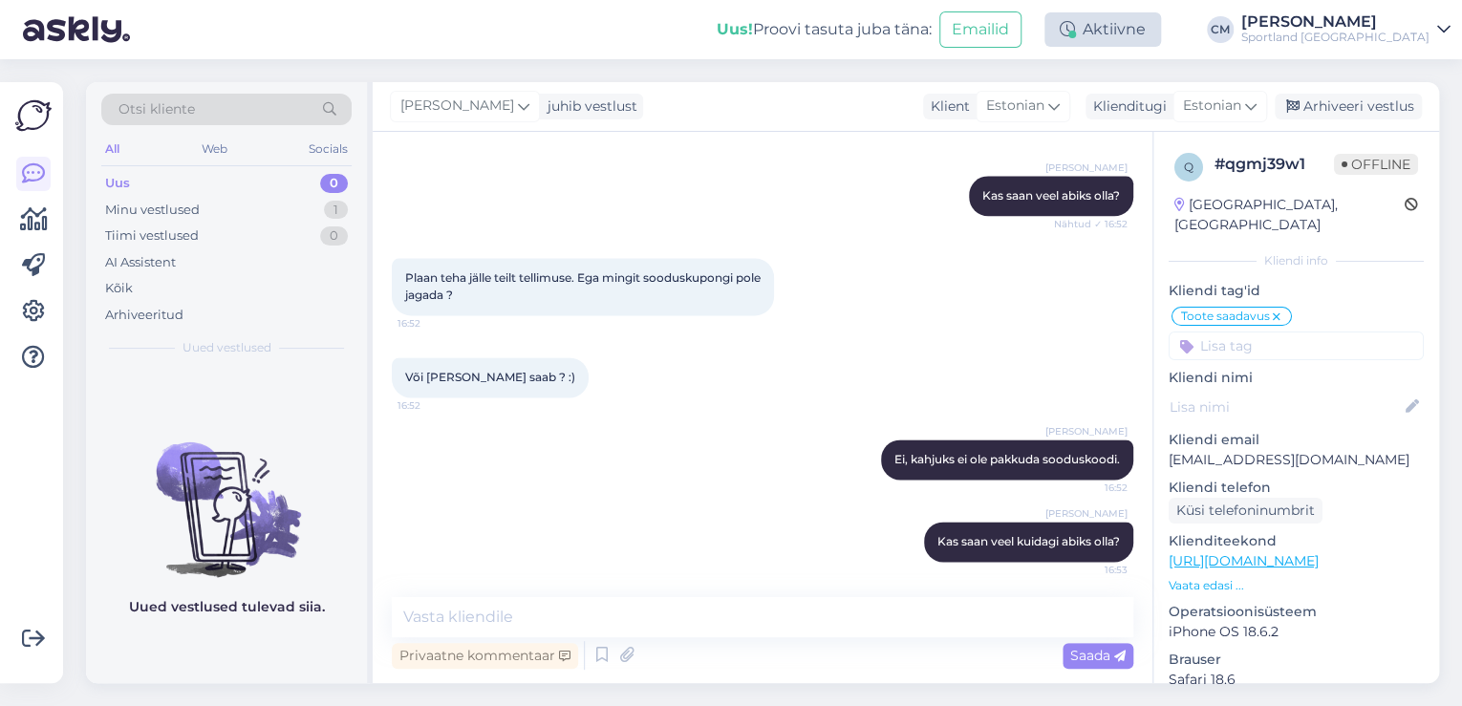
click at [1161, 34] on div "Aktiivne" at bounding box center [1103, 29] width 117 height 34
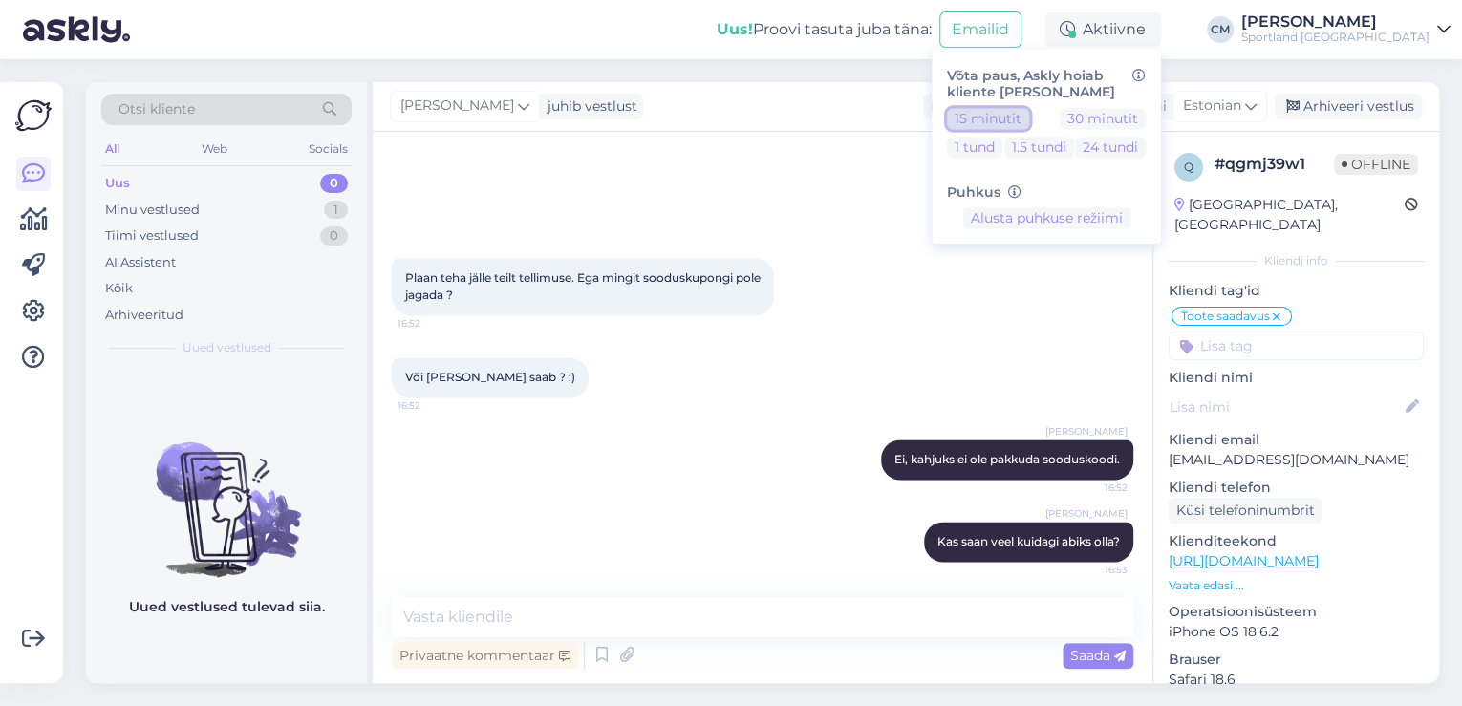
click at [1029, 117] on button "15 minutit" at bounding box center [988, 118] width 82 height 21
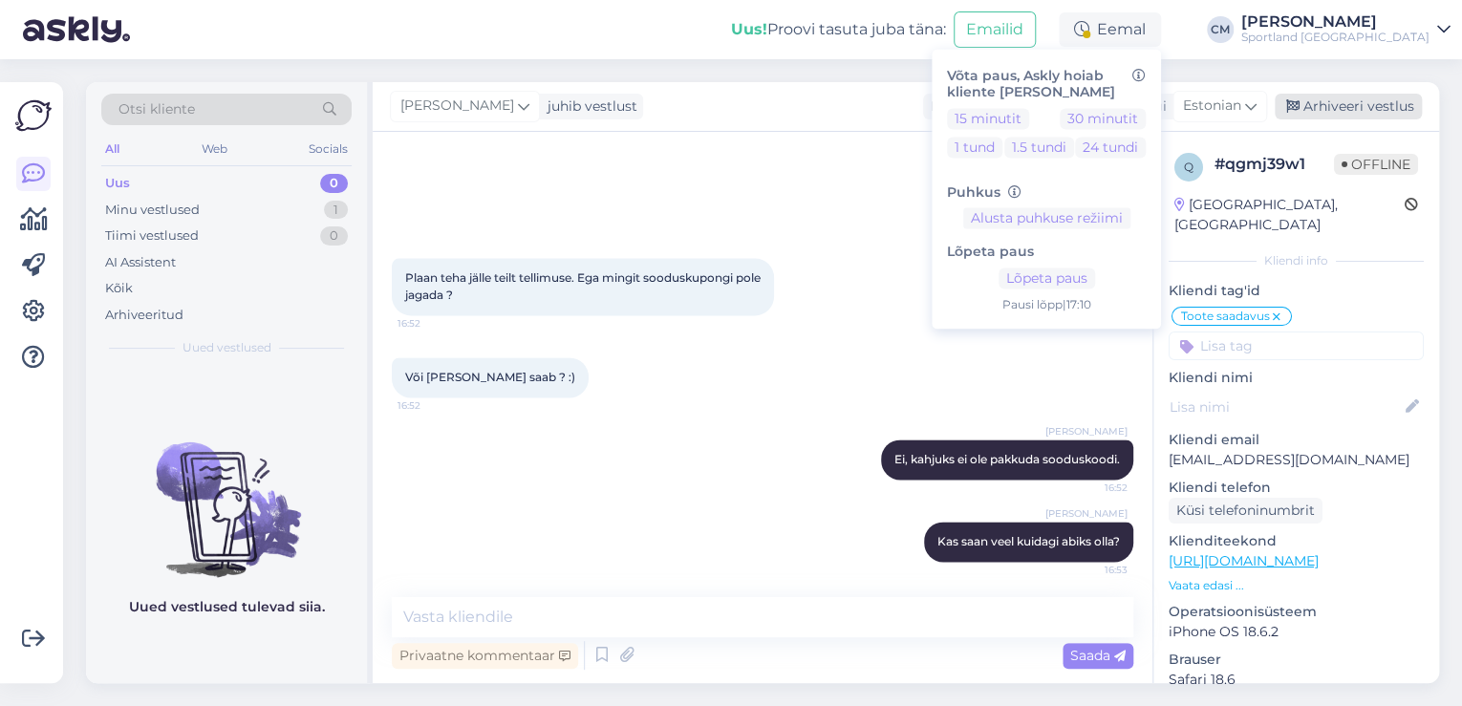
click at [1325, 103] on div "Arhiveeri vestlus" at bounding box center [1348, 107] width 147 height 26
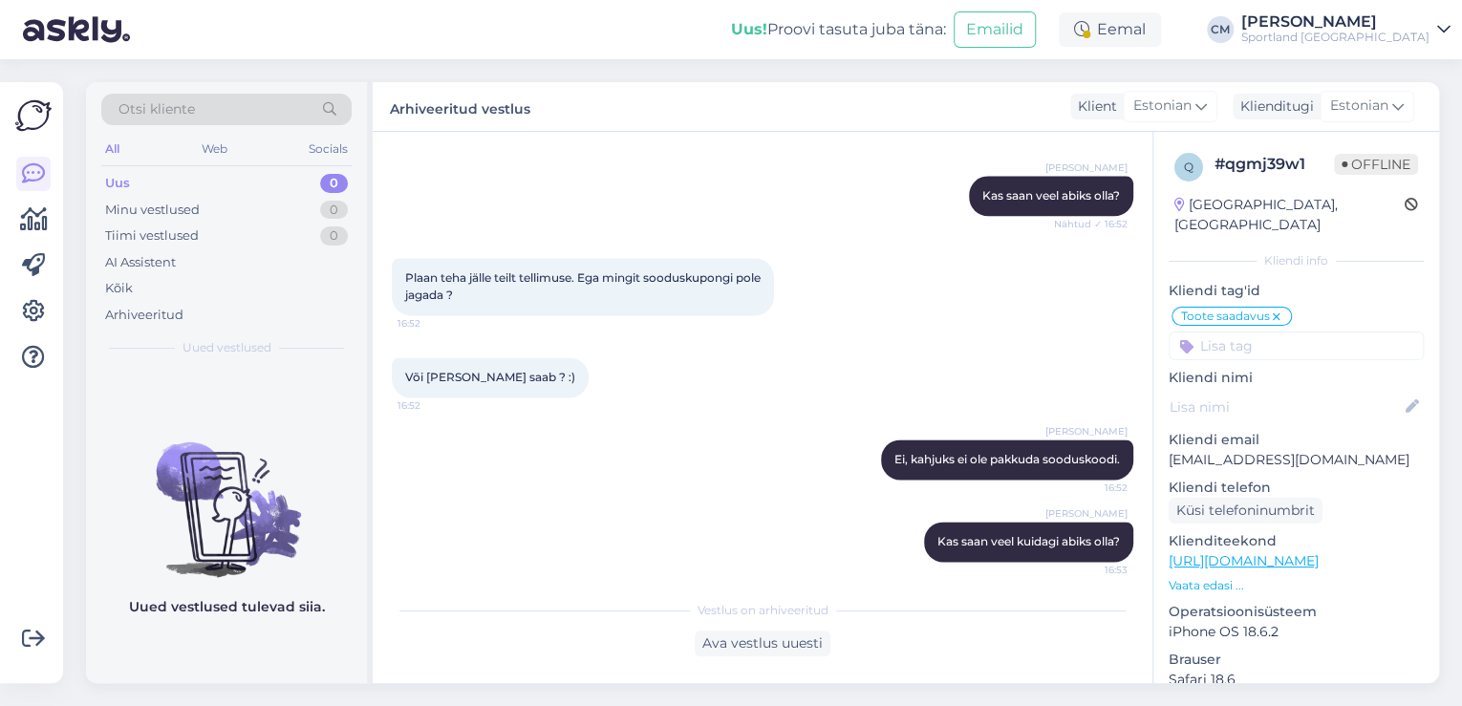
click at [1369, 31] on div "Sportland [GEOGRAPHIC_DATA]" at bounding box center [1335, 37] width 188 height 15
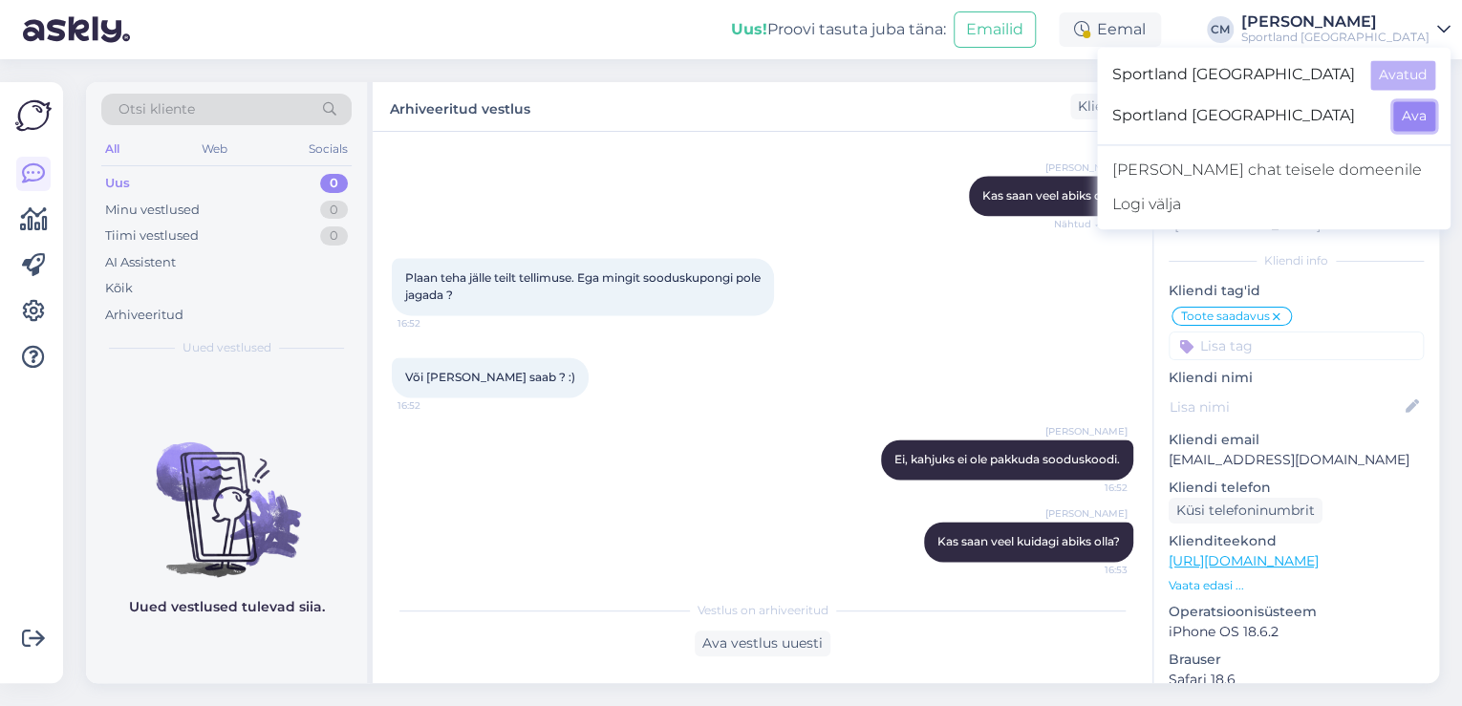
click at [1404, 101] on button "Ava" at bounding box center [1414, 116] width 42 height 30
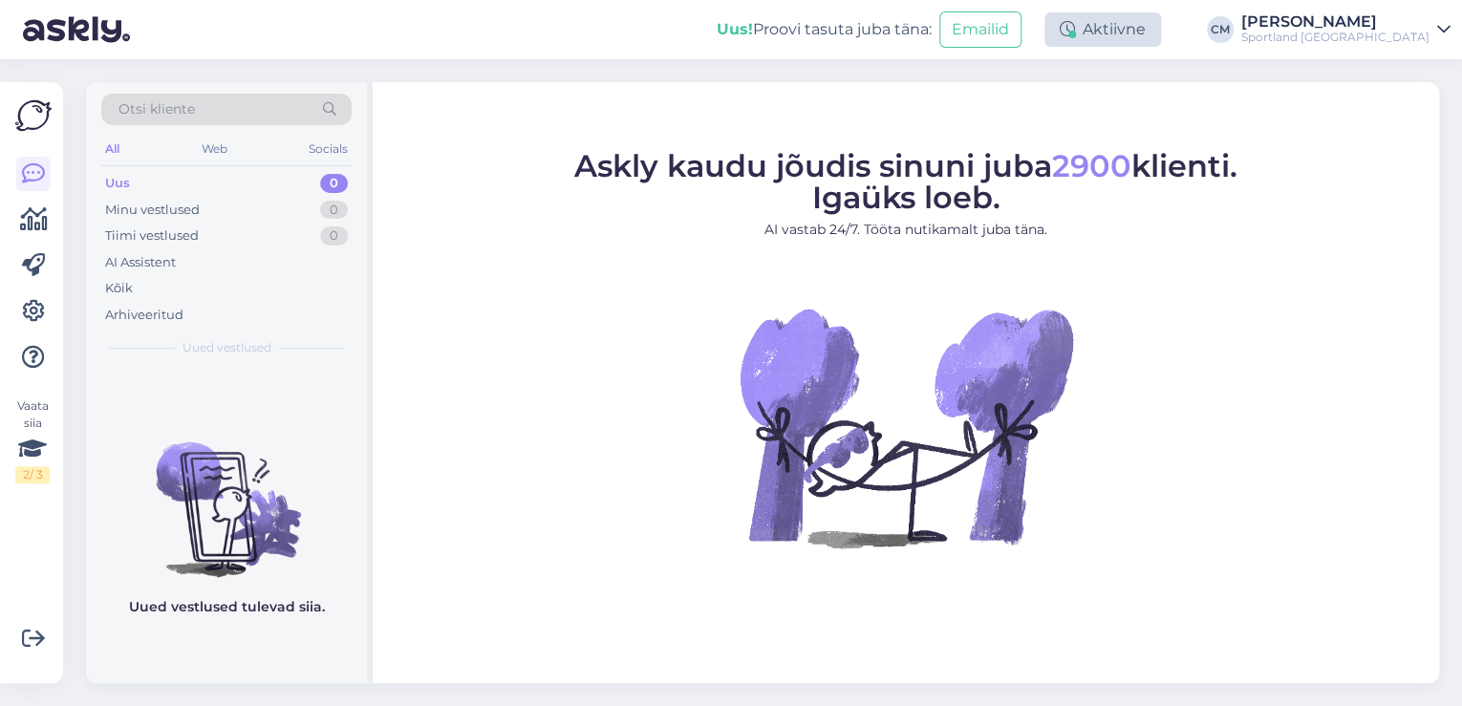
click at [1161, 39] on div "Aktiivne" at bounding box center [1103, 29] width 117 height 34
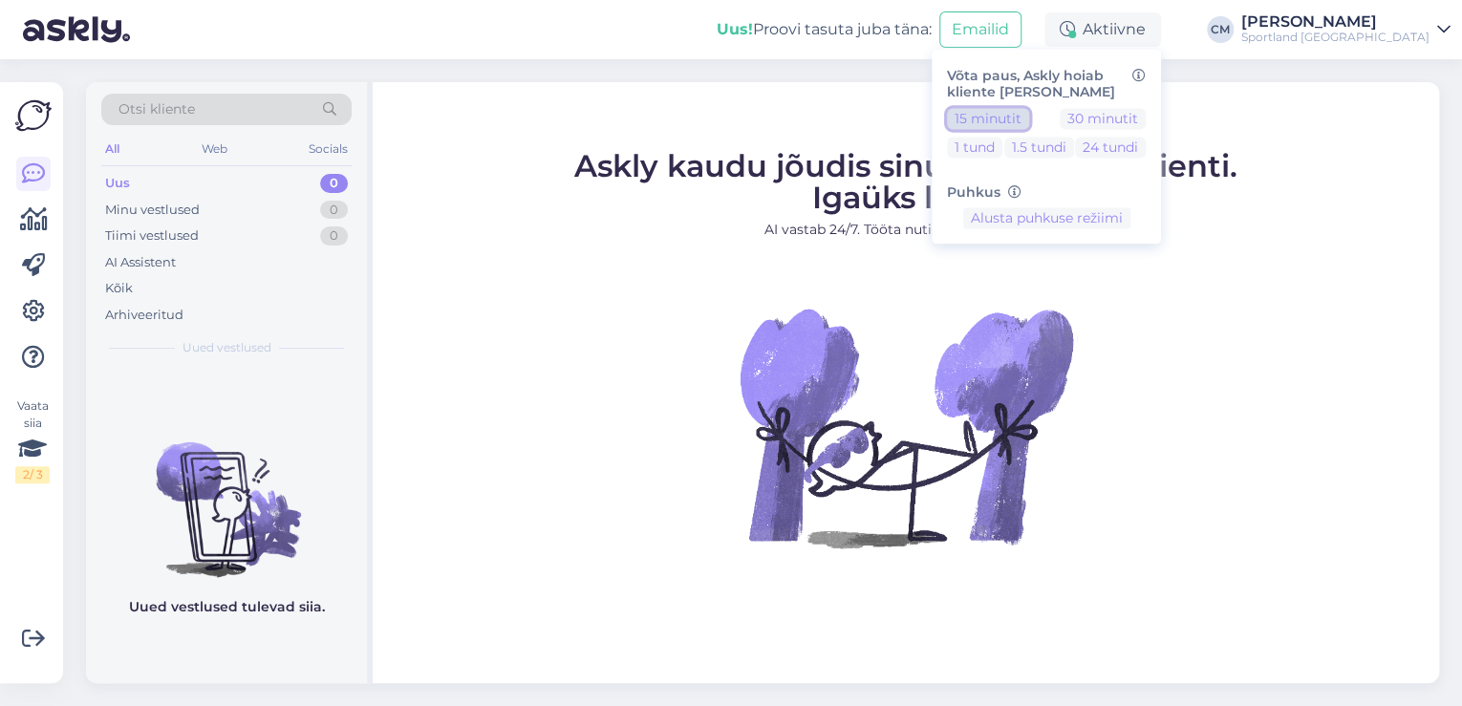
click at [1029, 114] on button "15 minutit" at bounding box center [988, 118] width 82 height 21
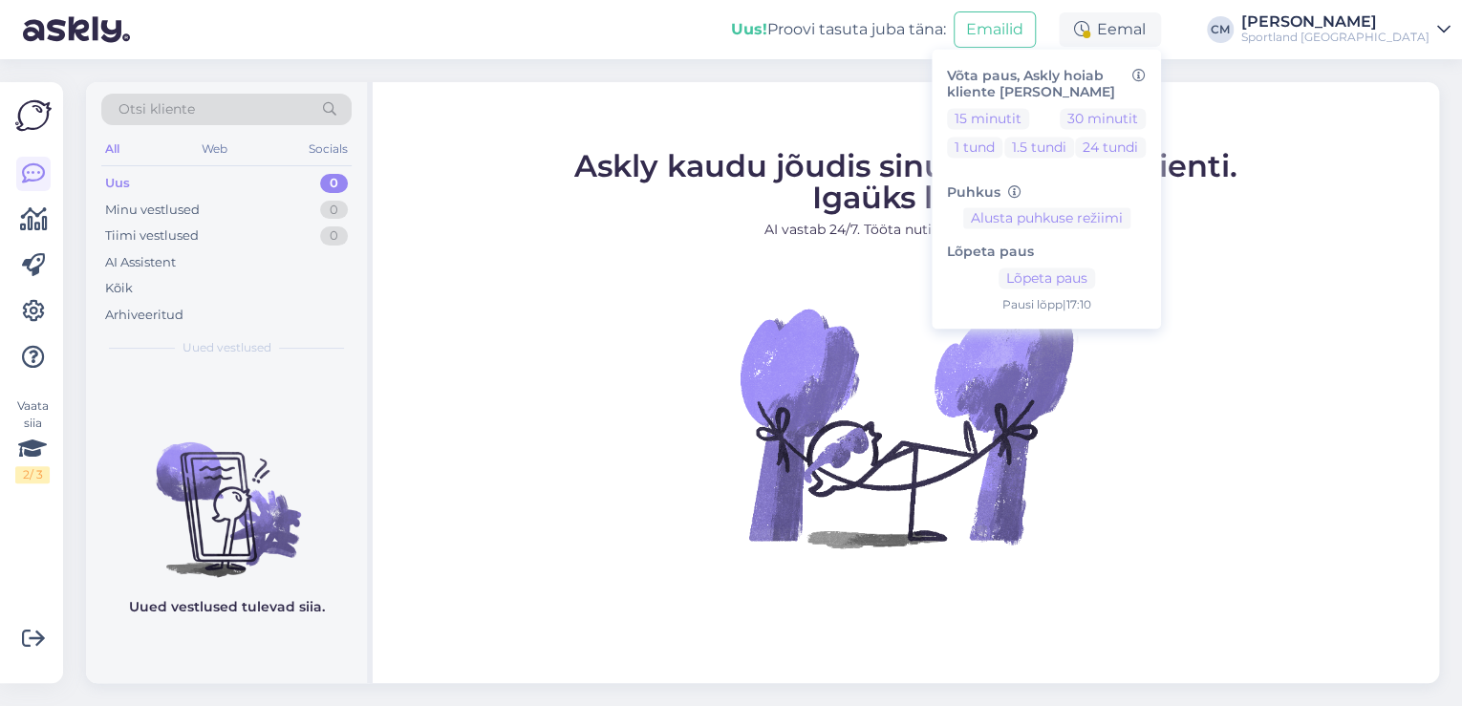
click at [965, 337] on img at bounding box center [906, 427] width 344 height 344
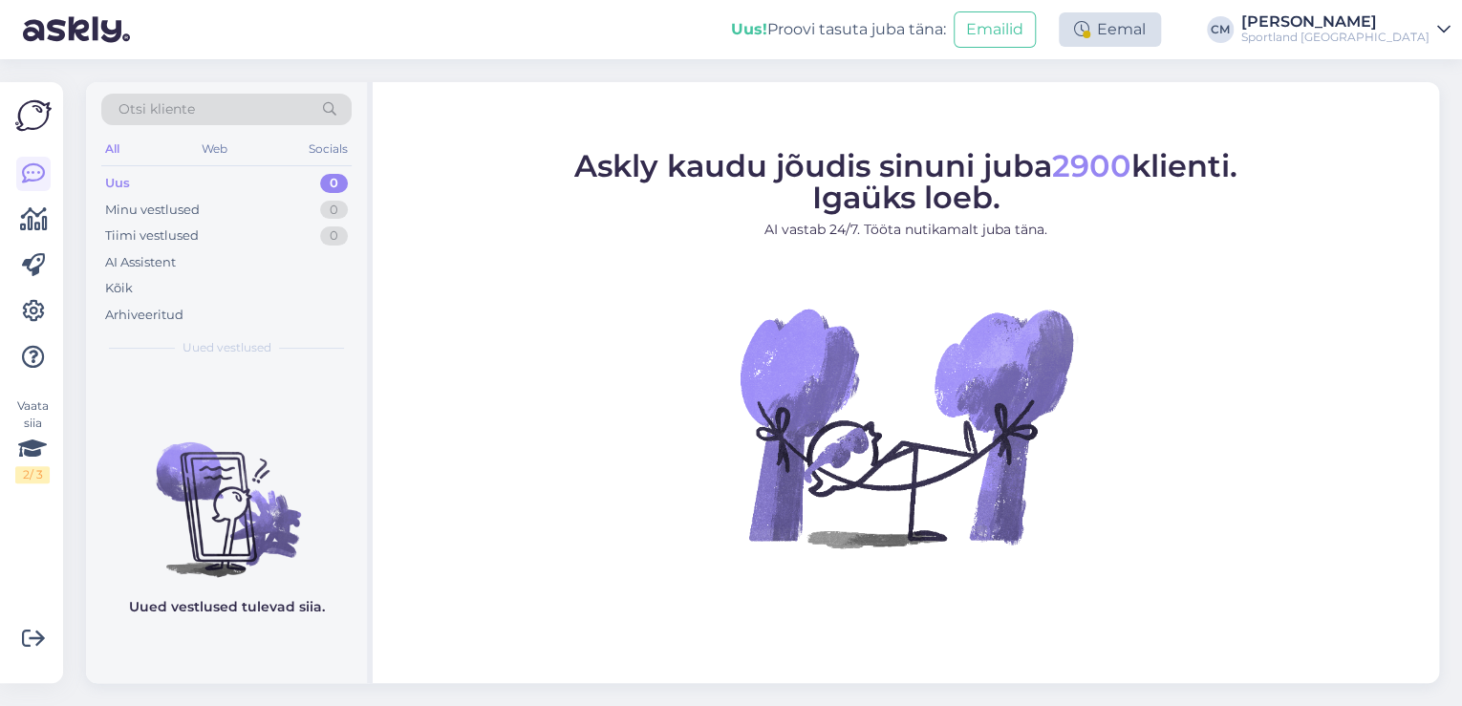
click at [1089, 27] on icon at bounding box center [1081, 29] width 15 height 15
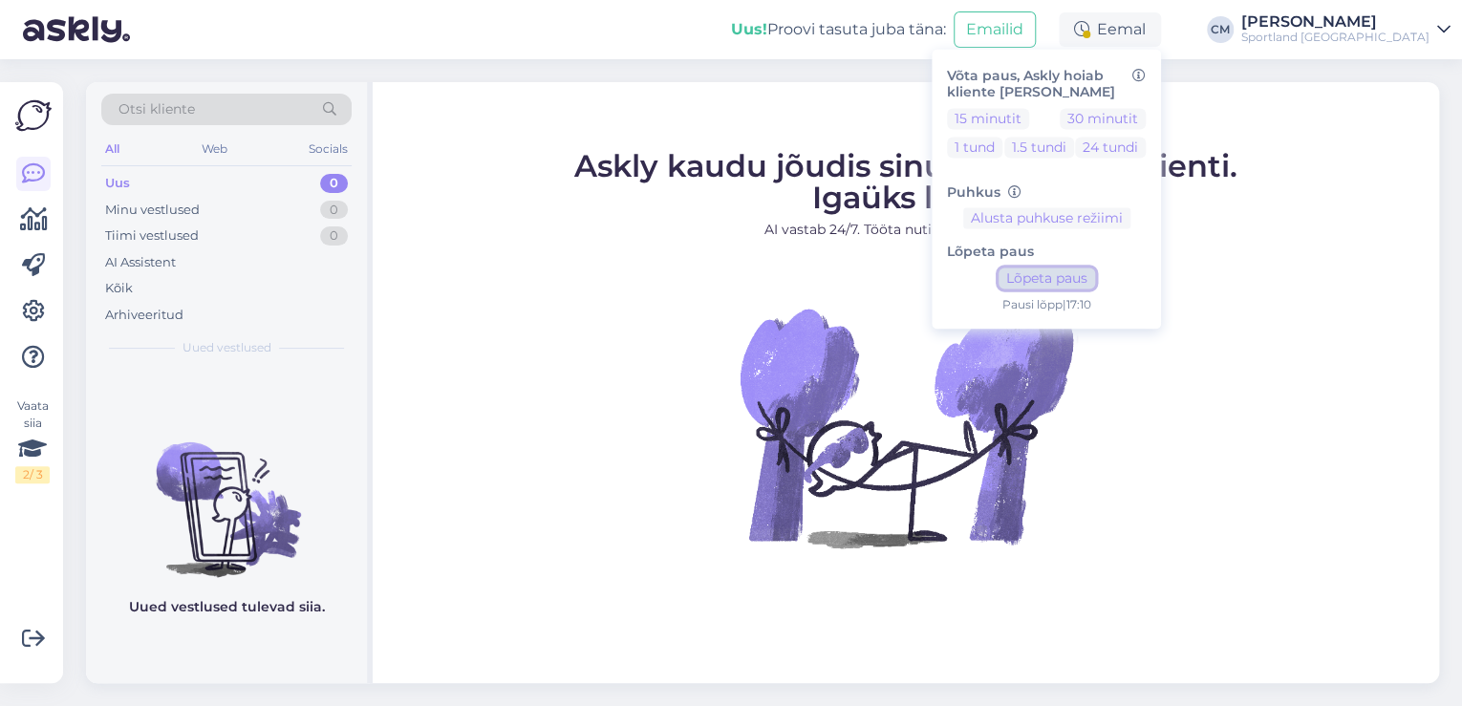
click at [1095, 284] on button "Lõpeta paus" at bounding box center [1047, 279] width 97 height 21
click at [1365, 42] on div "Sportland [GEOGRAPHIC_DATA]" at bounding box center [1335, 37] width 188 height 15
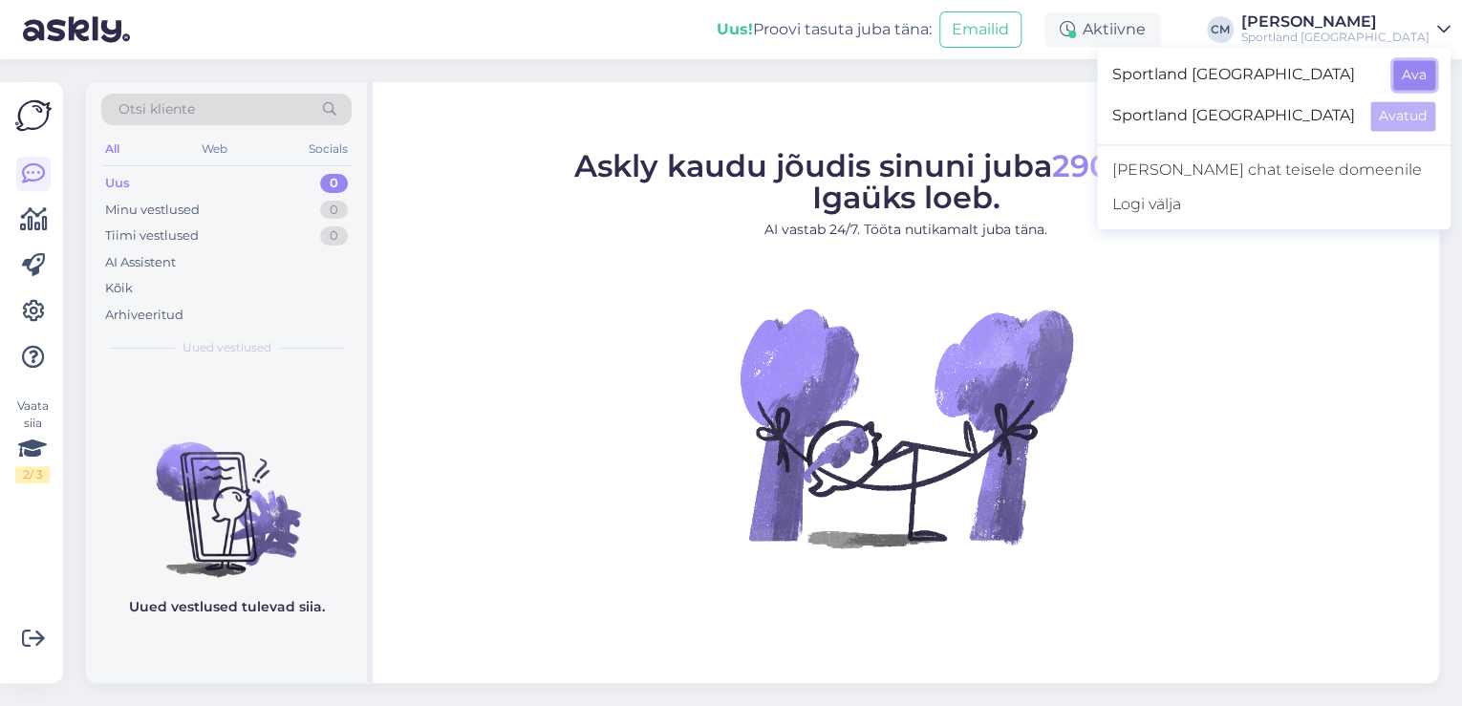
click at [1399, 67] on button "Ava" at bounding box center [1414, 75] width 42 height 30
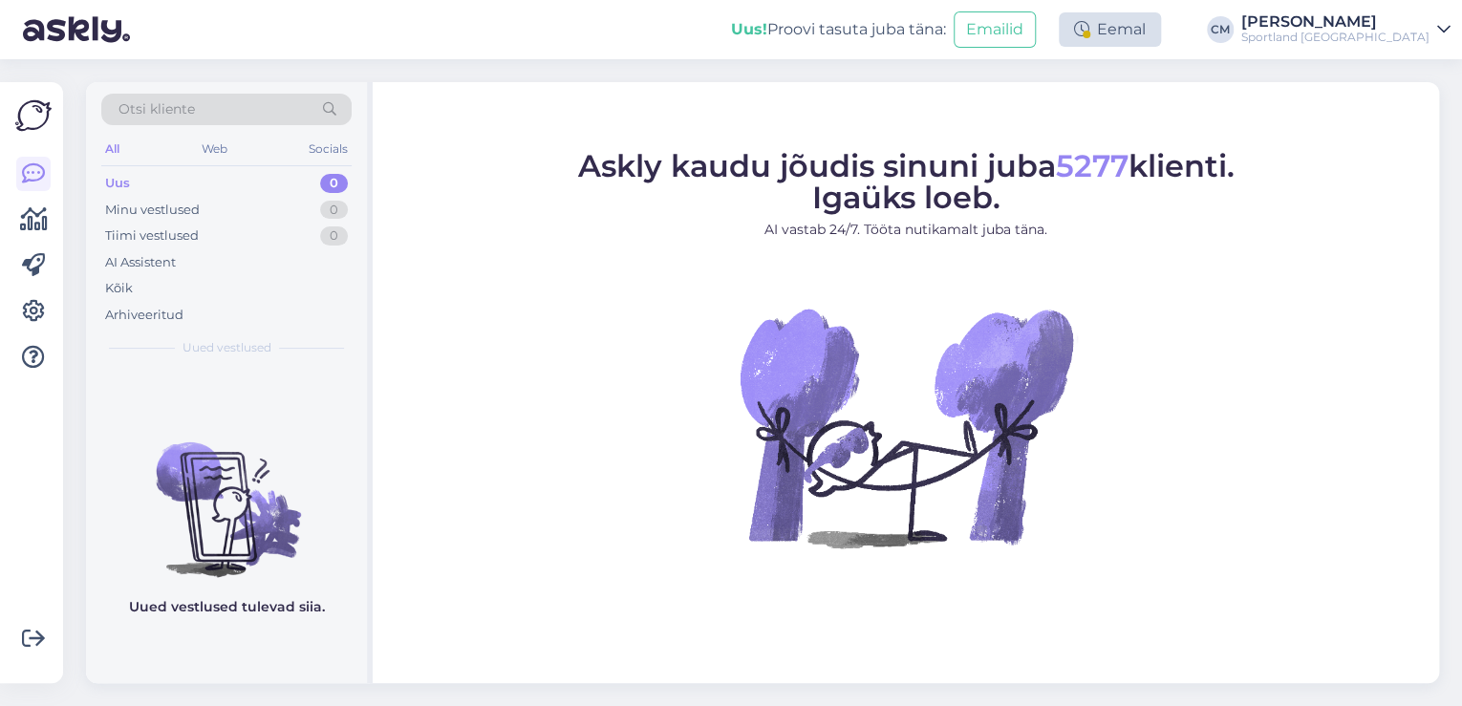
click at [1161, 31] on div "Eemal" at bounding box center [1110, 29] width 102 height 34
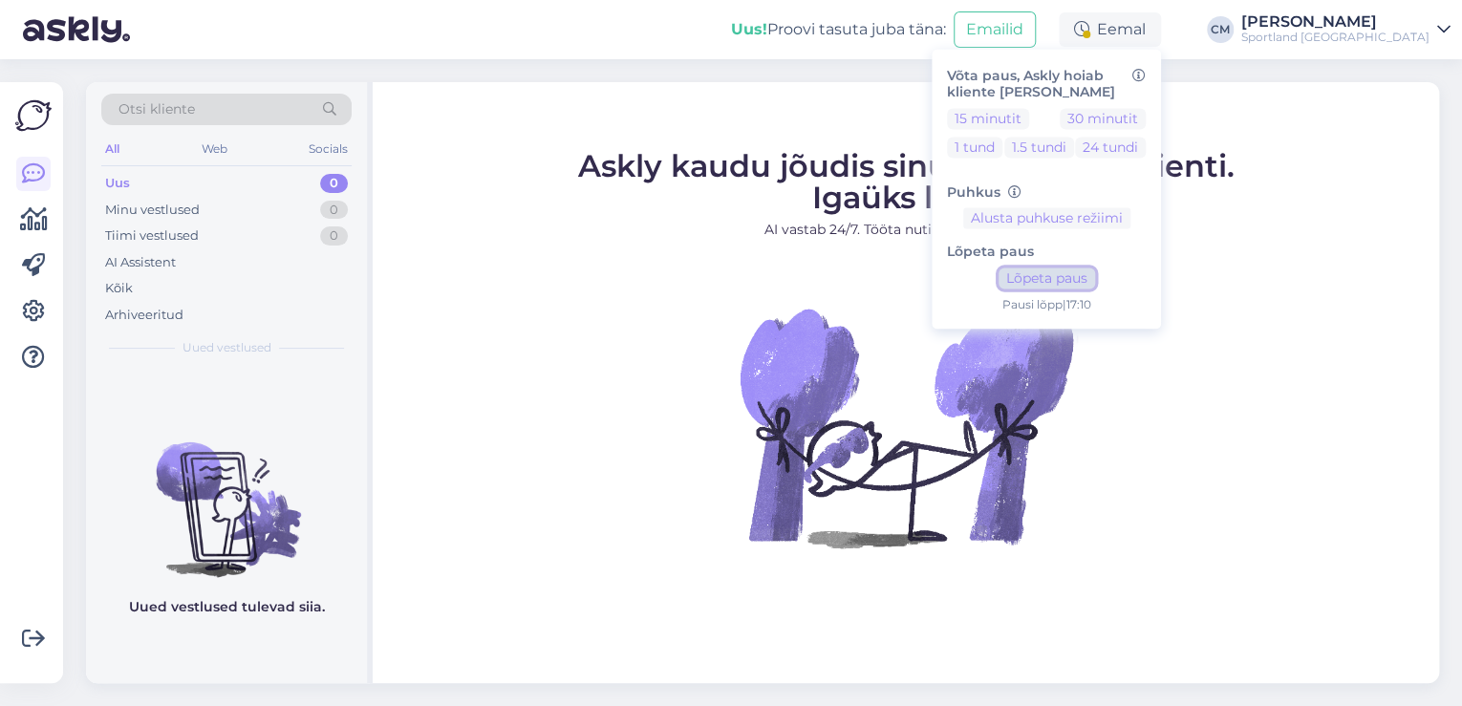
click at [1095, 287] on button "Lõpeta paus" at bounding box center [1047, 279] width 97 height 21
click at [622, 123] on div "Askly kaudu jõudis sinuni juba 5277 klienti. Igaüks loeb. AI vastab 24/7. Tööta…" at bounding box center [906, 382] width 1066 height 601
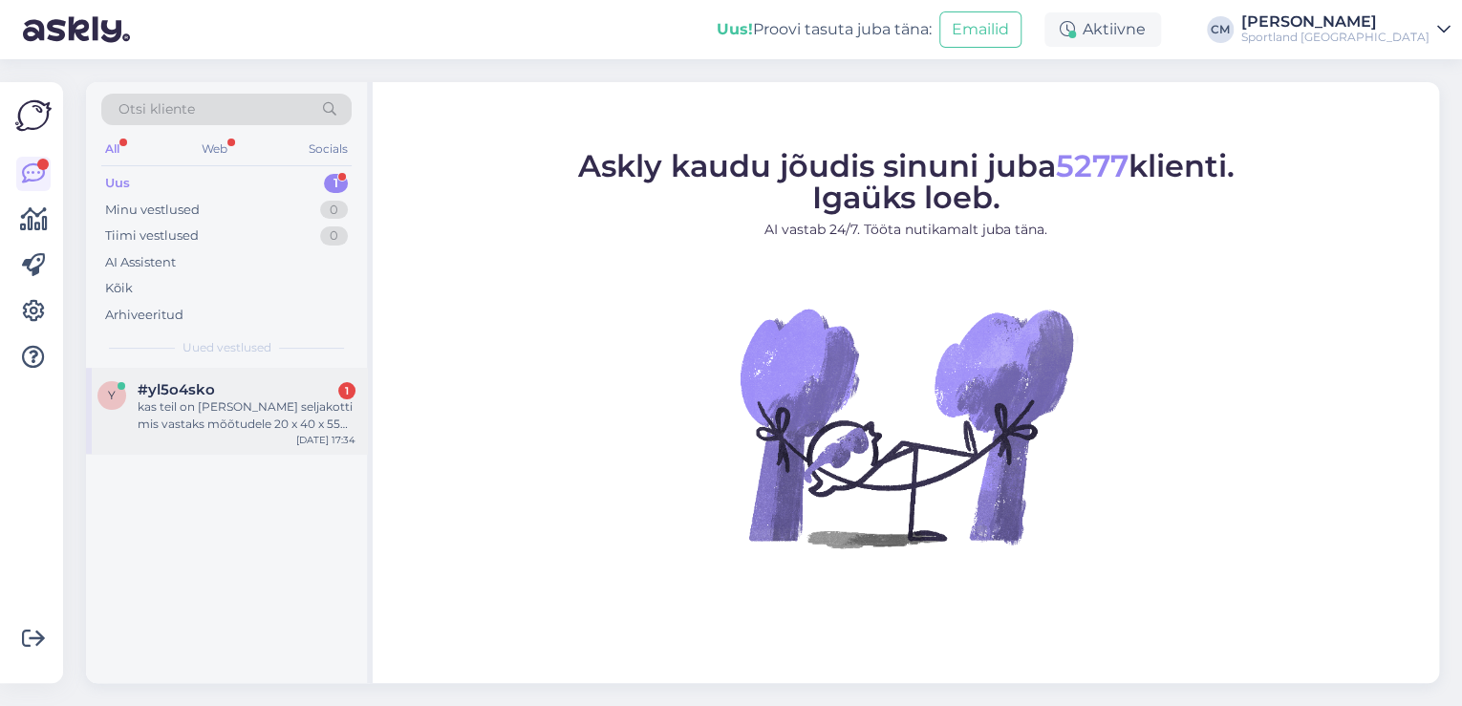
click at [252, 427] on div "kas teil on [PERSON_NAME] seljakotti mis vastaks mõõtudele 20 x 40 x 55 ning ol…" at bounding box center [247, 415] width 218 height 34
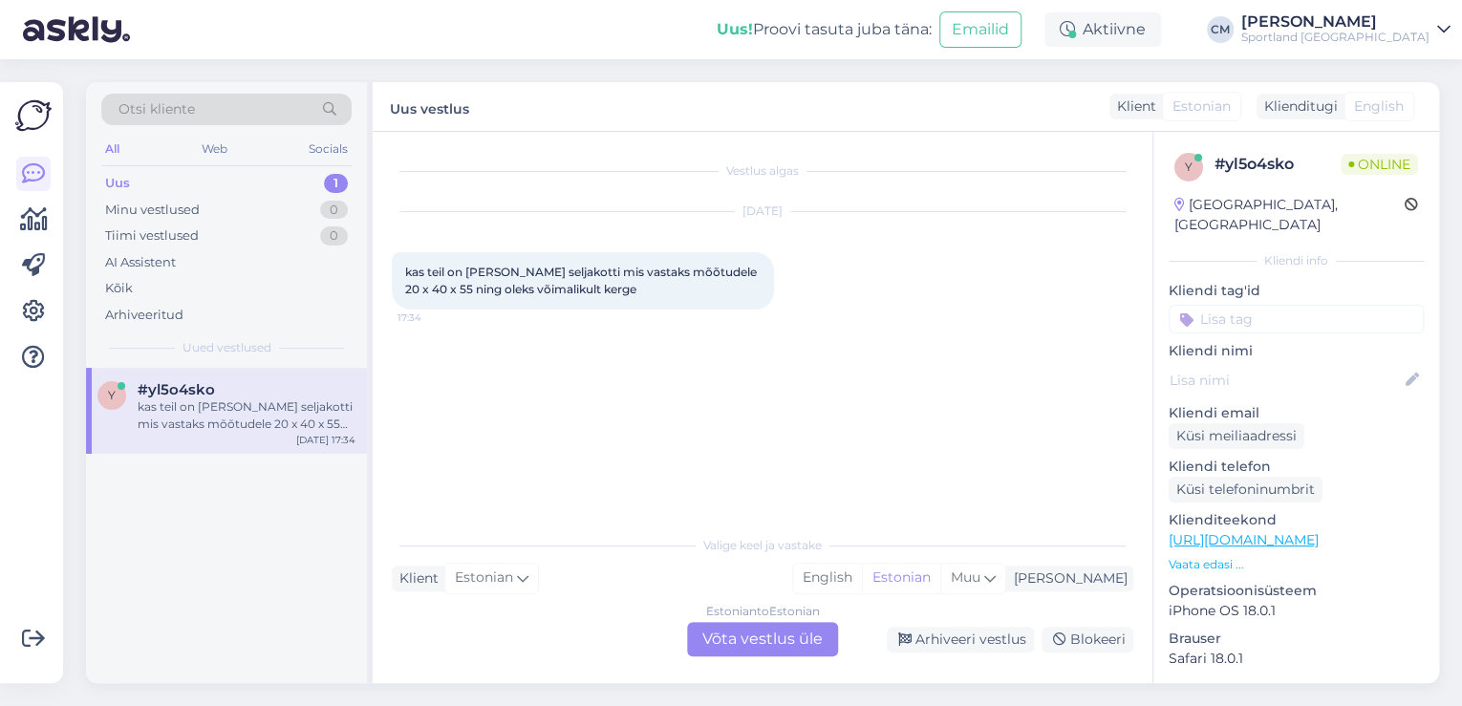
click at [738, 640] on div "Estonian to Estonian Võta vestlus üle" at bounding box center [762, 639] width 151 height 34
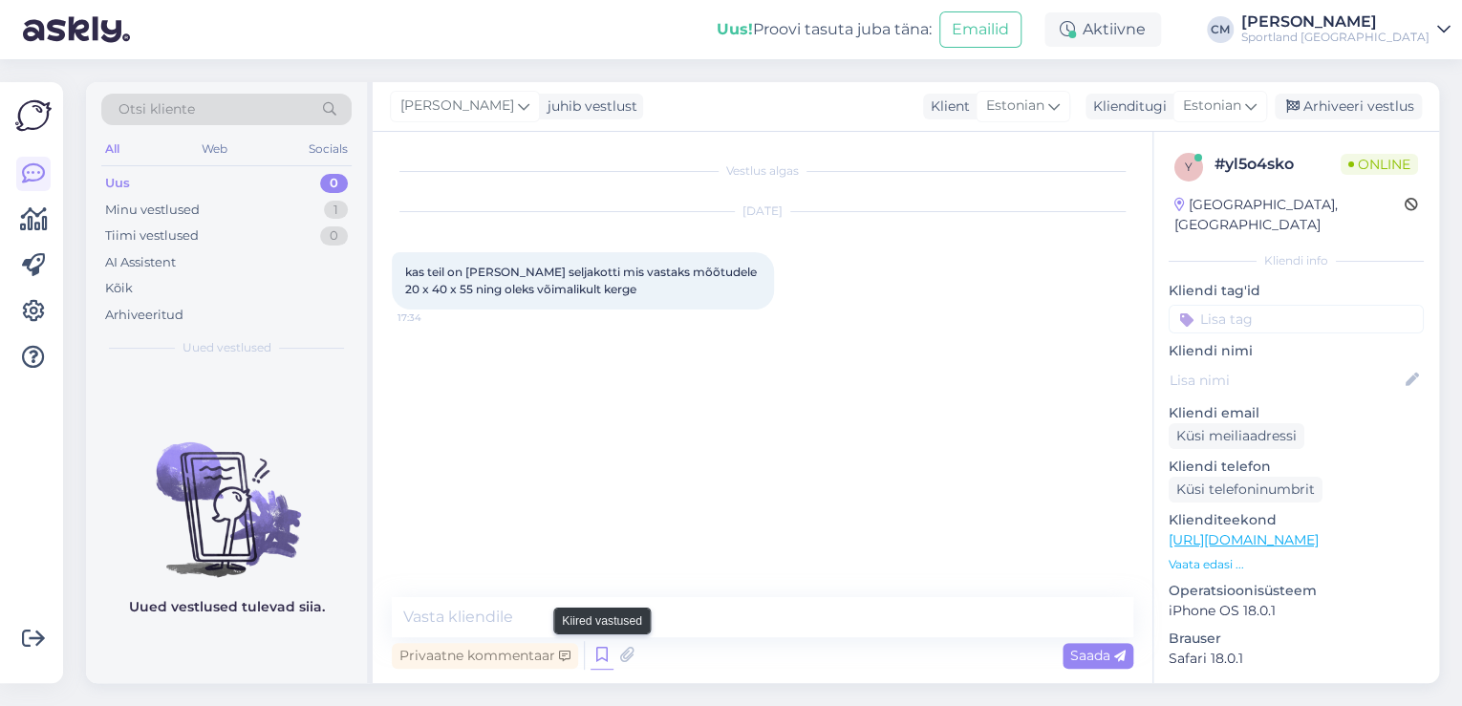
click at [604, 662] on icon at bounding box center [602, 655] width 23 height 29
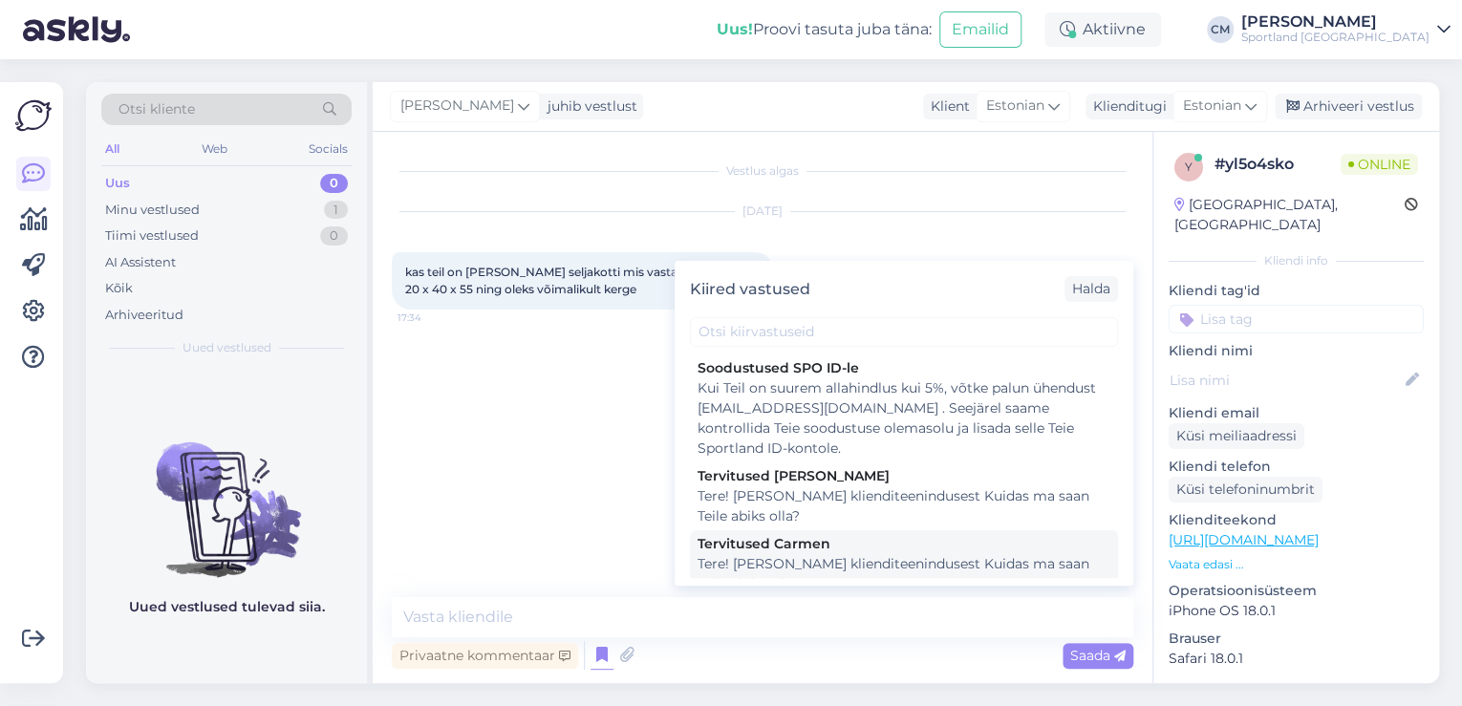
click at [779, 556] on div "Tere! [PERSON_NAME] klienditeenindusest Kuidas ma saan Teile abiks olla?" at bounding box center [904, 574] width 413 height 40
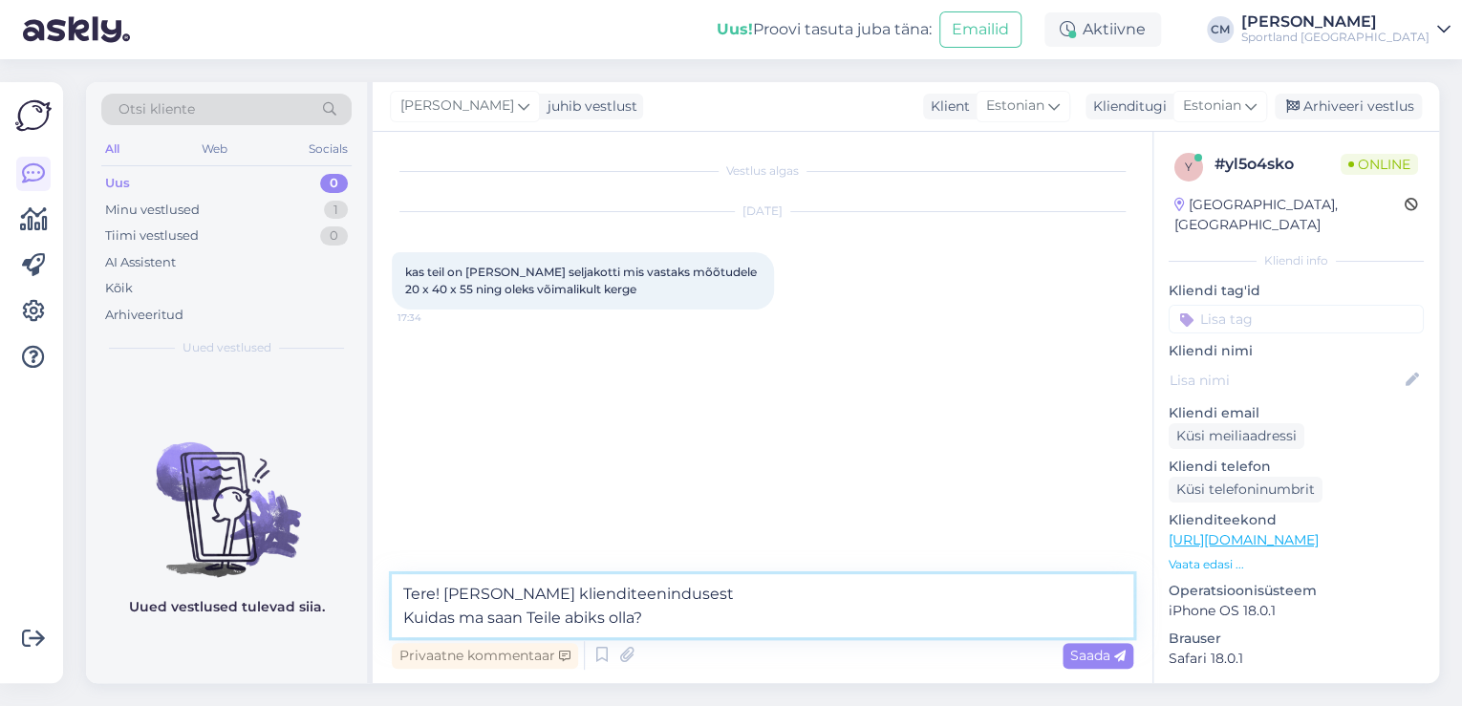
drag, startPoint x: 707, startPoint y: 616, endPoint x: 287, endPoint y: 636, distance: 421.0
click at [287, 636] on div "Otsi kliente All Web Socials Uus 0 Minu vestlused 1 Tiimi vestlused 0 AI Assist…" at bounding box center [762, 382] width 1353 height 601
type textarea "Tere! [PERSON_NAME] klienditeenindusest"
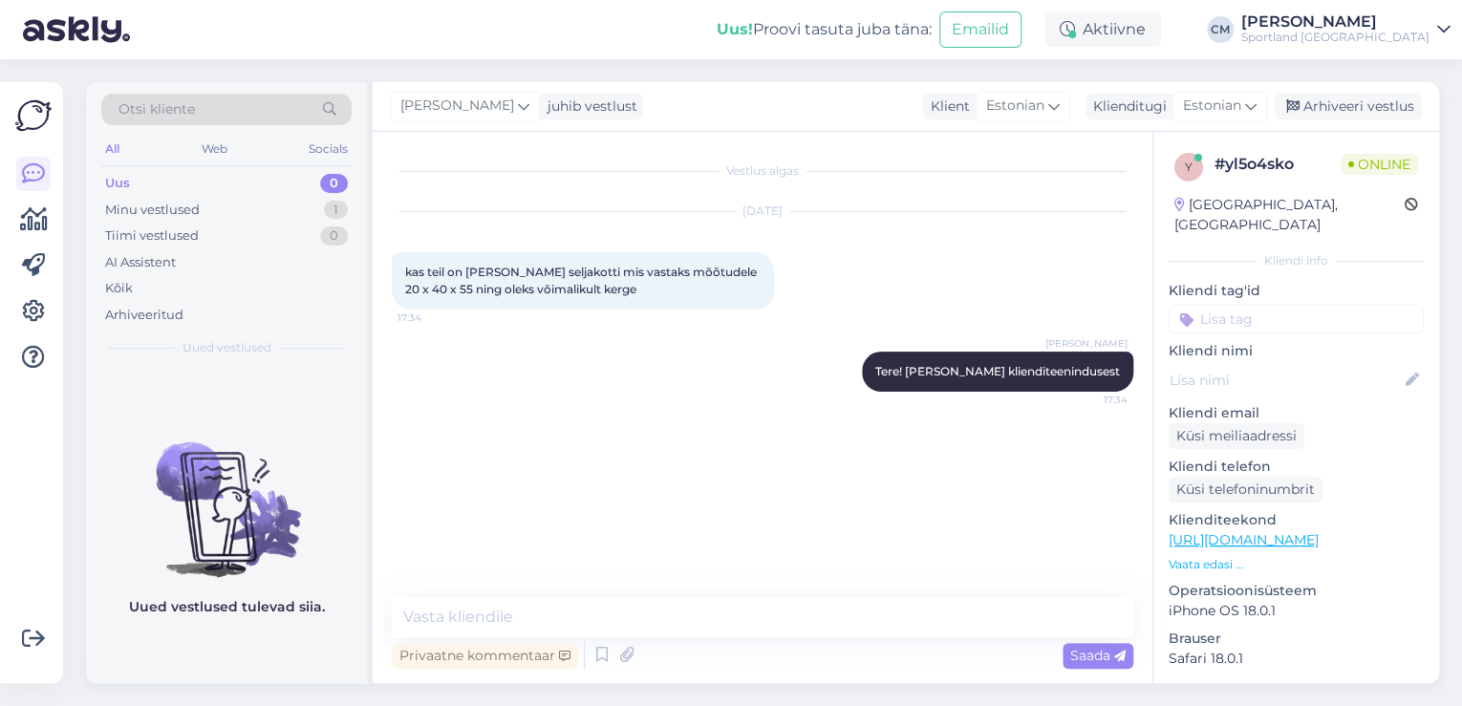
click at [1319, 531] on link "[URL][DOMAIN_NAME]" at bounding box center [1244, 539] width 150 height 17
drag, startPoint x: 699, startPoint y: 268, endPoint x: 777, endPoint y: 269, distance: 78.4
click at [774, 269] on div "kas teil on [PERSON_NAME] seljakotti mis vastaks mõõtudele 20 x 40 x 55 ning ol…" at bounding box center [583, 280] width 382 height 57
click at [719, 277] on span "kas teil on [PERSON_NAME] seljakotti mis vastaks mõõtudele 20 x 40 x 55 ning ol…" at bounding box center [582, 281] width 355 height 32
drag, startPoint x: 579, startPoint y: 290, endPoint x: 398, endPoint y: 252, distance: 185.4
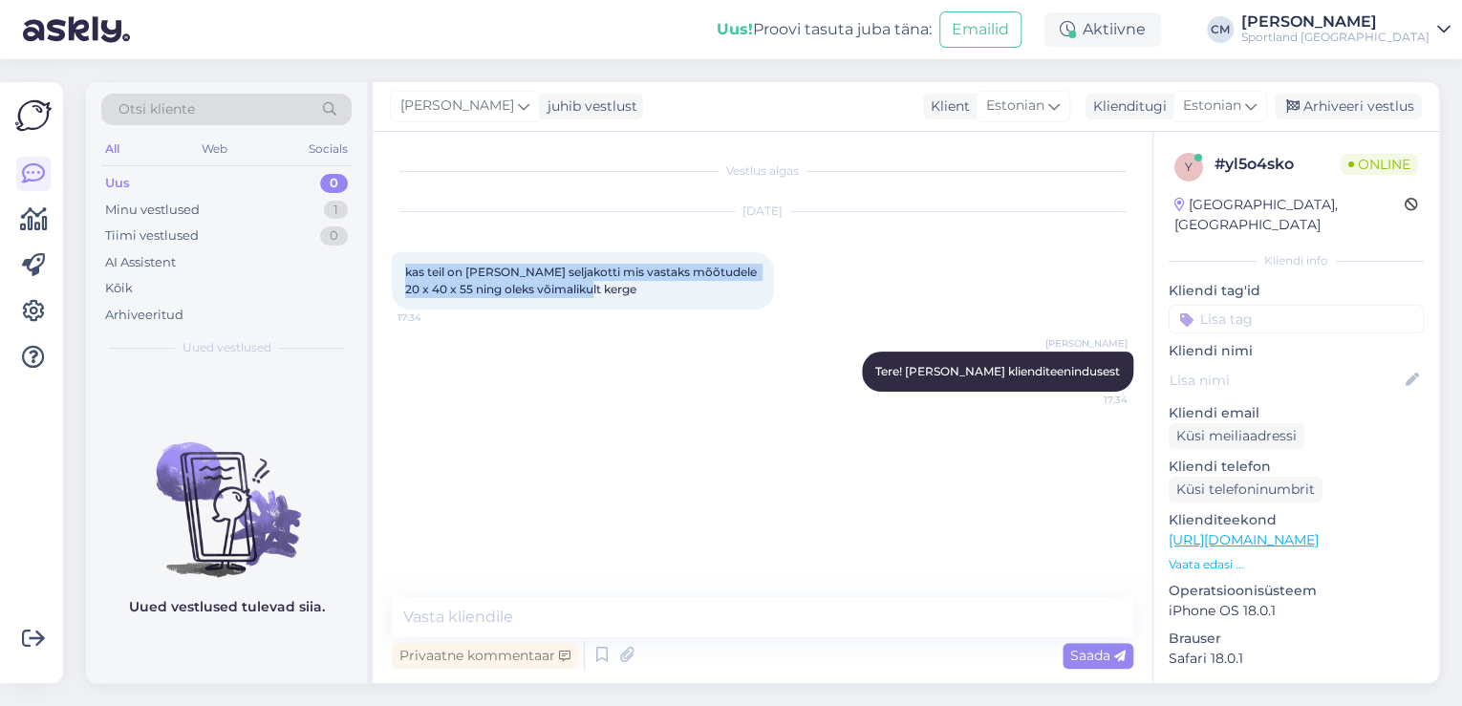
click at [398, 252] on div "kas teil on [PERSON_NAME] seljakotti mis vastaks mõõtudele 20 x 40 x 55 ning ol…" at bounding box center [583, 280] width 382 height 57
copy span "kas teil on [PERSON_NAME] seljakotti mis vastaks mõõtudele 20 x 40 x 55 ning ol…"
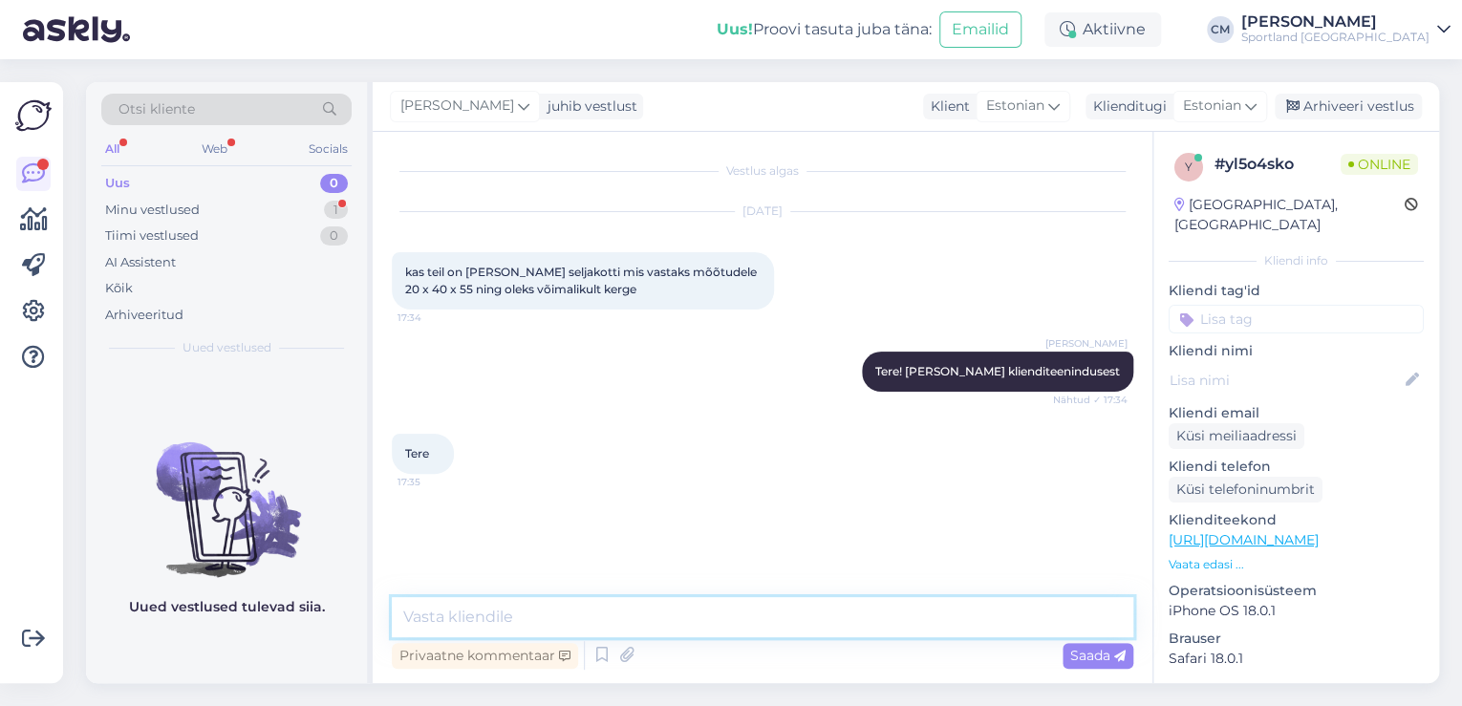
click at [696, 629] on textarea at bounding box center [763, 617] width 742 height 40
click at [512, 614] on textarea "Kas on [PERSON_NAME] eelistust" at bounding box center [763, 617] width 742 height 40
click at [647, 625] on textarea "Kas on brändieelistust" at bounding box center [763, 617] width 742 height 40
type textarea "Kas on brändieelistust?"
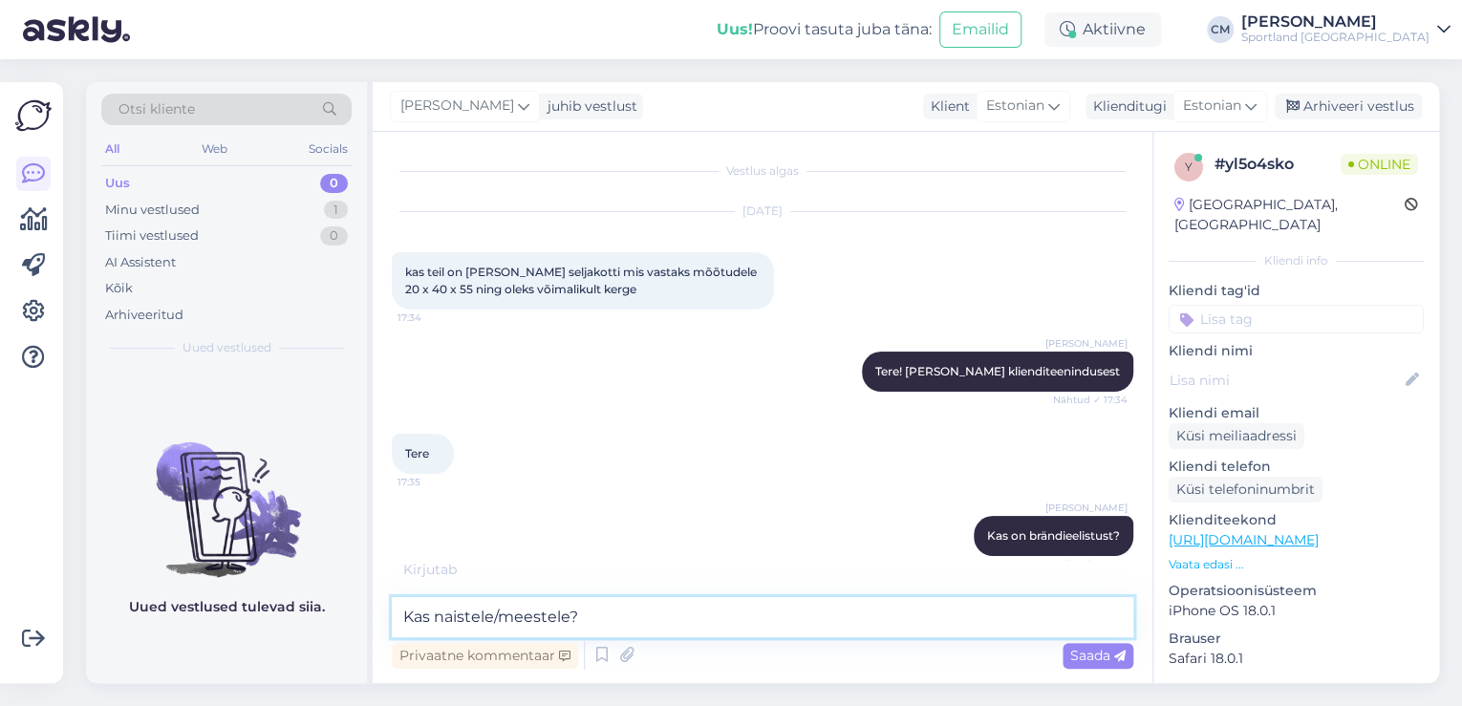
scroll to position [16, 0]
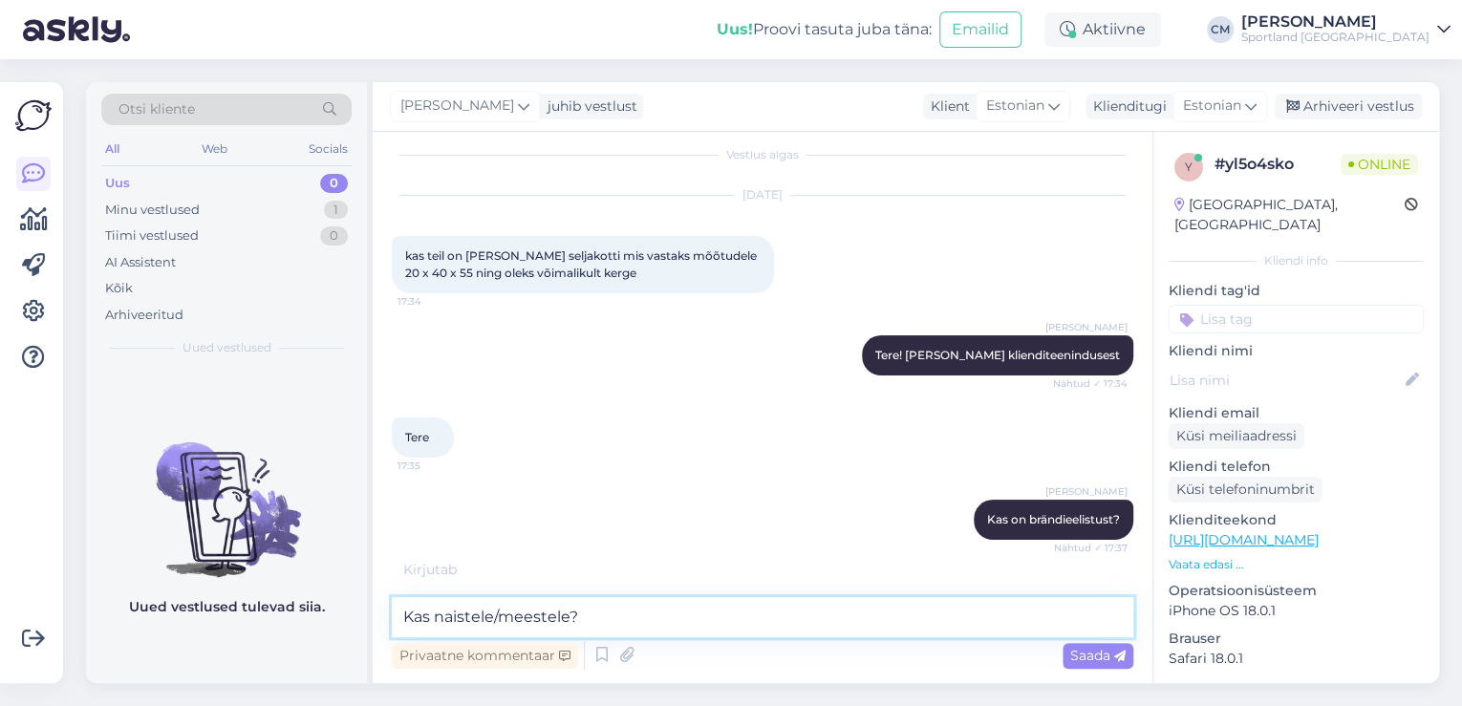
type textarea "Kas naistele/meestele?"
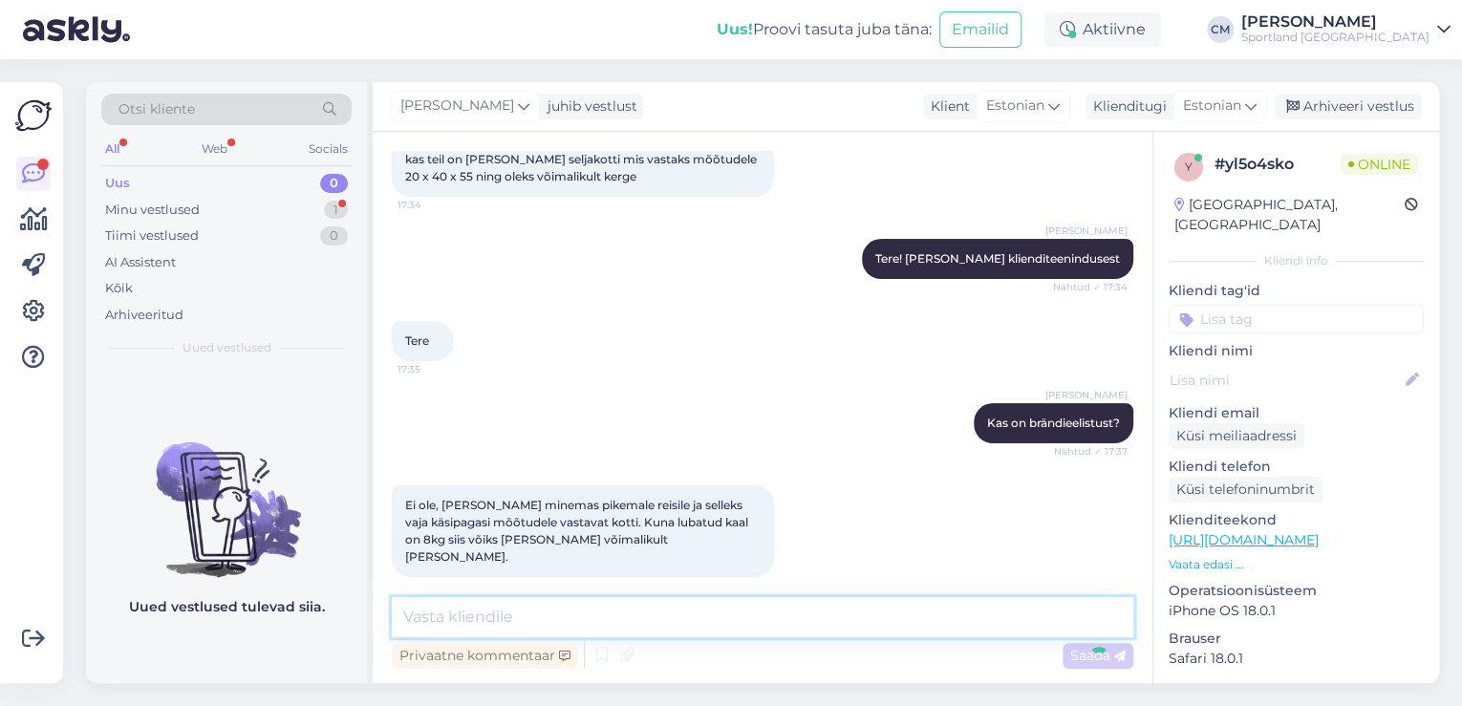
scroll to position [195, 0]
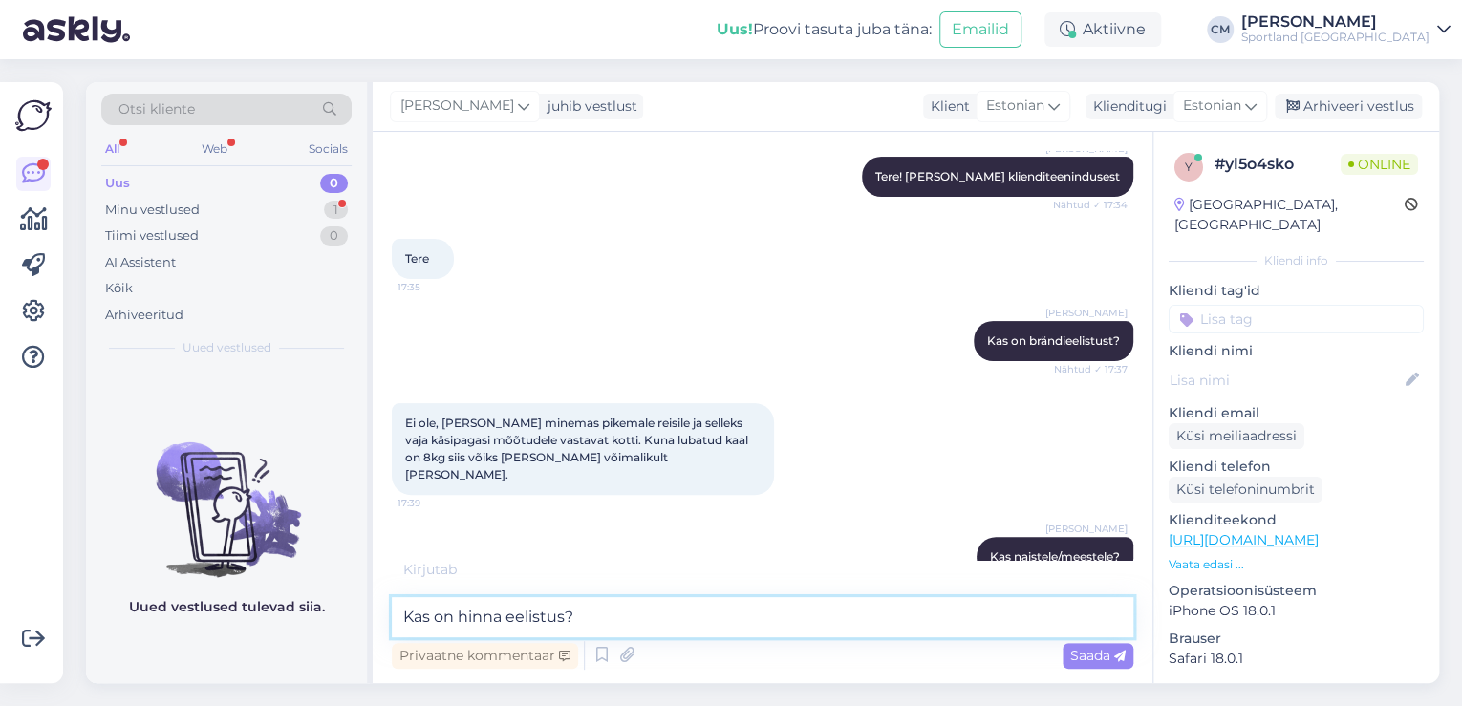
click at [542, 615] on textarea "Kas on hinna eelistus?" at bounding box center [763, 617] width 742 height 40
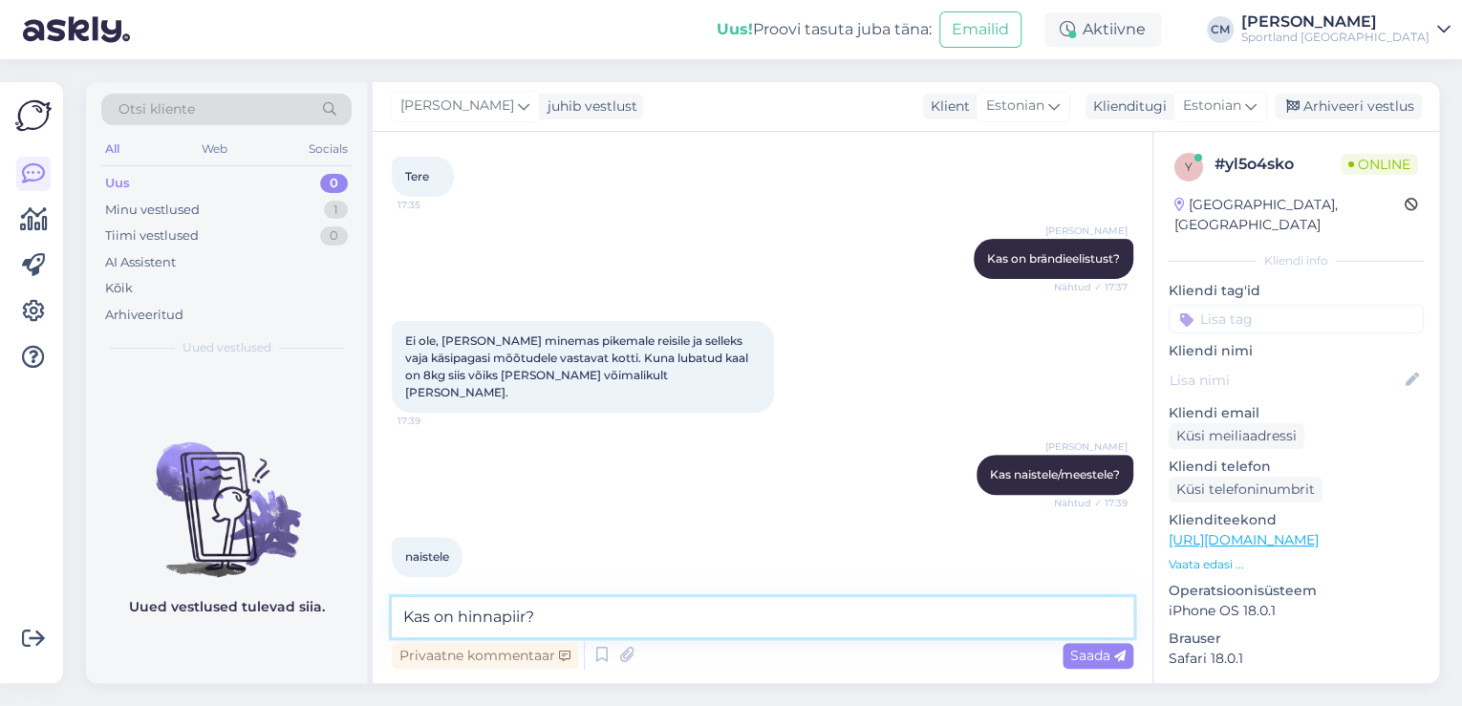
type textarea "Kas on hinnapiiri?"
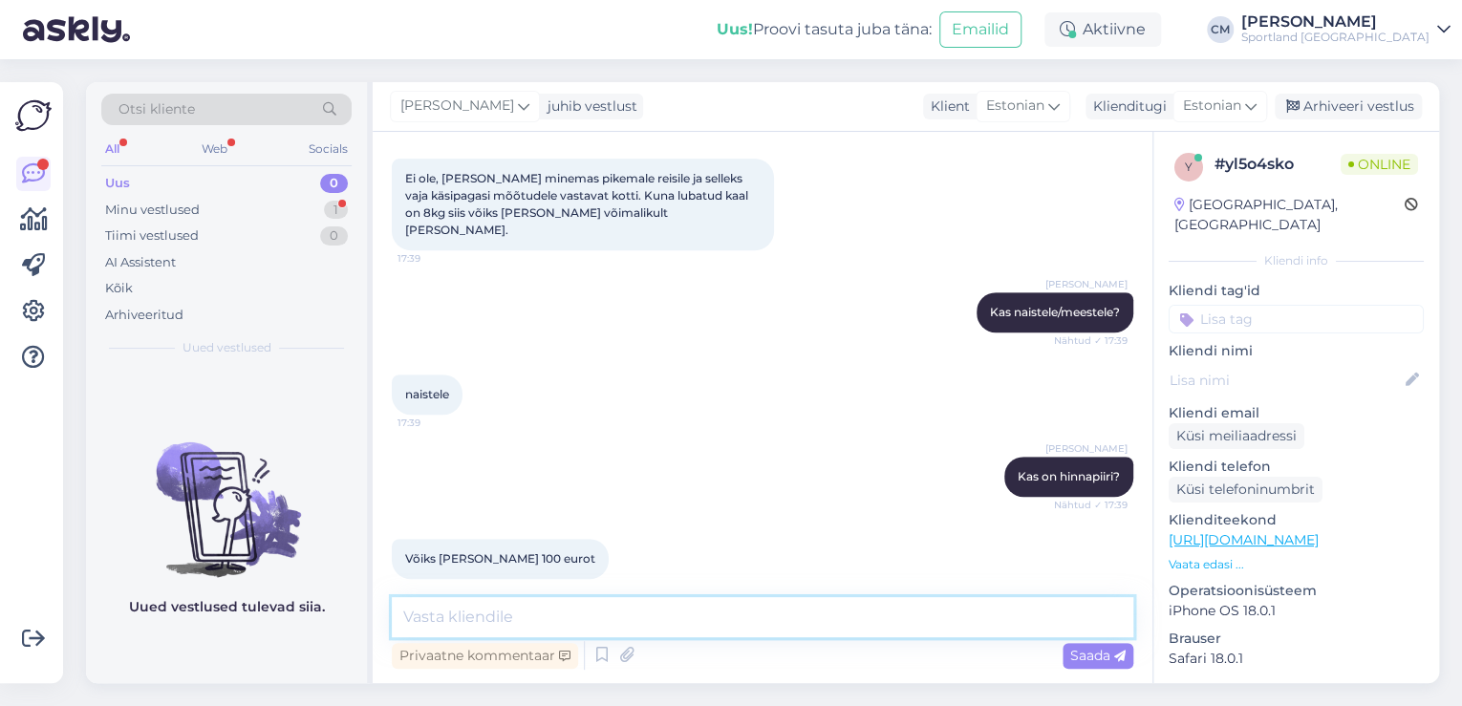
scroll to position [442, 0]
click at [554, 598] on textarea at bounding box center [763, 617] width 742 height 40
paste textarea "[URL][DOMAIN_NAME]"
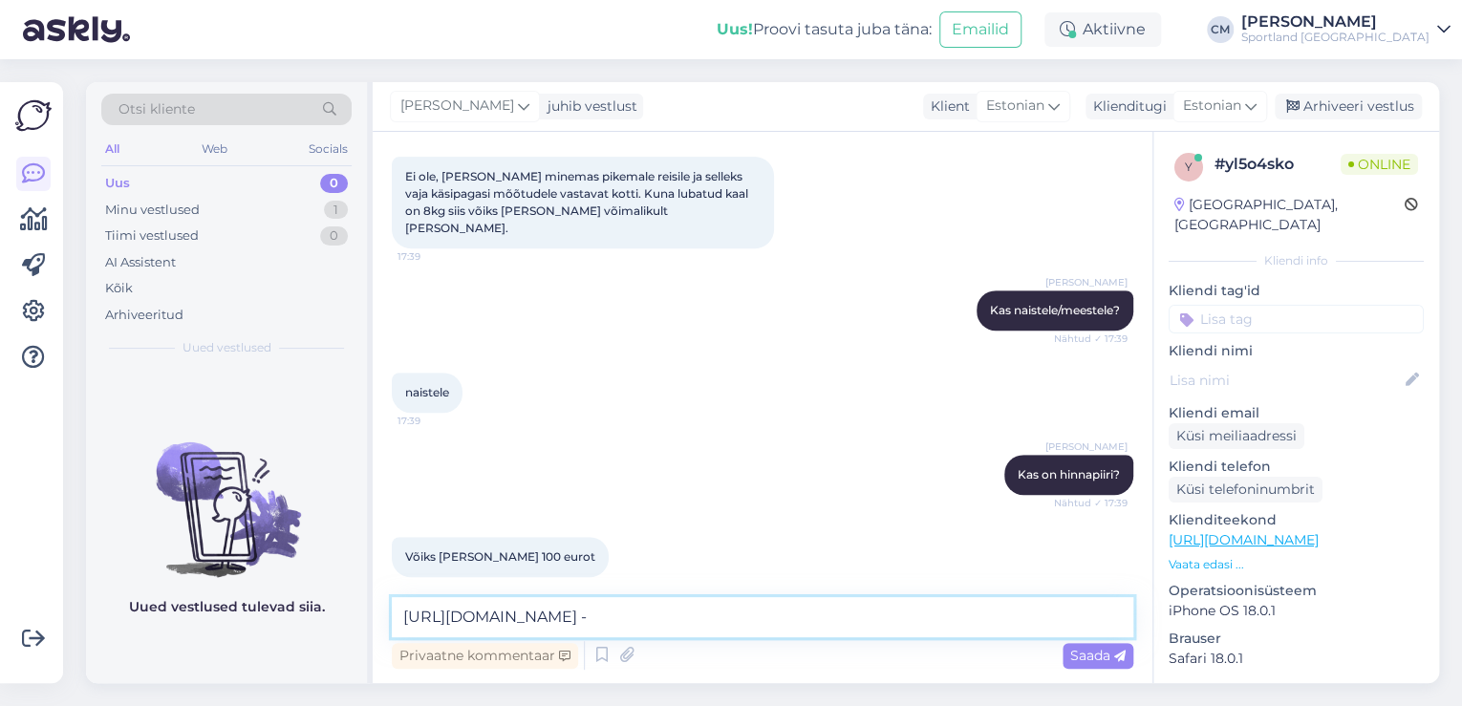
paste textarea "45.5 x 33 x 18 CM"
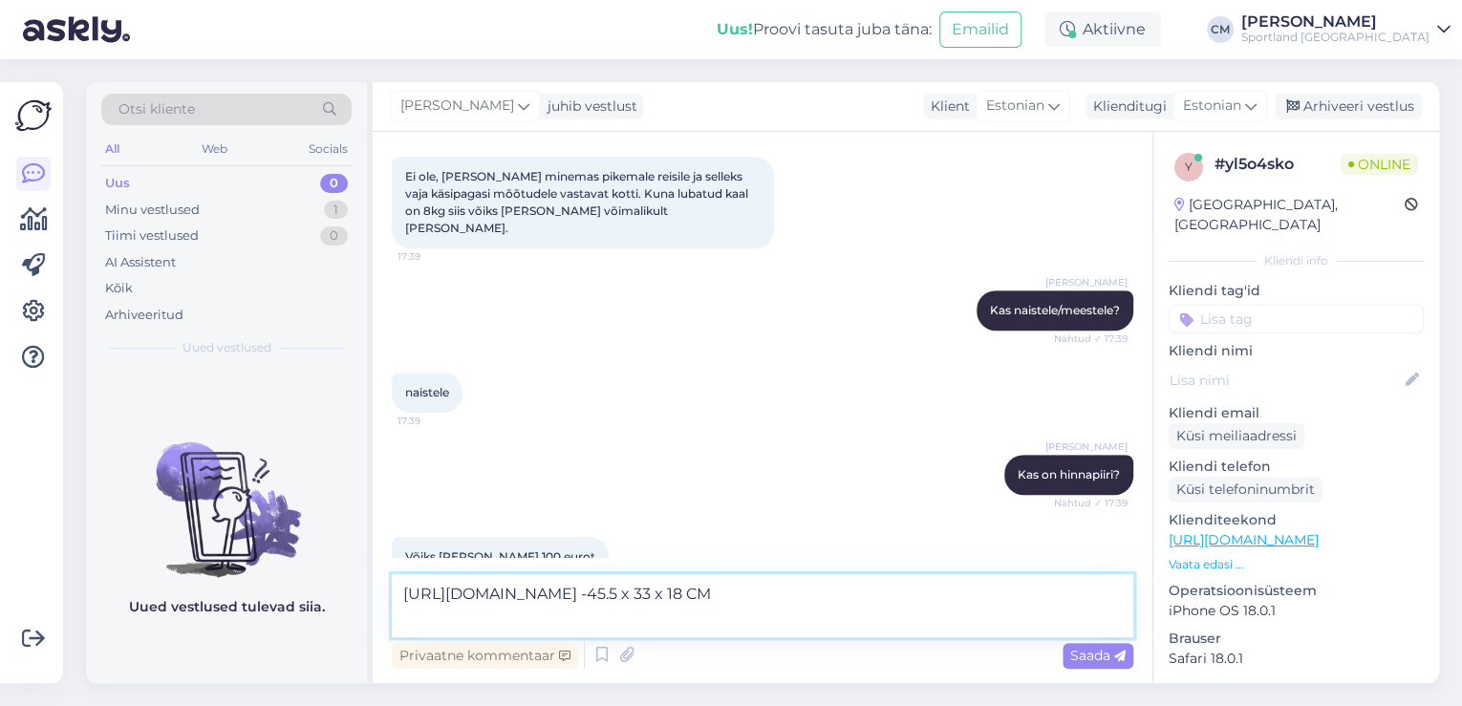
type textarea "[URL][DOMAIN_NAME] -45.5 x 33 x 18 CM"
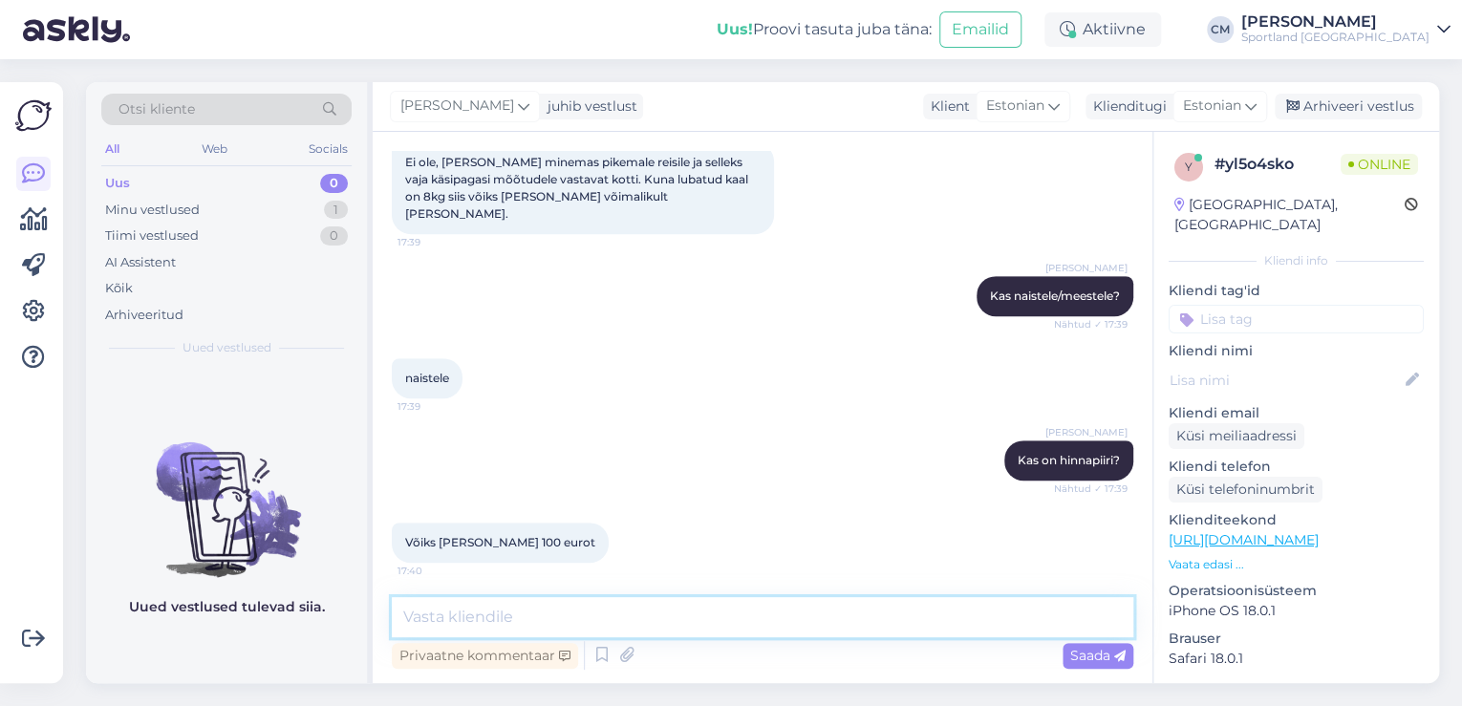
scroll to position [541, 0]
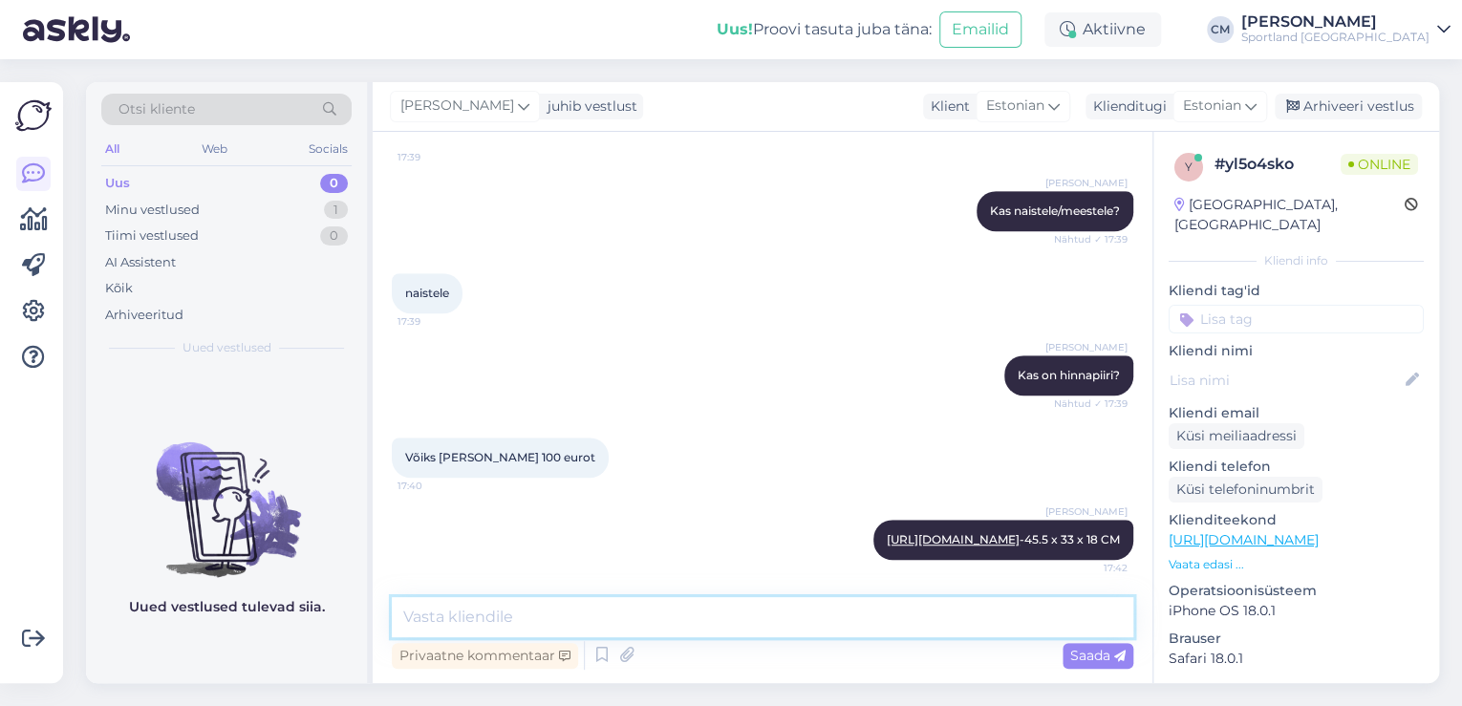
paste textarea "[URL][DOMAIN_NAME]"
paste textarea "45 x 29 x 14.5 CM"
type textarea "[URL][DOMAIN_NAME] - 45 x 29 x 14.5 CM"
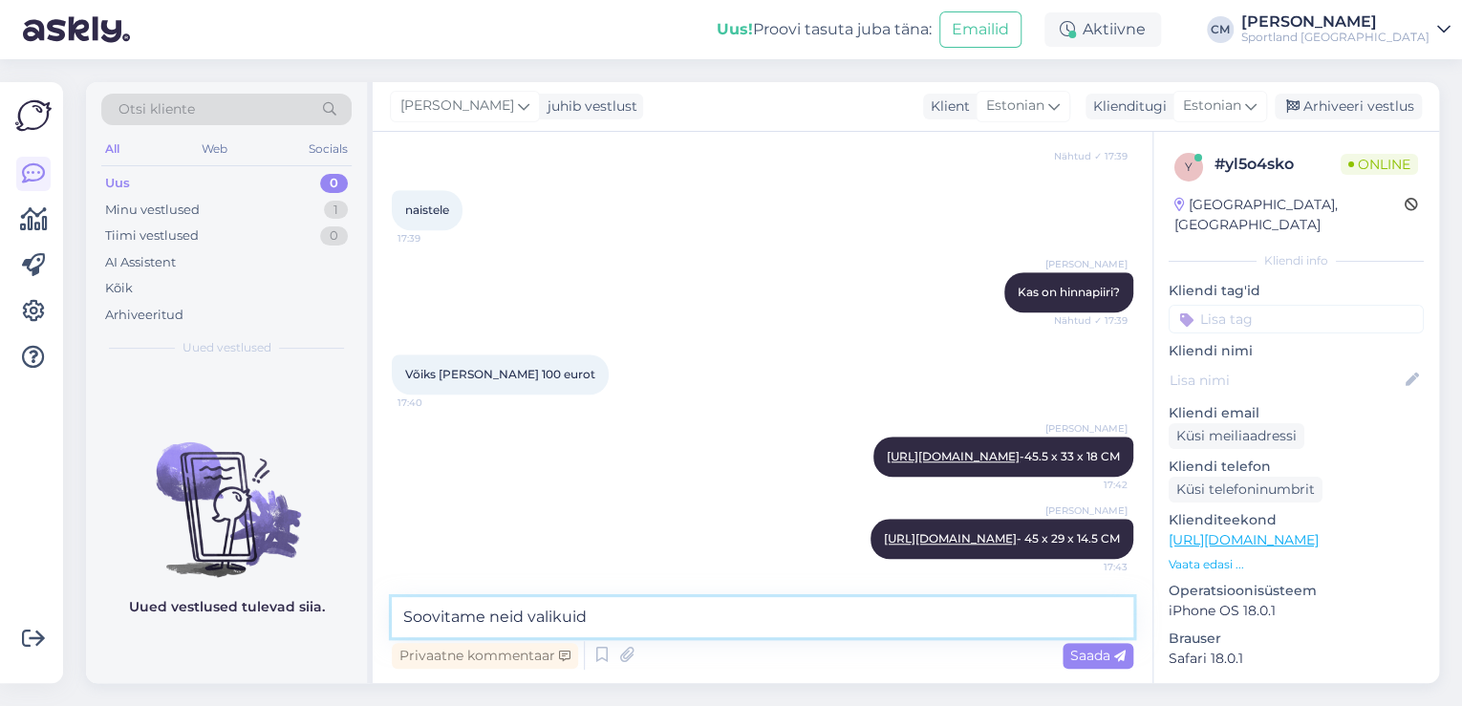
type textarea "Soovitame neid valikuid."
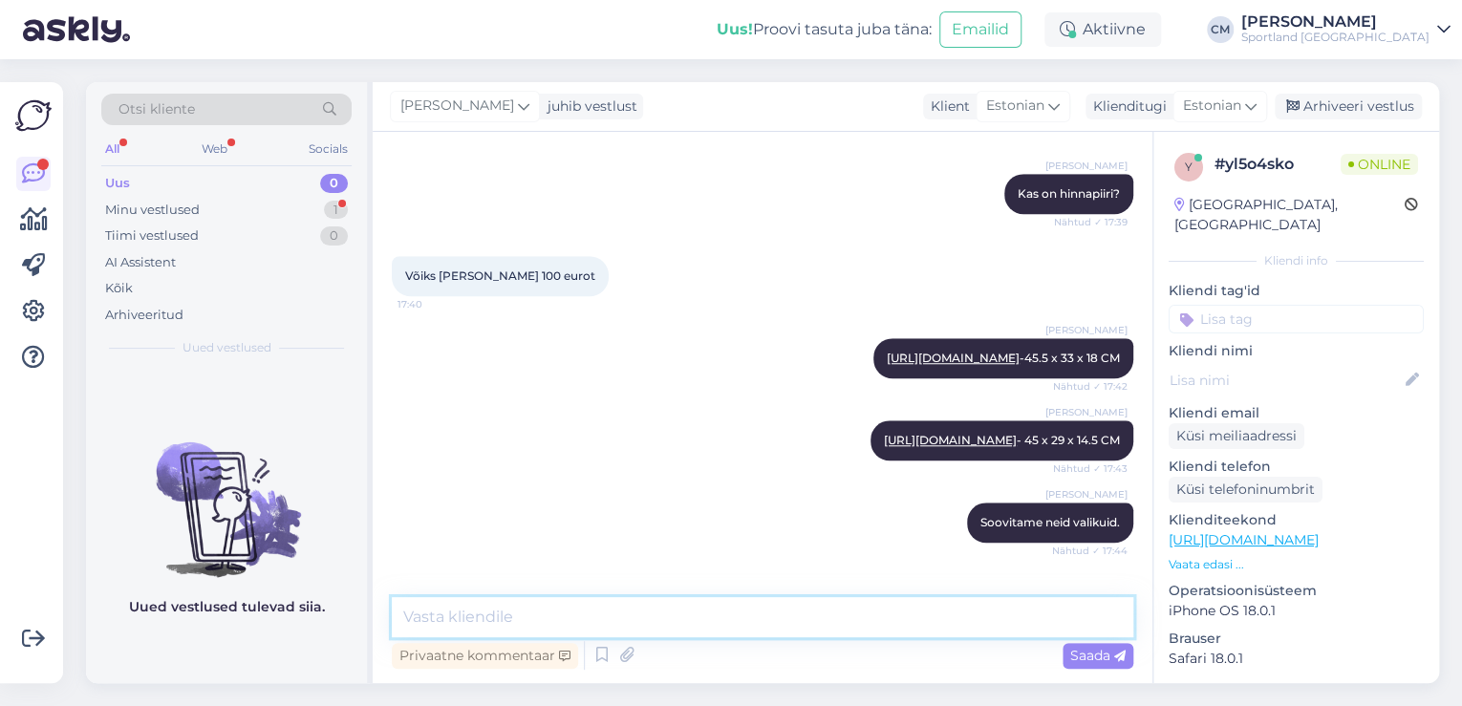
scroll to position [805, 0]
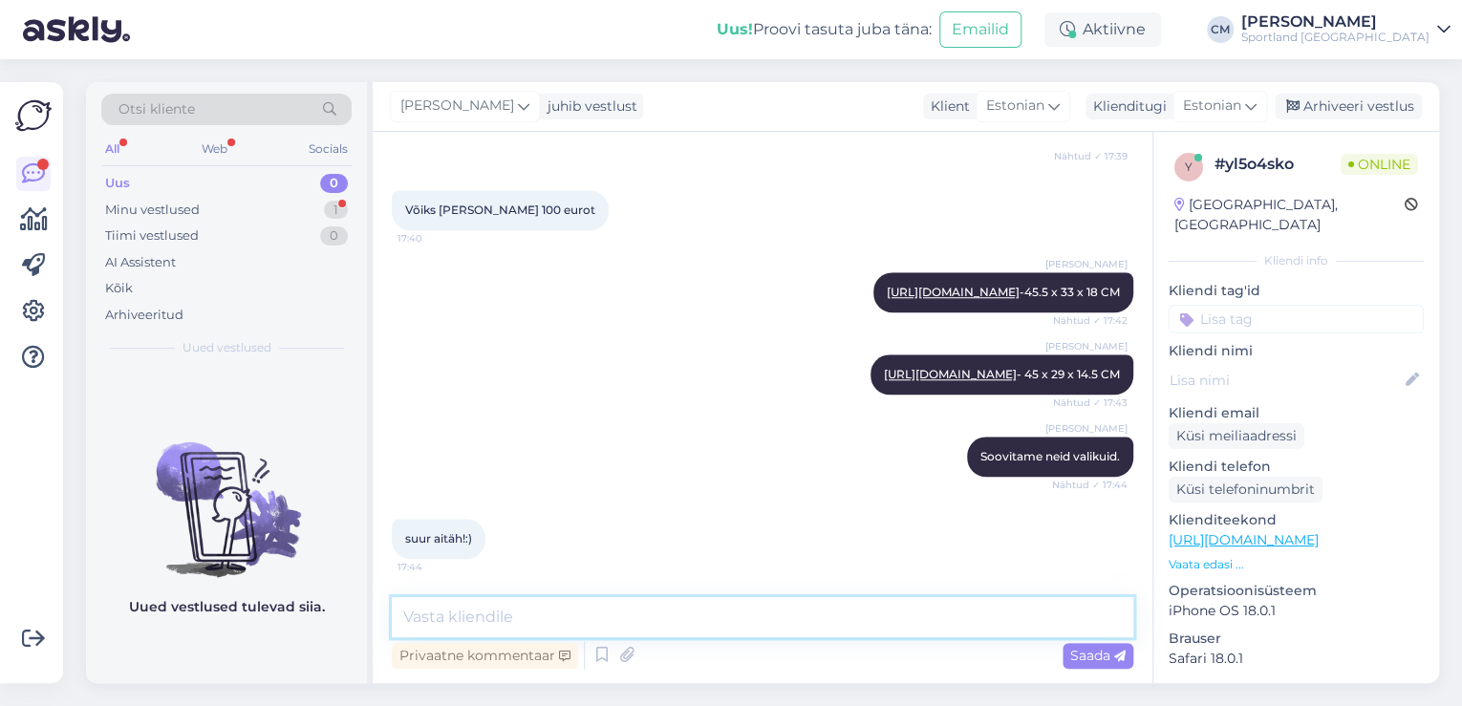
click at [700, 597] on textarea at bounding box center [763, 617] width 742 height 40
type textarea "Kas saan veel abiks olla?"
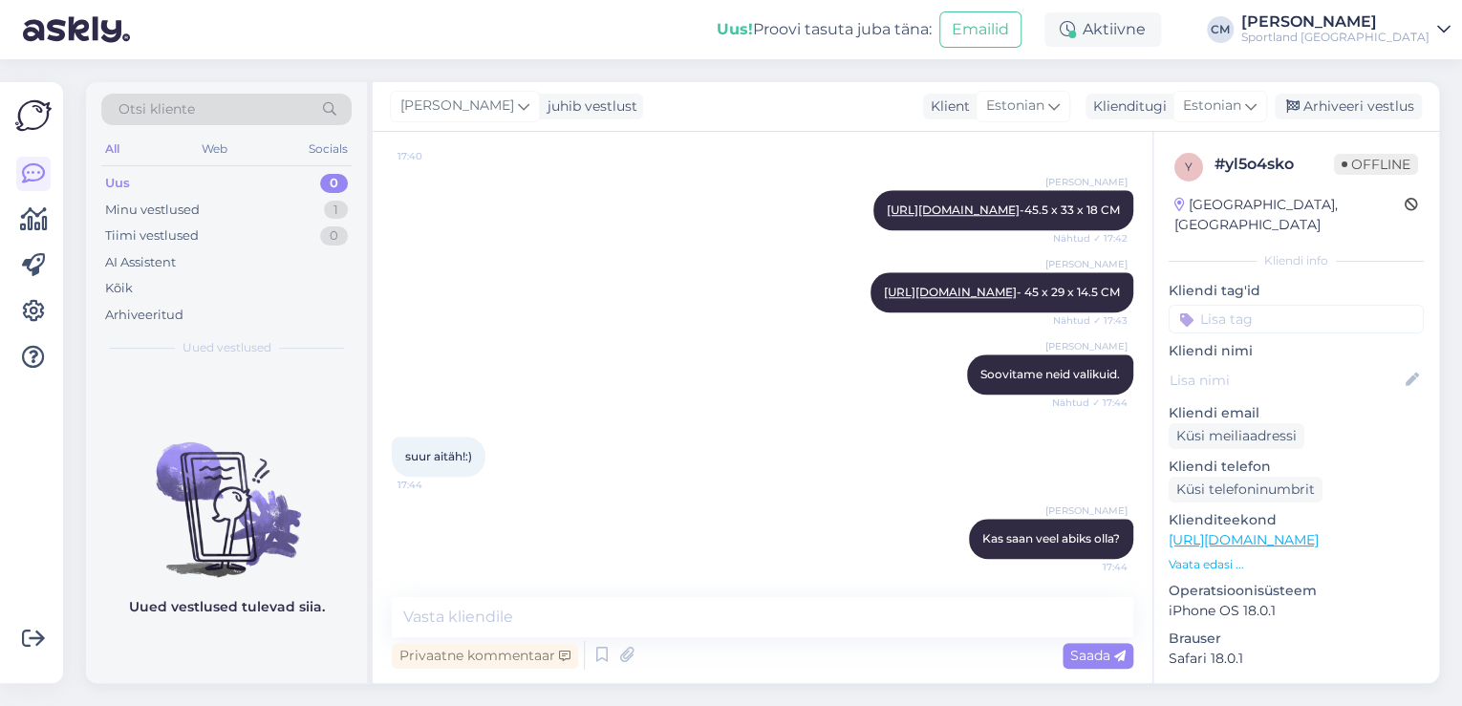
click at [1317, 305] on input at bounding box center [1296, 319] width 255 height 29
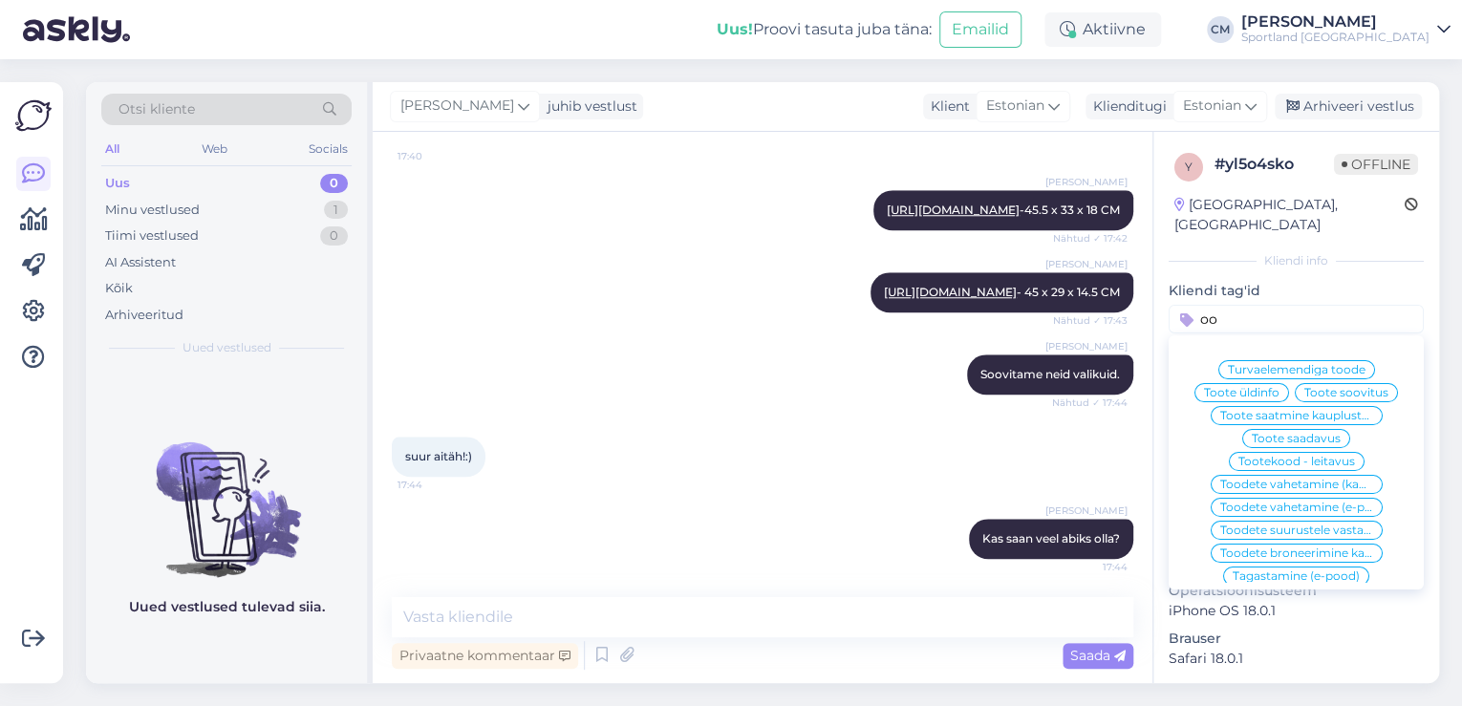
type input "o"
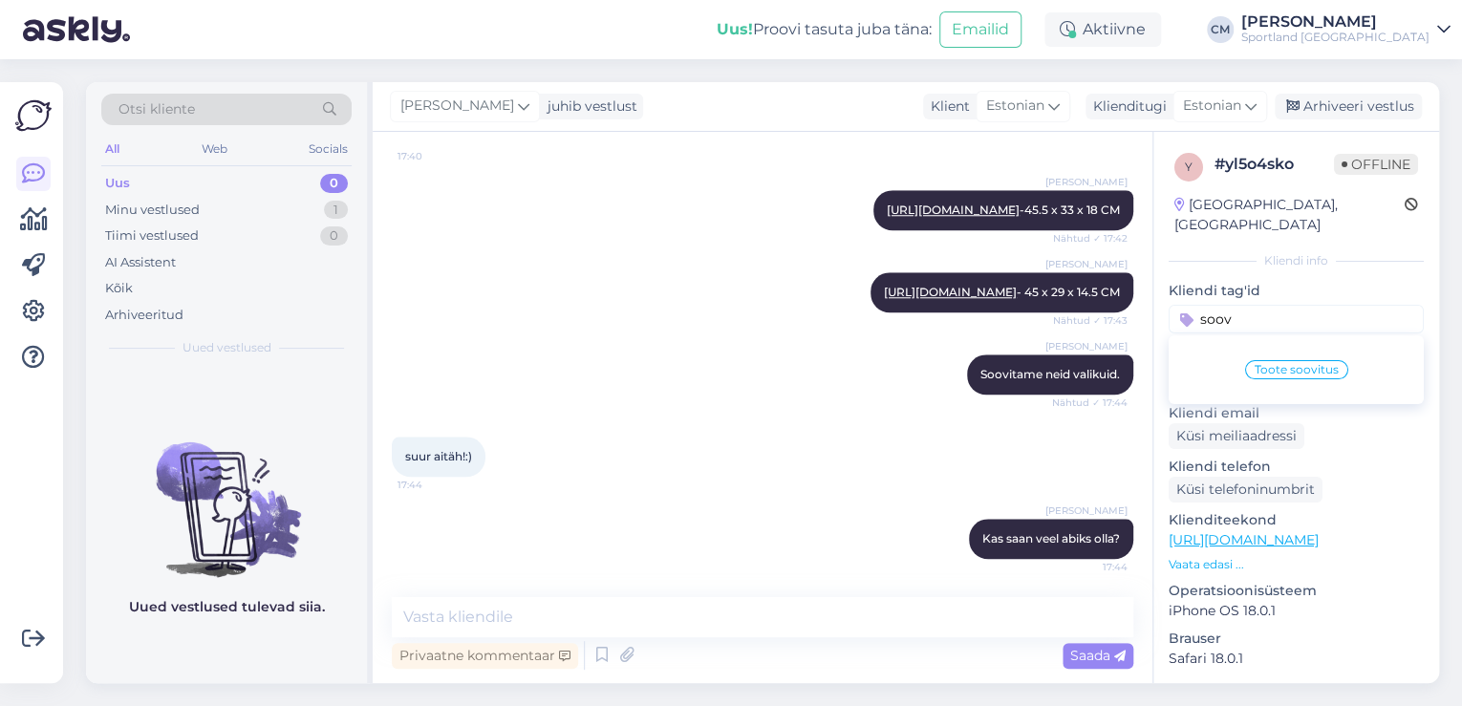
type input "soov"
click at [1289, 359] on div "Toote soovitus" at bounding box center [1296, 370] width 255 height 54
click at [1292, 364] on span "Toote soovitus" at bounding box center [1297, 369] width 84 height 11
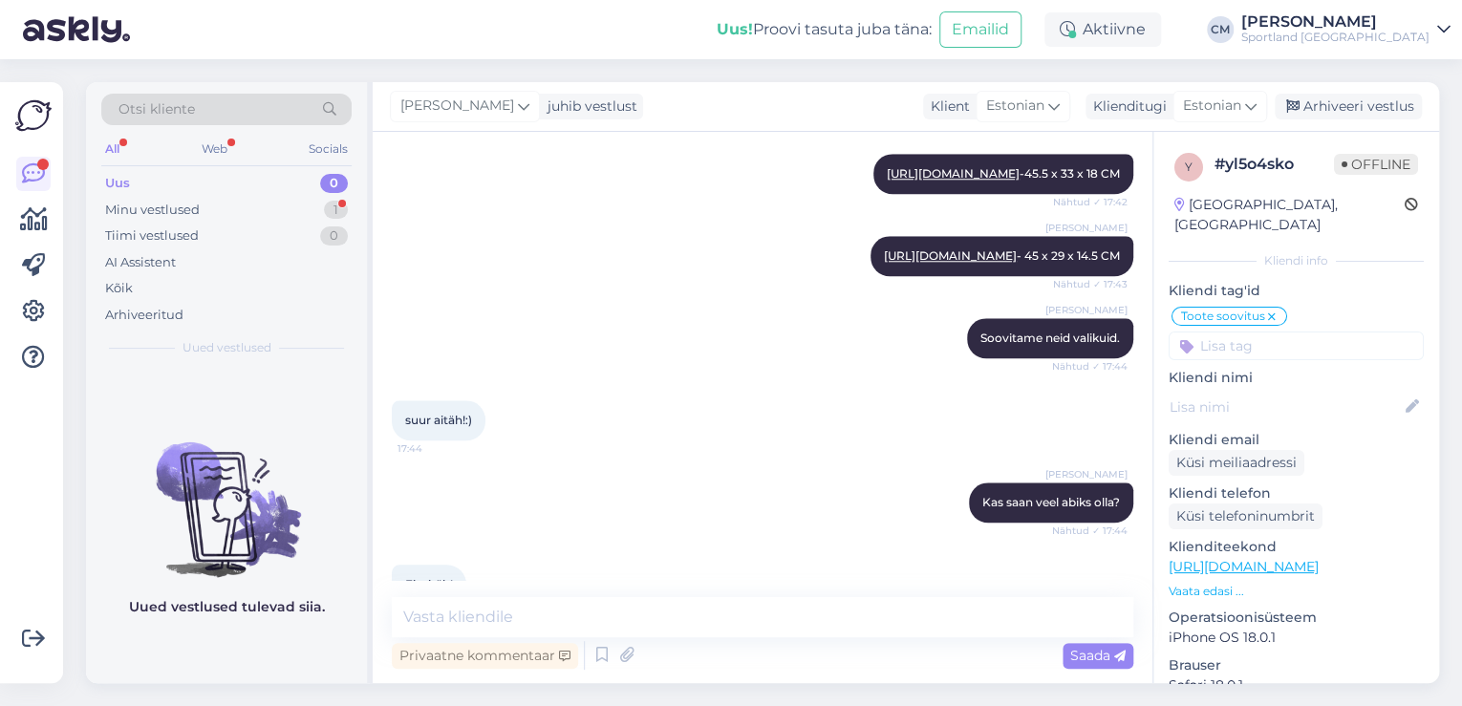
scroll to position [969, 0]
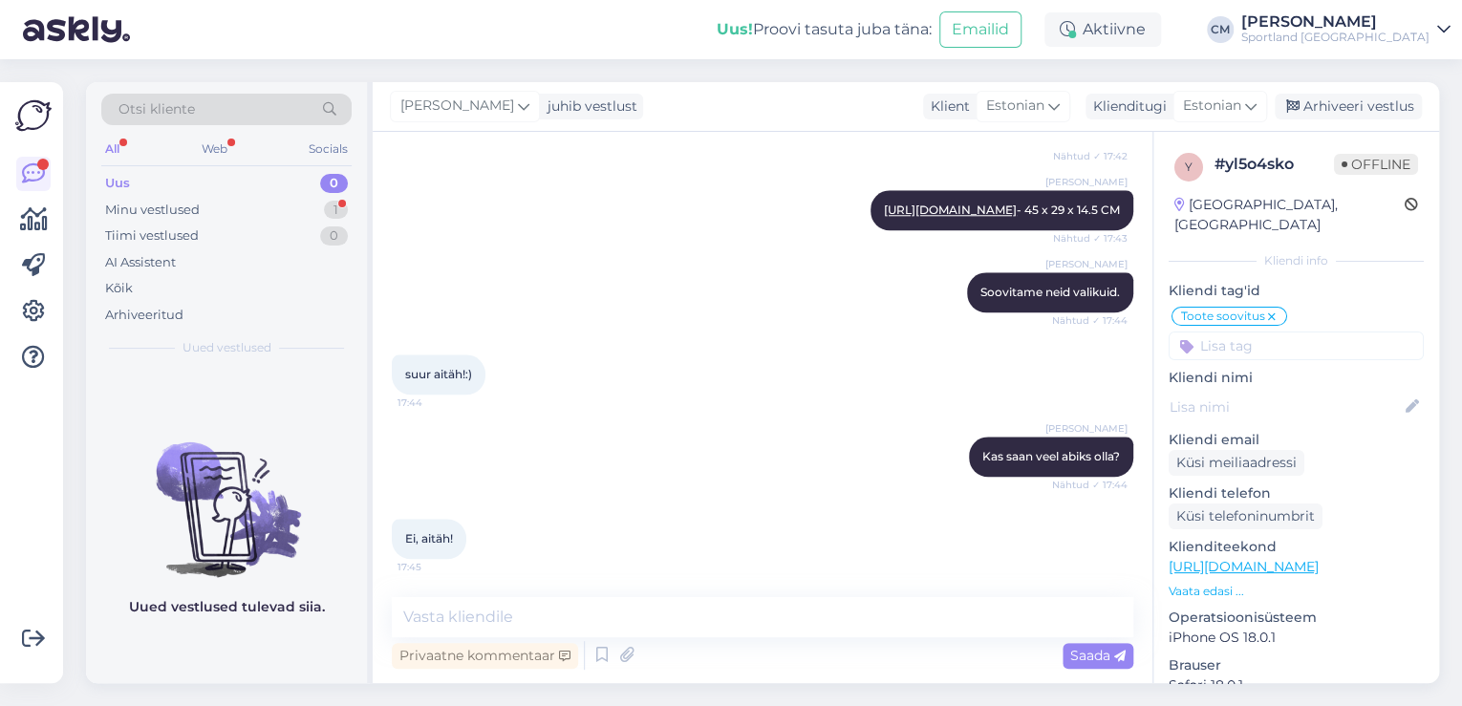
drag, startPoint x: 608, startPoint y: 581, endPoint x: 592, endPoint y: 624, distance: 45.6
click at [607, 587] on div "Vestlus algas [DATE] kas teil on [PERSON_NAME] seljakotti mis vastaks mõõtudele…" at bounding box center [763, 407] width 780 height 551
click at [592, 624] on textarea at bounding box center [763, 617] width 742 height 40
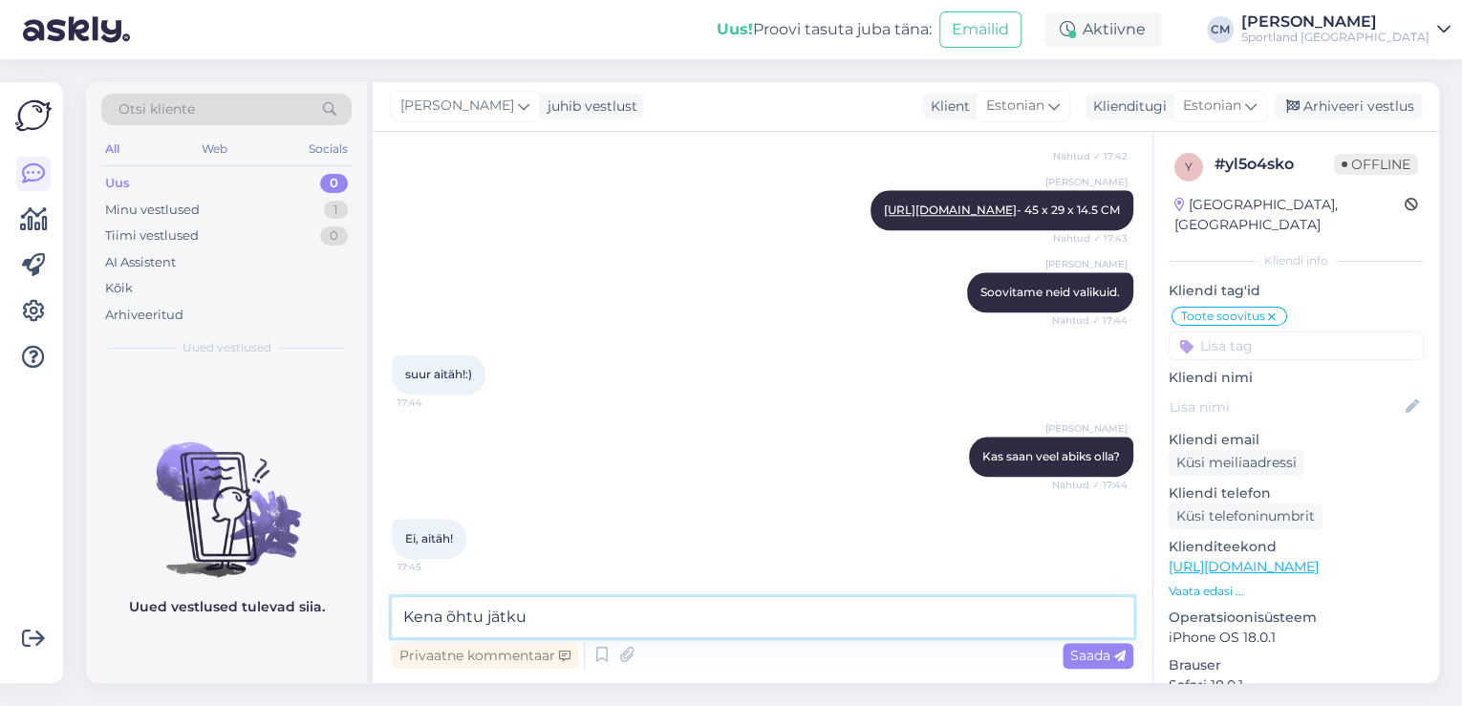
type textarea "Kena õhtu jätku!"
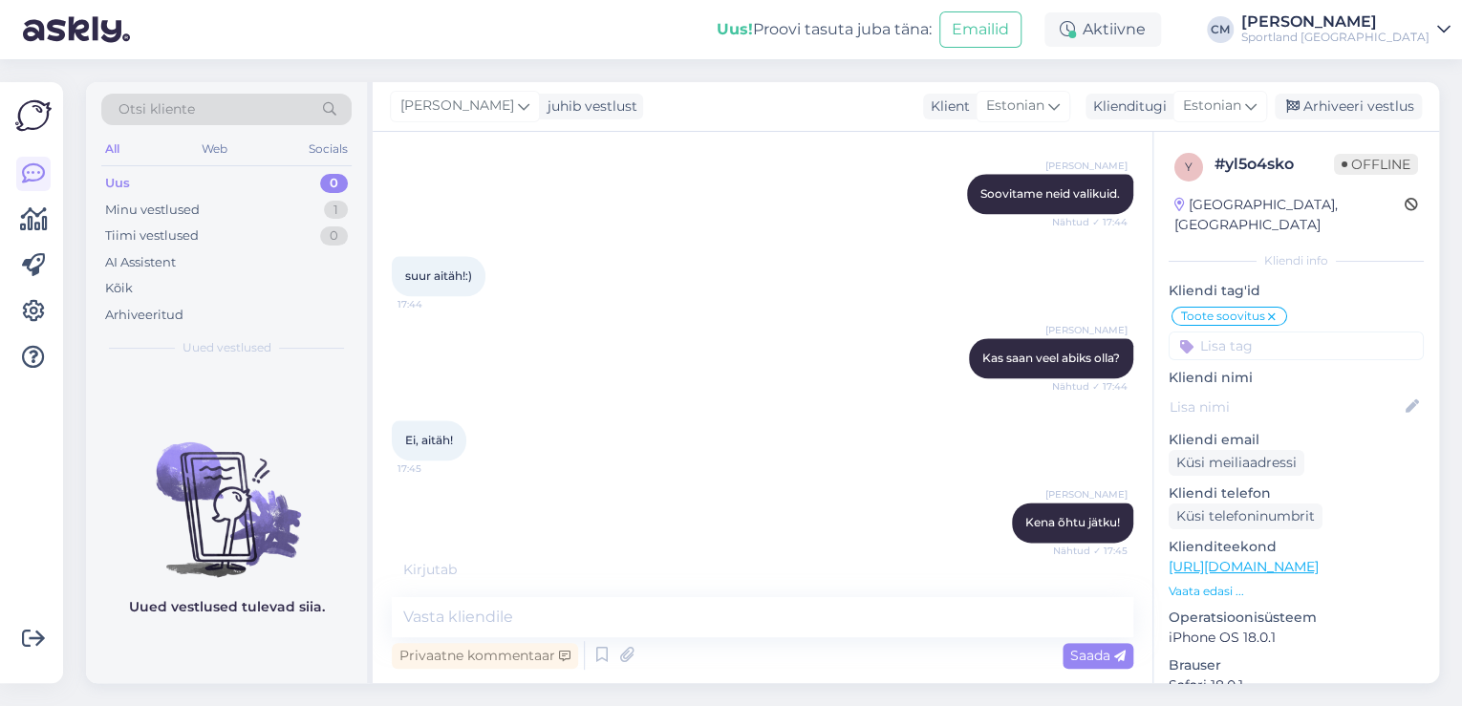
scroll to position [1133, 0]
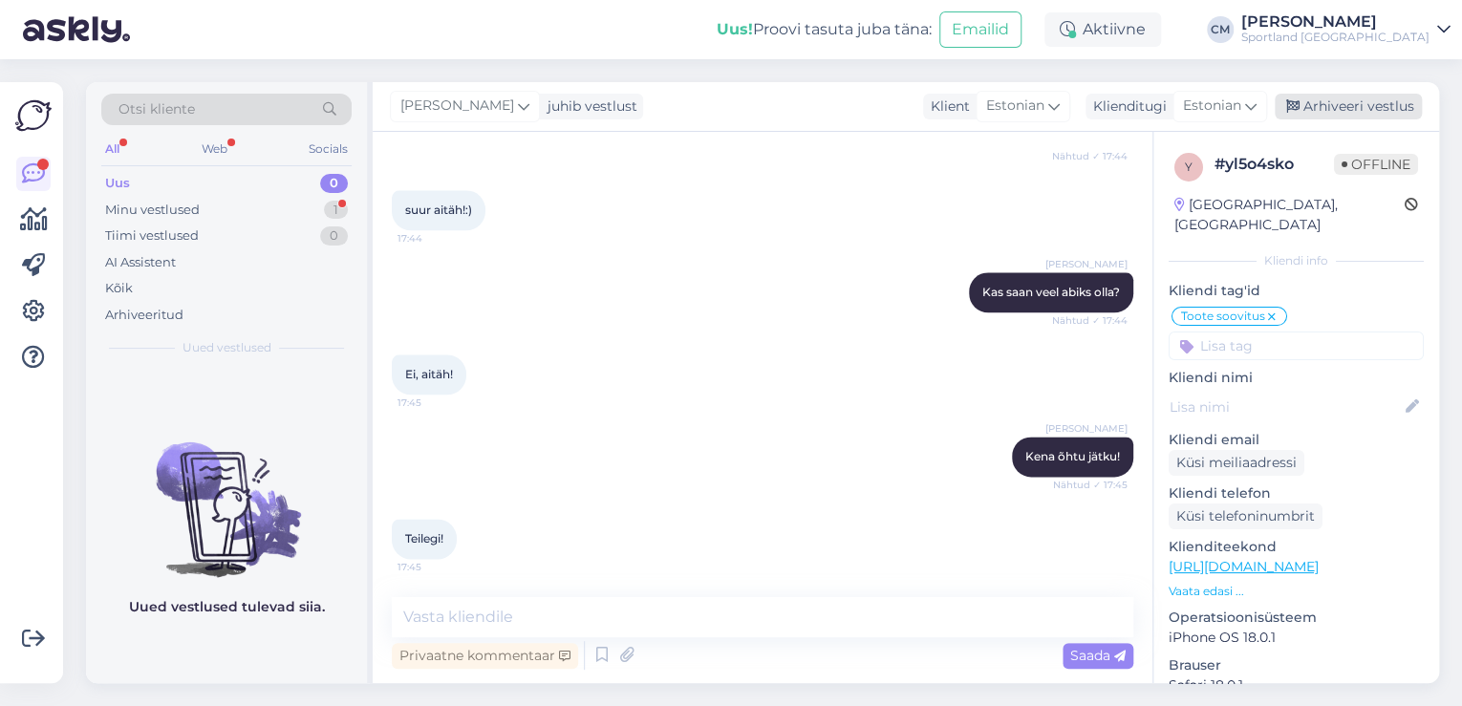
click at [1323, 111] on div "Arhiveeri vestlus" at bounding box center [1348, 107] width 147 height 26
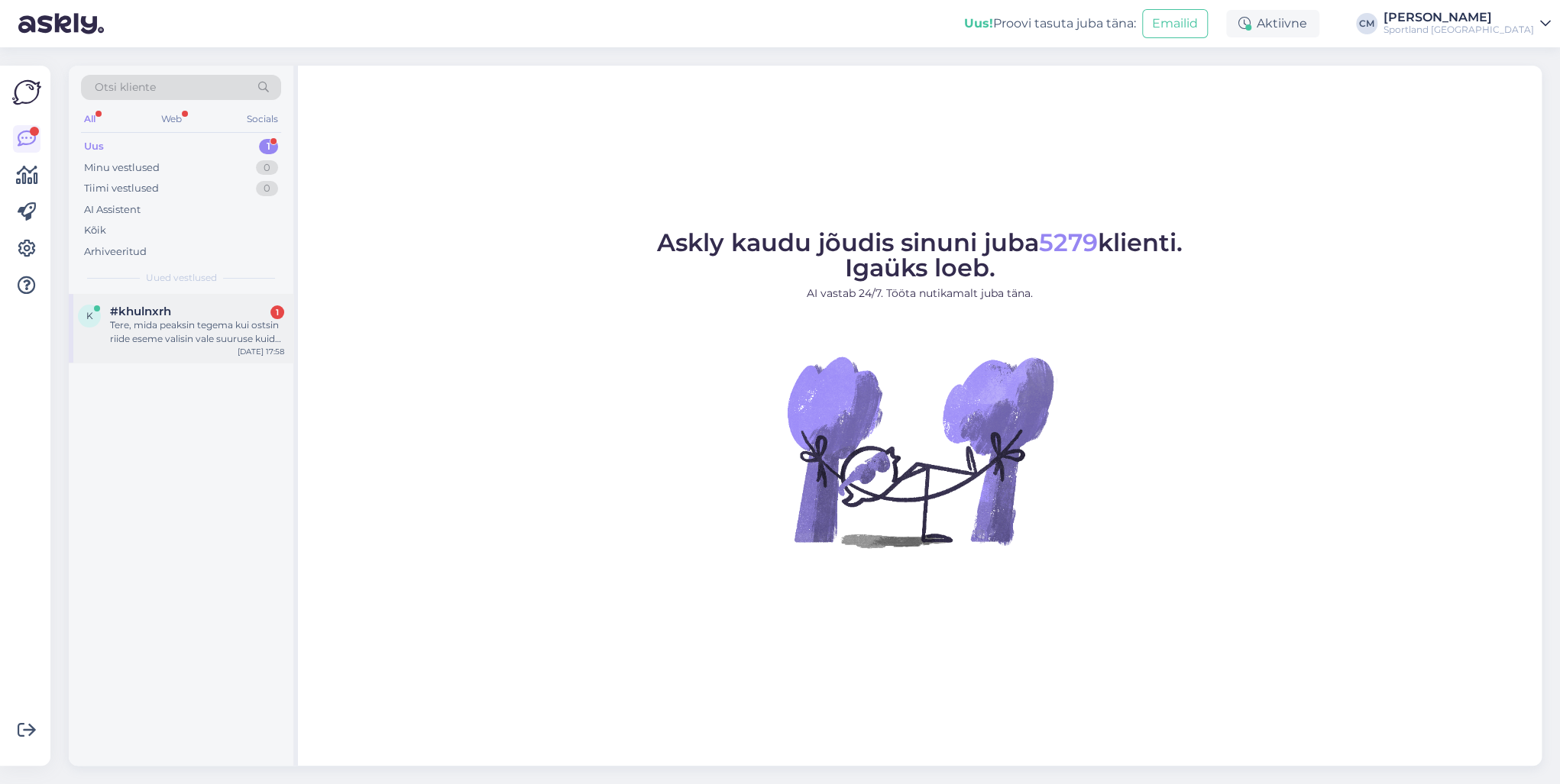
click at [223, 324] on div "Tere, mida peaksin tegema kui ostsin riide eseme valisin vale suuruse kuid visk…" at bounding box center [197, 332] width 174 height 27
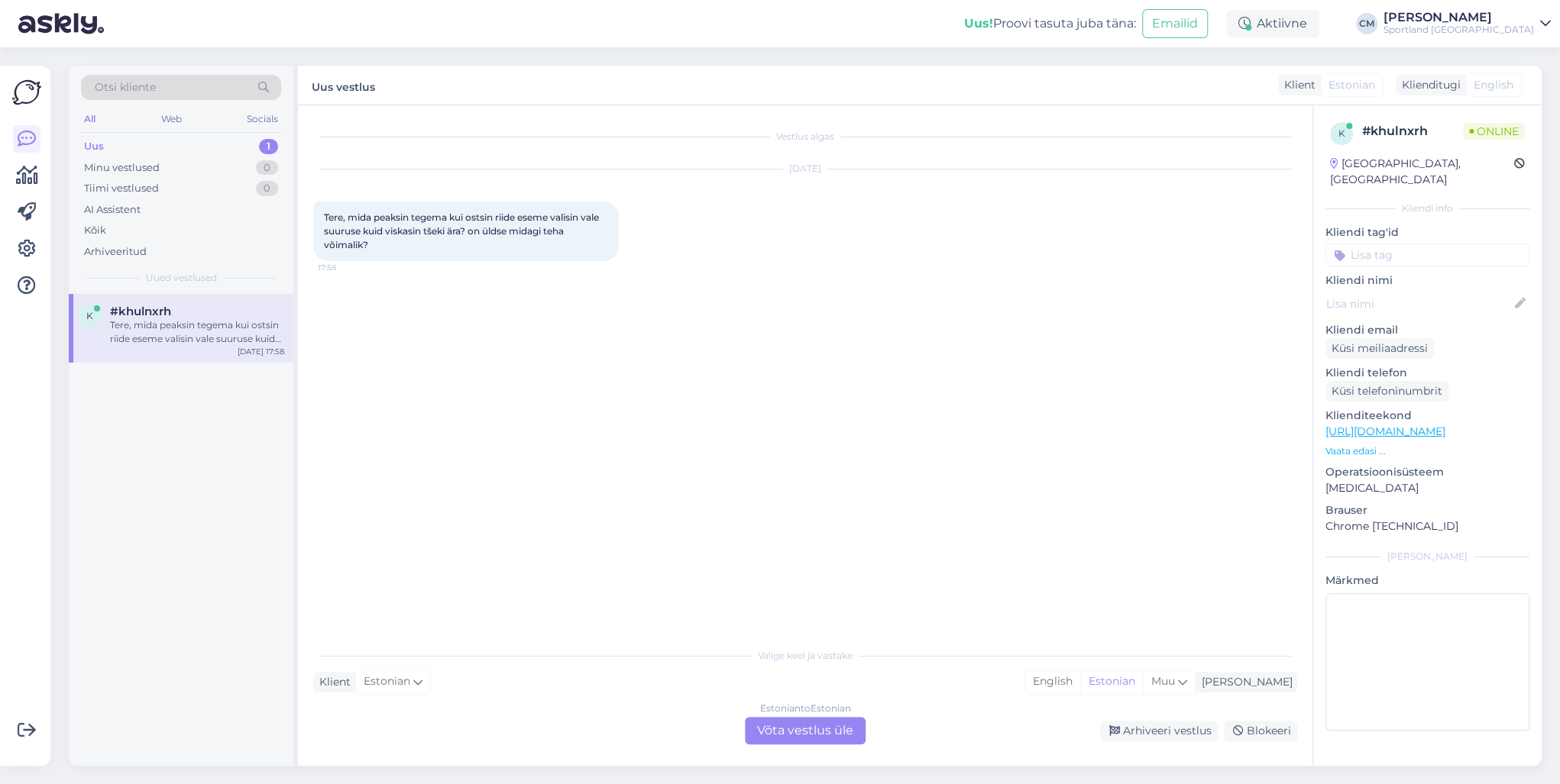
click at [847, 724] on div "Estonian to Estonian Võta vestlus üle" at bounding box center [805, 730] width 121 height 27
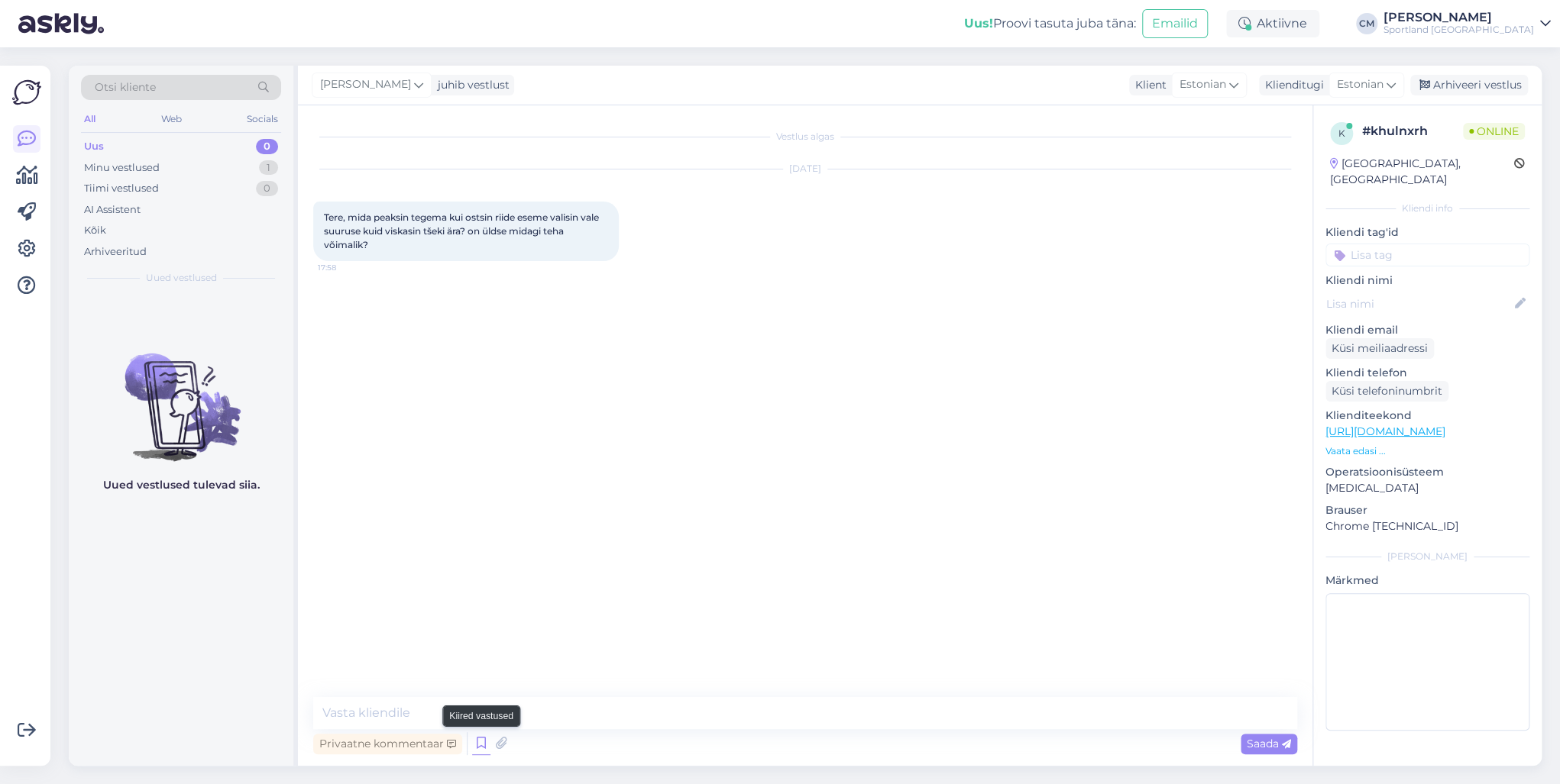
click at [489, 742] on icon at bounding box center [481, 743] width 18 height 23
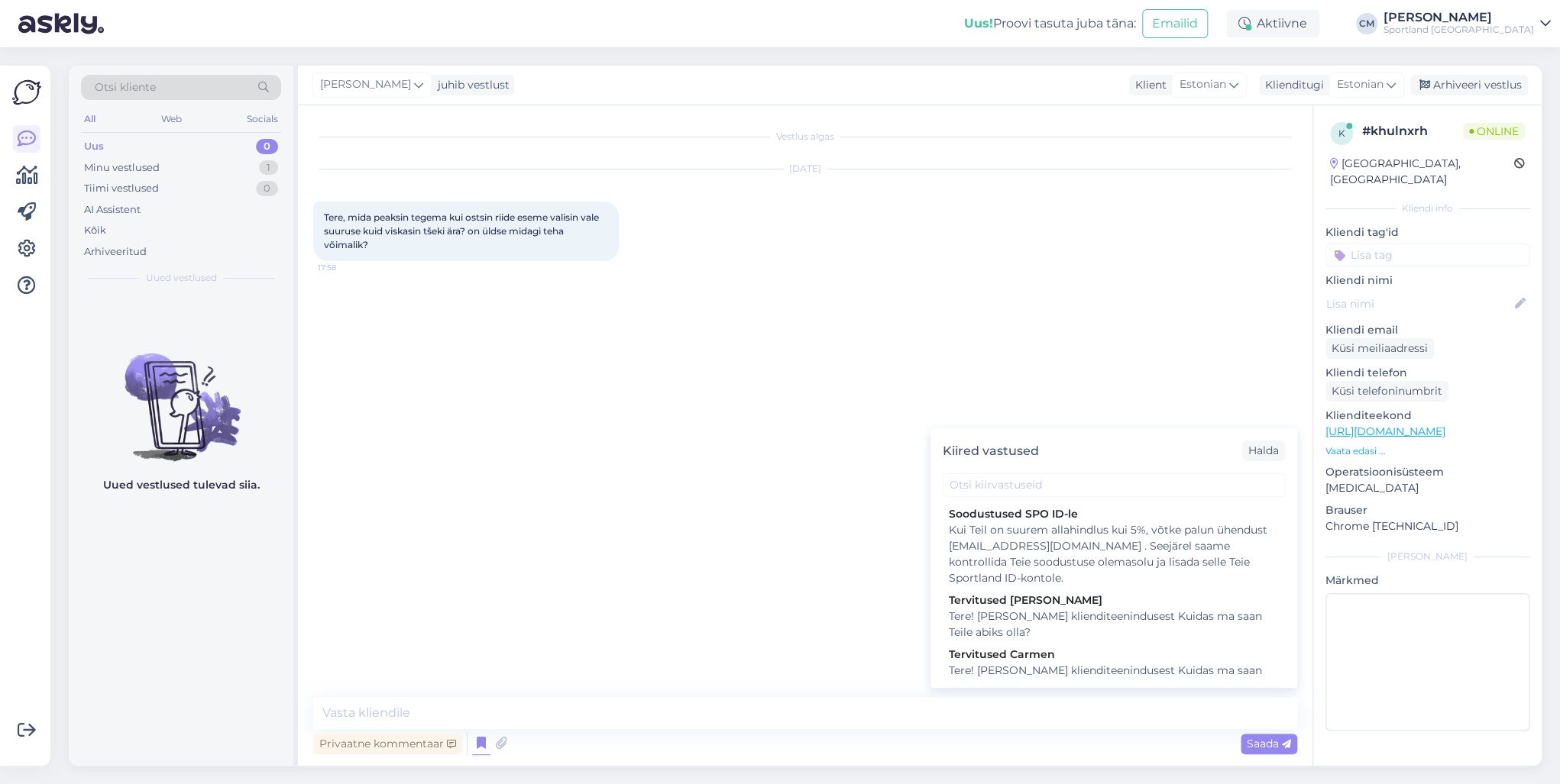
click at [1115, 654] on div "Tervitused Carmen" at bounding box center [1114, 655] width 330 height 16
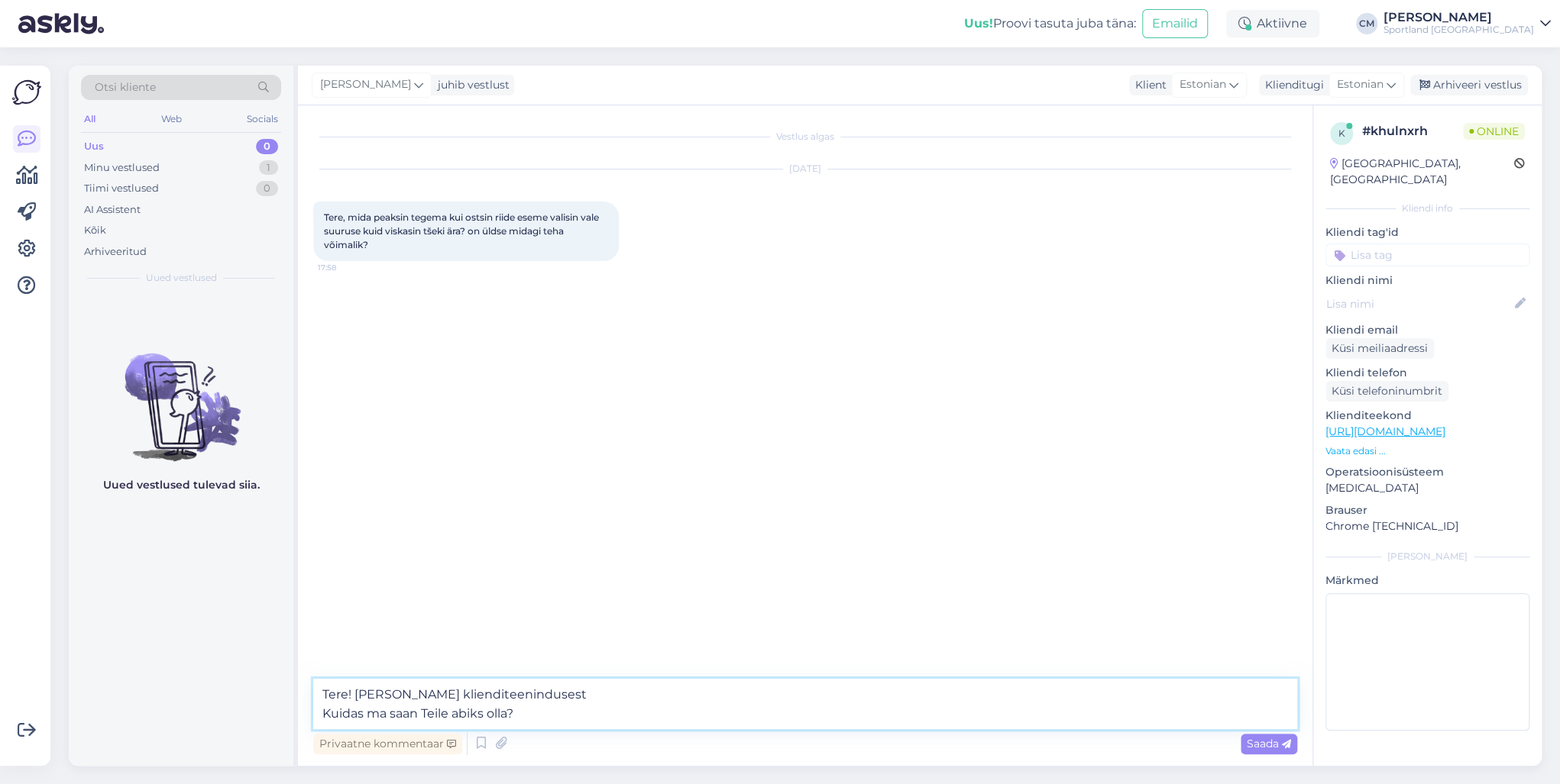
drag, startPoint x: 555, startPoint y: 718, endPoint x: 290, endPoint y: 715, distance: 265.0
click at [290, 715] on div "Otsi kliente All Web Socials Uus 0 Minu vestlused 1 Tiimi vestlused 0 AI Assist…" at bounding box center [805, 416] width 1473 height 700
type textarea "Tere! [PERSON_NAME] klienditeenindusest"
